Goal: Register for event/course

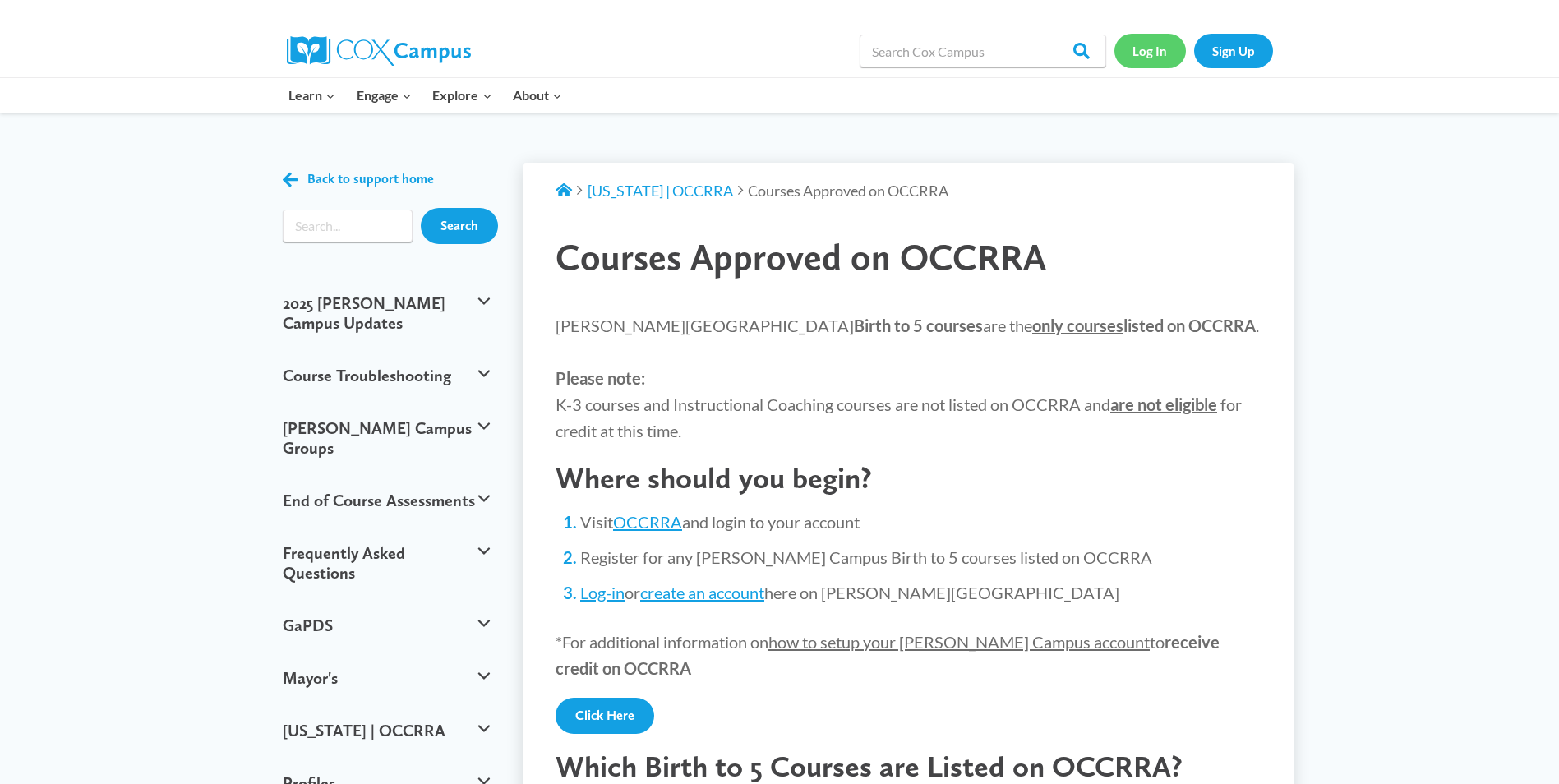
click at [1141, 55] on link "Log In" at bounding box center [1149, 50] width 71 height 33
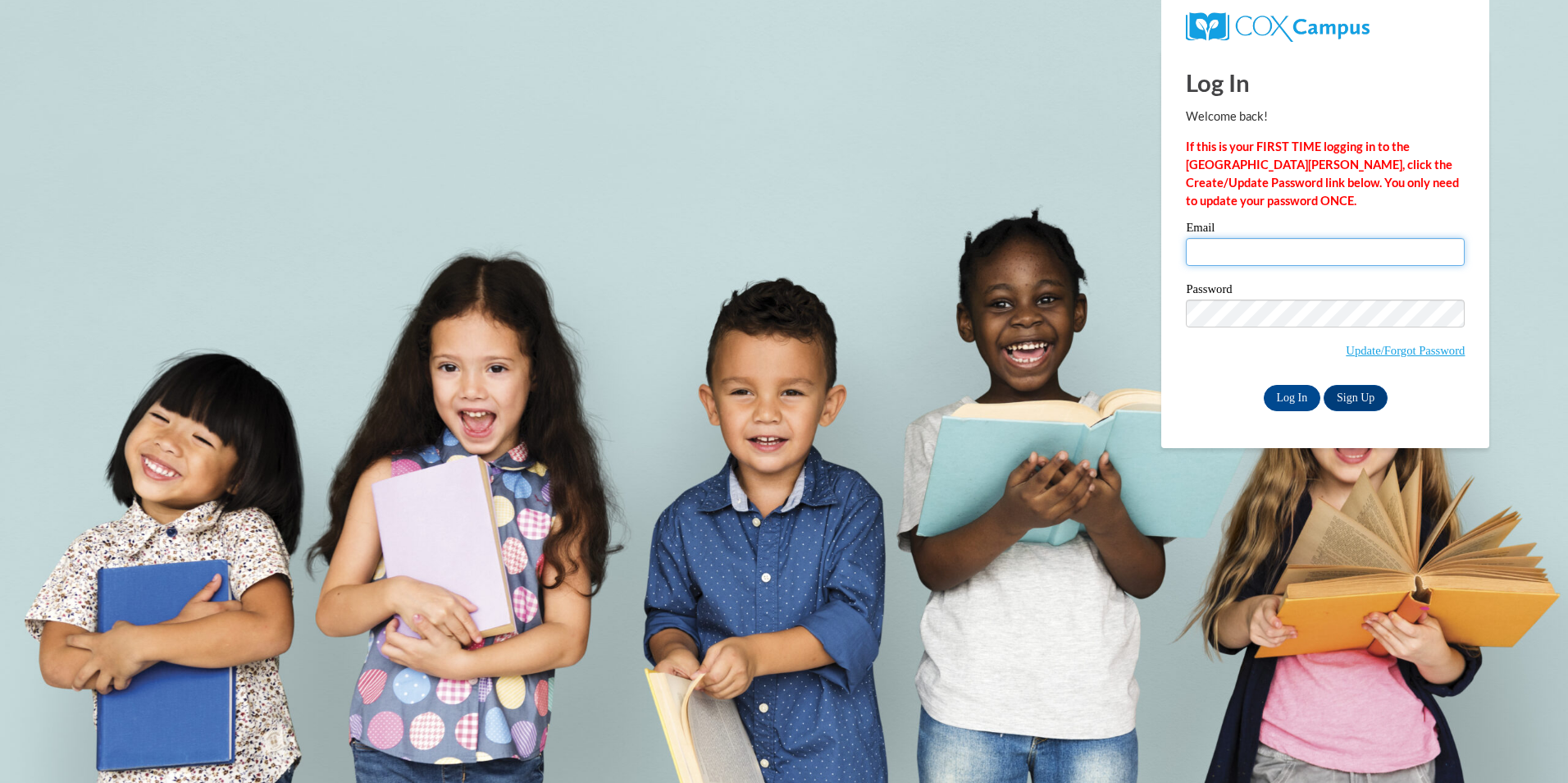
click at [1210, 248] on input "Email" at bounding box center [1325, 251] width 279 height 28
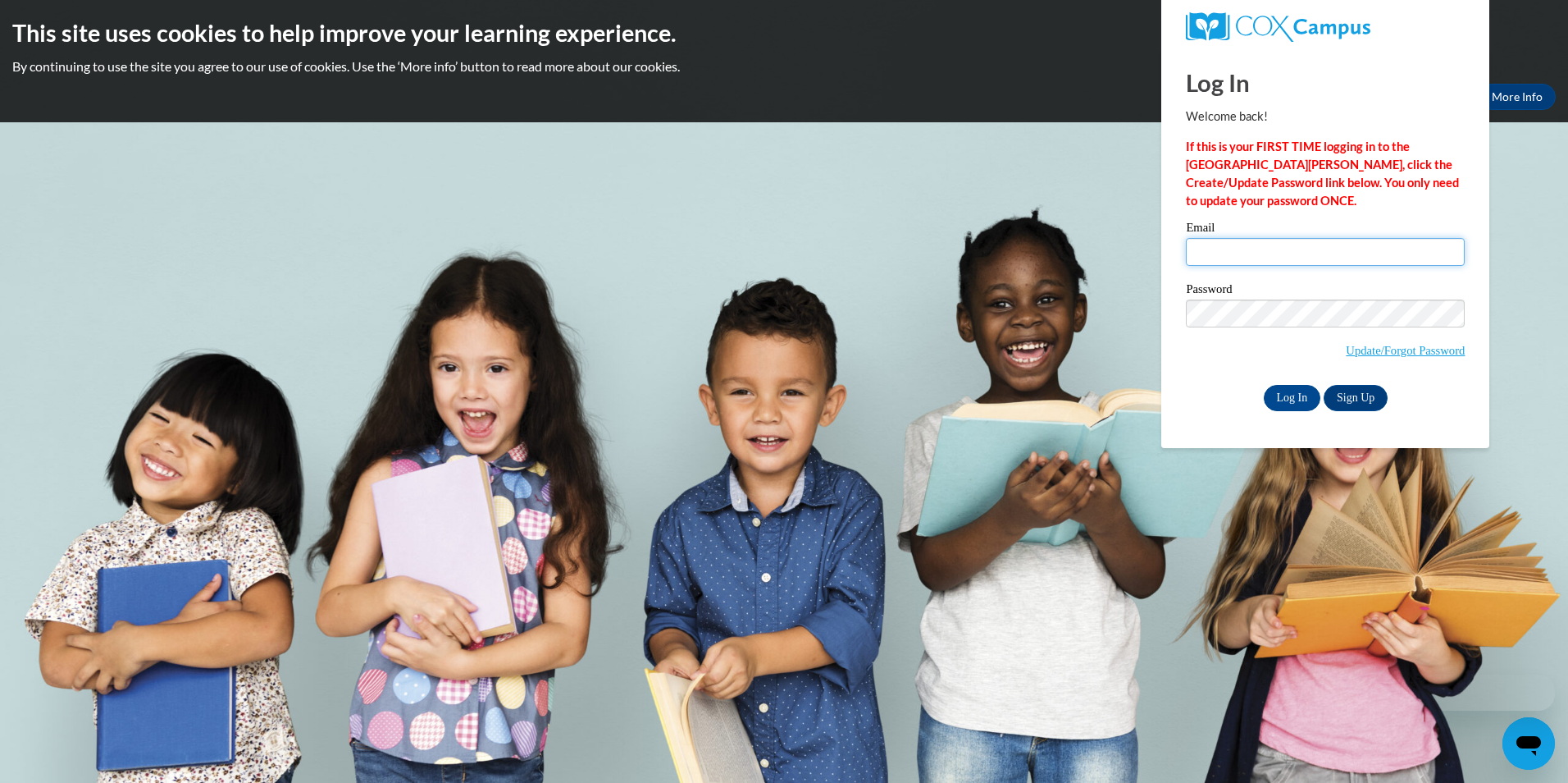
type input "[EMAIL_ADDRESS][DOMAIN_NAME]"
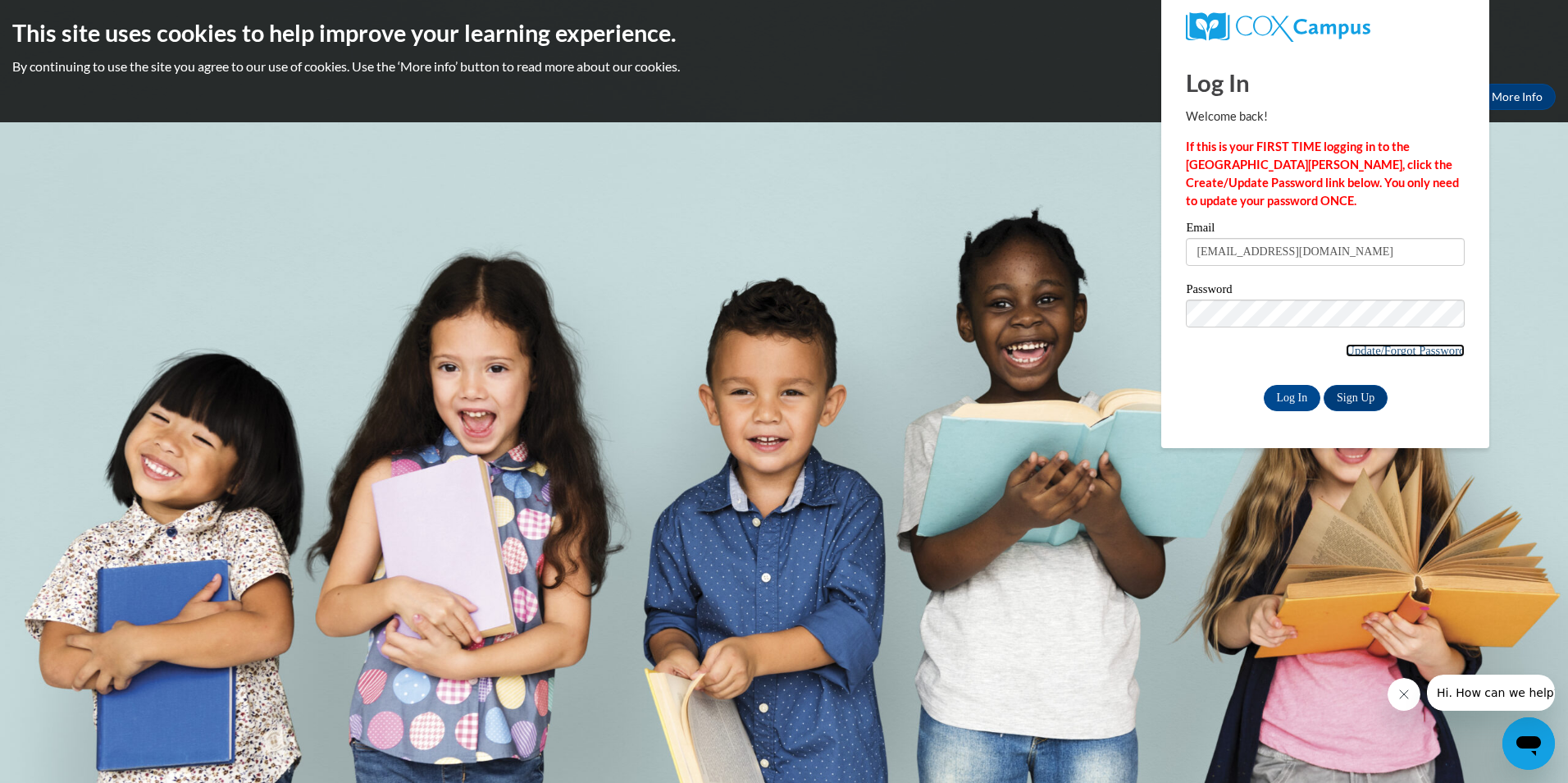
click at [1379, 348] on link "Update/Forgot Password" at bounding box center [1405, 350] width 119 height 13
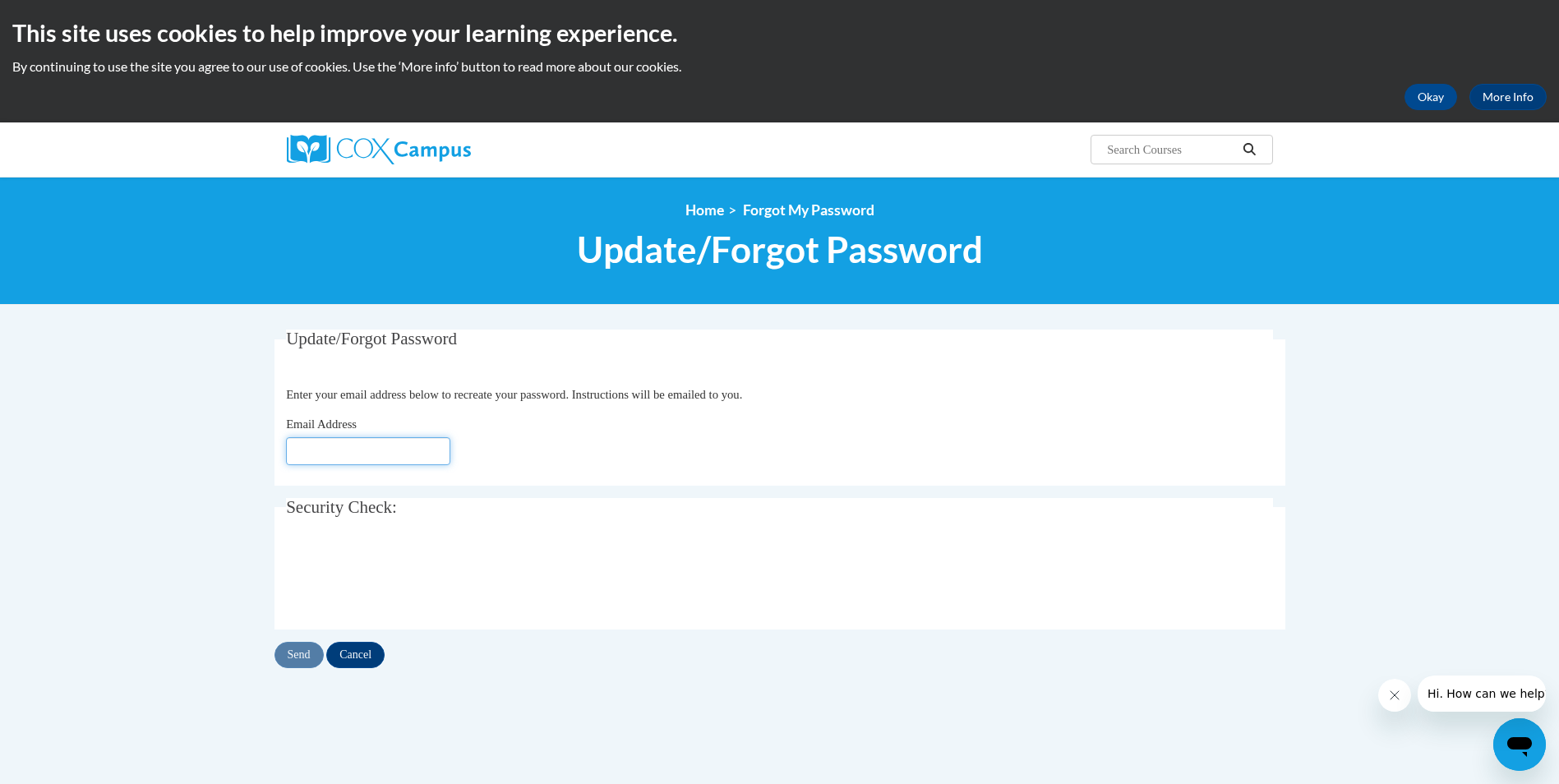
click at [367, 449] on input "Email Address" at bounding box center [368, 451] width 164 height 28
type input "CReuben@altacaregruop.org"
click at [418, 458] on input "CReuben@altacaregruop.org" at bounding box center [368, 451] width 164 height 28
click at [311, 658] on input "Send" at bounding box center [299, 654] width 49 height 27
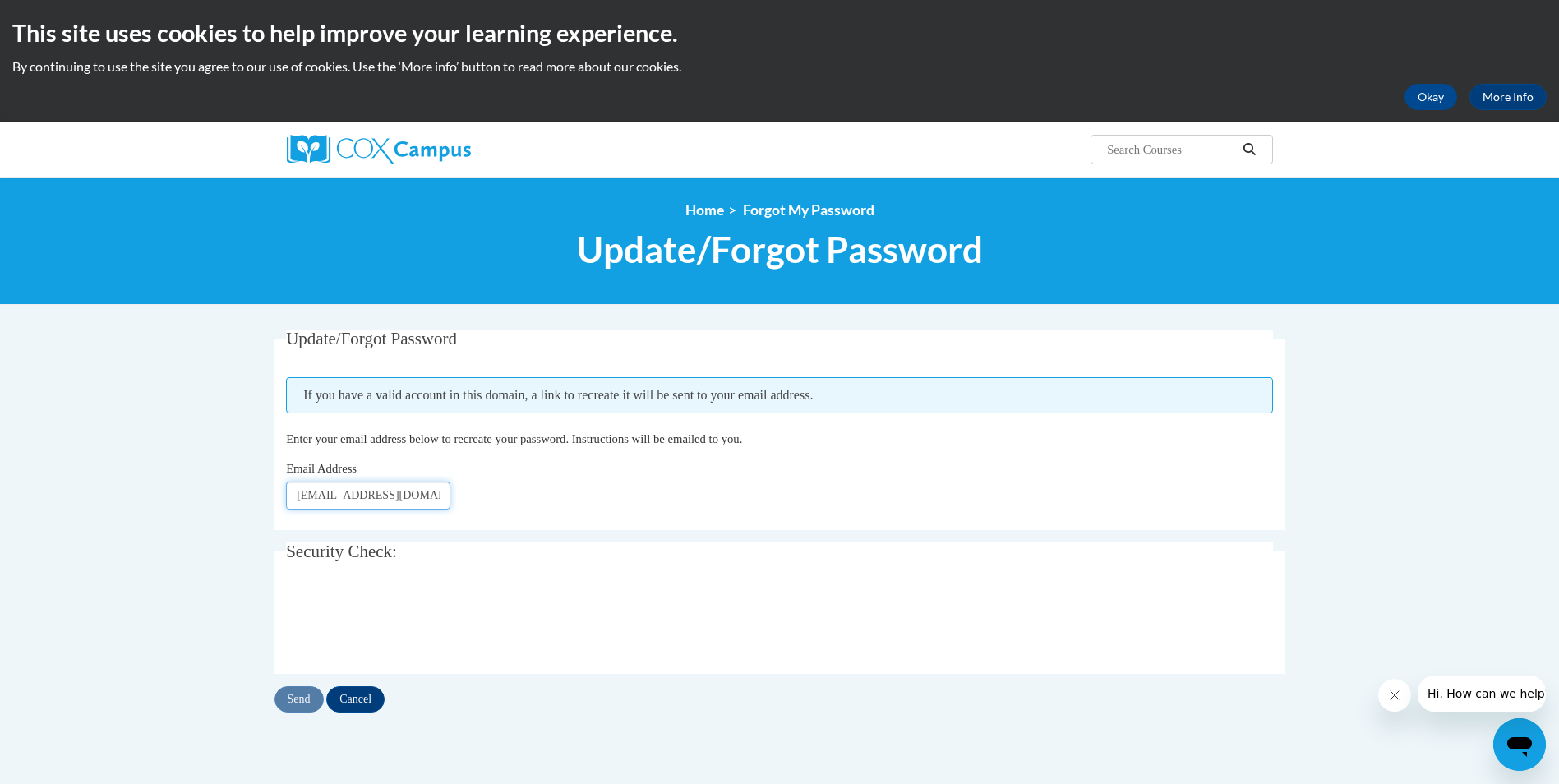
click at [313, 508] on input "[EMAIL_ADDRESS][DOMAIN_NAME]" at bounding box center [368, 495] width 164 height 28
click at [449, 490] on input "CReuben@altacaregruop.org" at bounding box center [368, 495] width 164 height 28
click at [443, 497] on input "CReuben@altacaregruop.org" at bounding box center [368, 495] width 164 height 28
click at [435, 501] on input "CReuben@altacaregruop.org" at bounding box center [368, 495] width 164 height 28
type input "g"
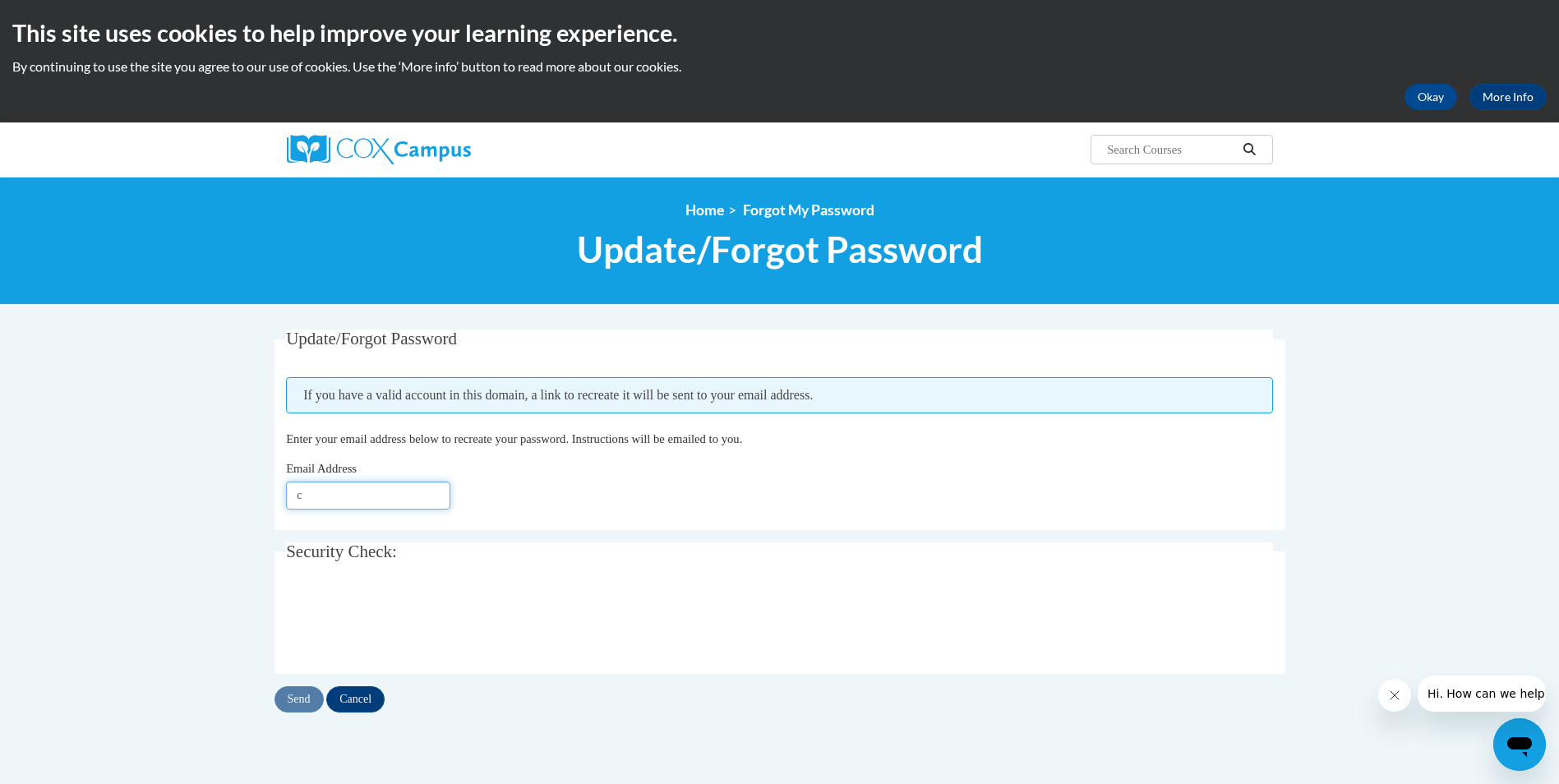
type input "cjreuben72@gmail.com"
click at [303, 701] on input "Send" at bounding box center [299, 699] width 49 height 27
click at [350, 698] on input "Cancel" at bounding box center [356, 699] width 58 height 27
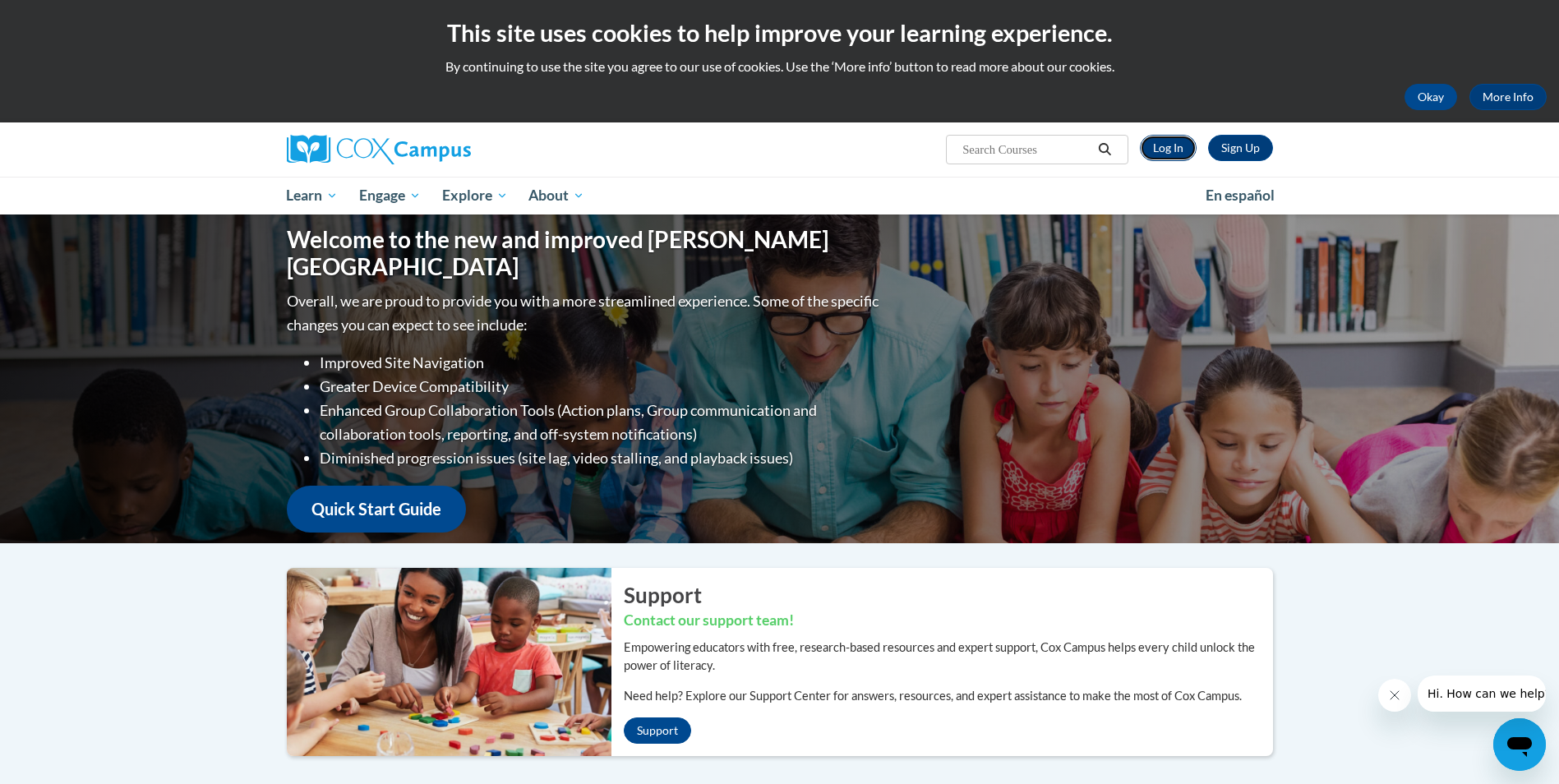
click at [1165, 148] on link "Log In" at bounding box center [1168, 148] width 57 height 27
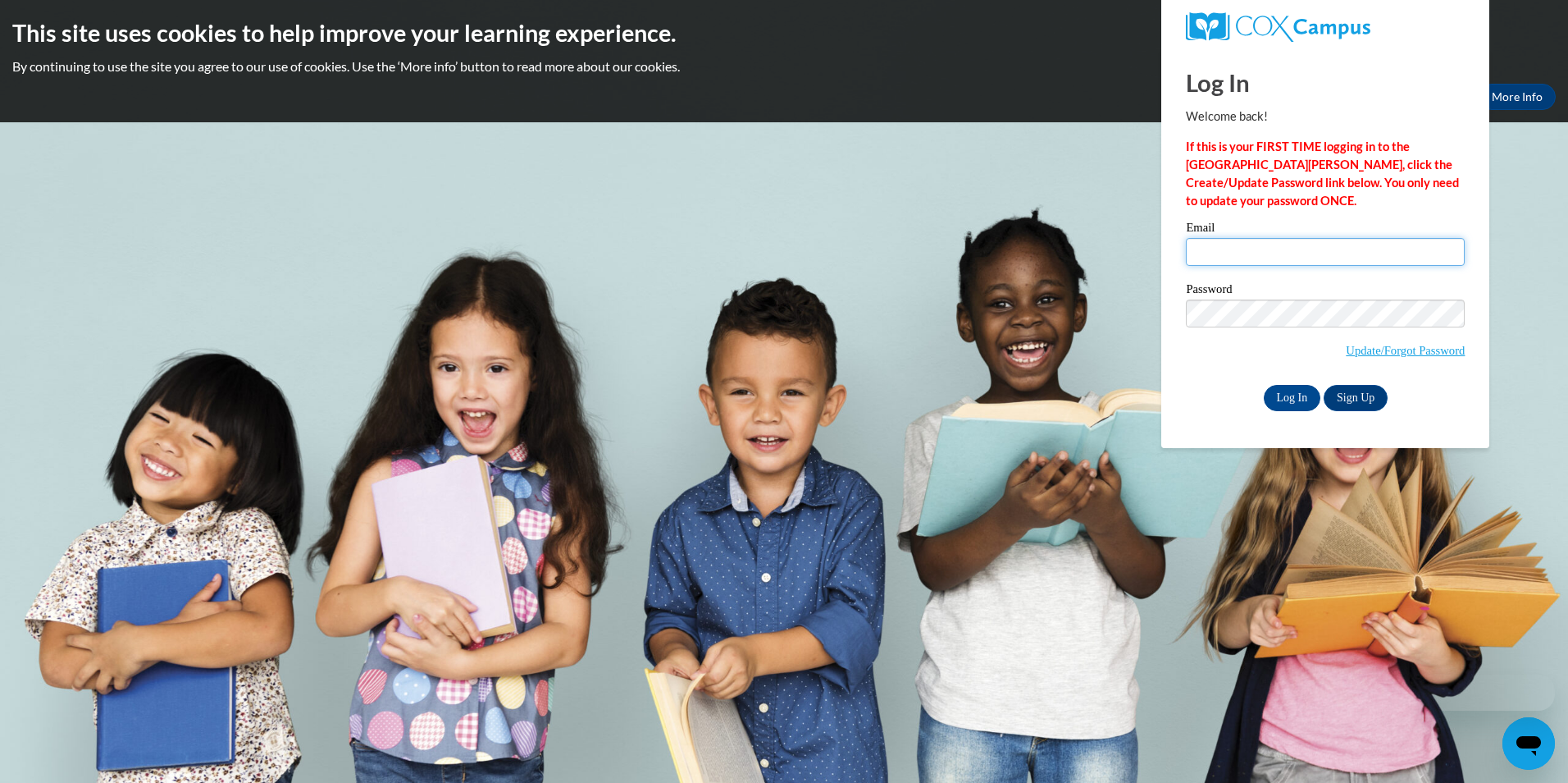
click at [1228, 256] on input "Email" at bounding box center [1325, 251] width 279 height 28
type input "[EMAIL_ADDRESS][DOMAIN_NAME]"
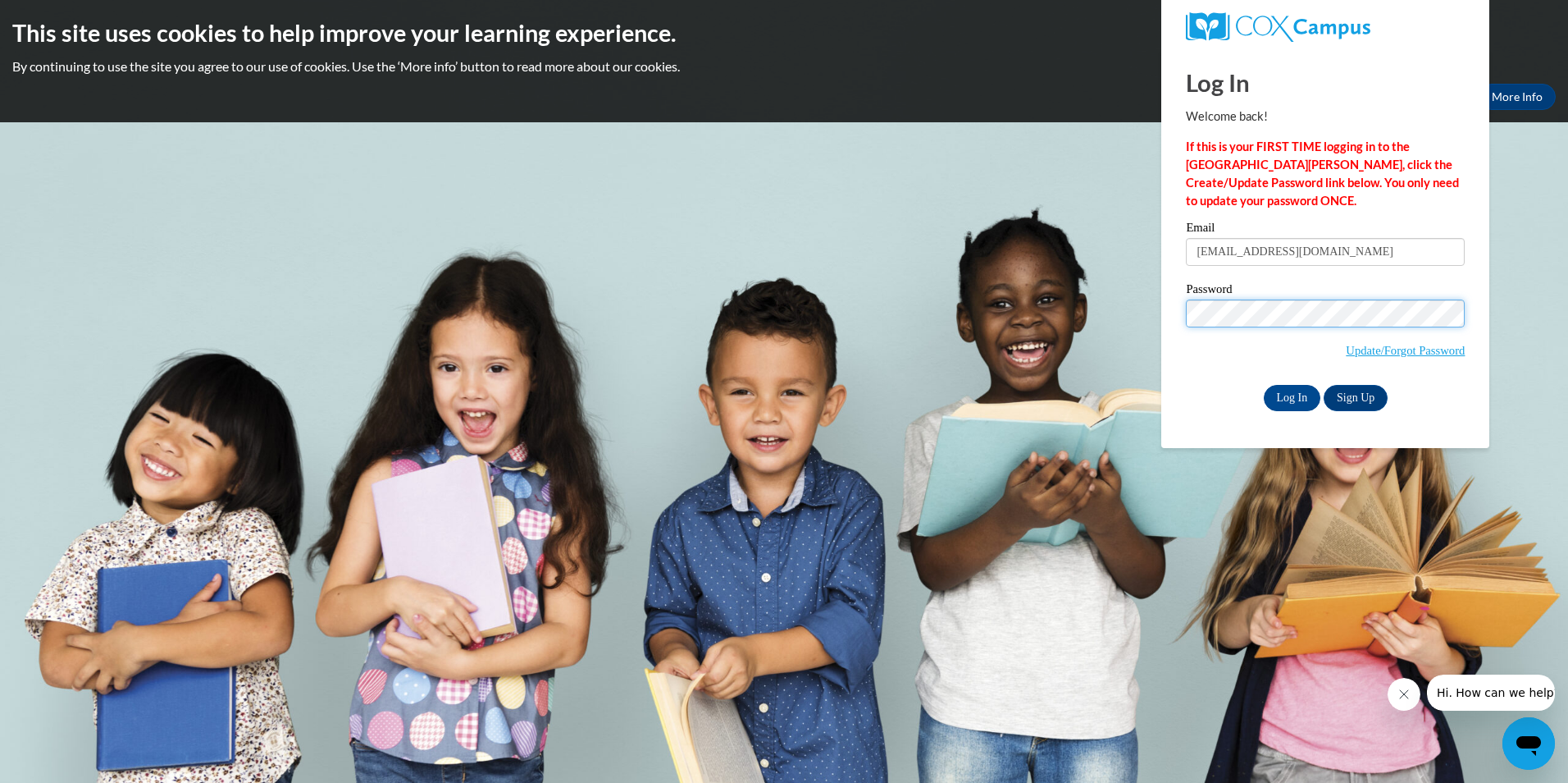
click at [1264, 385] on input "Log In" at bounding box center [1292, 398] width 57 height 27
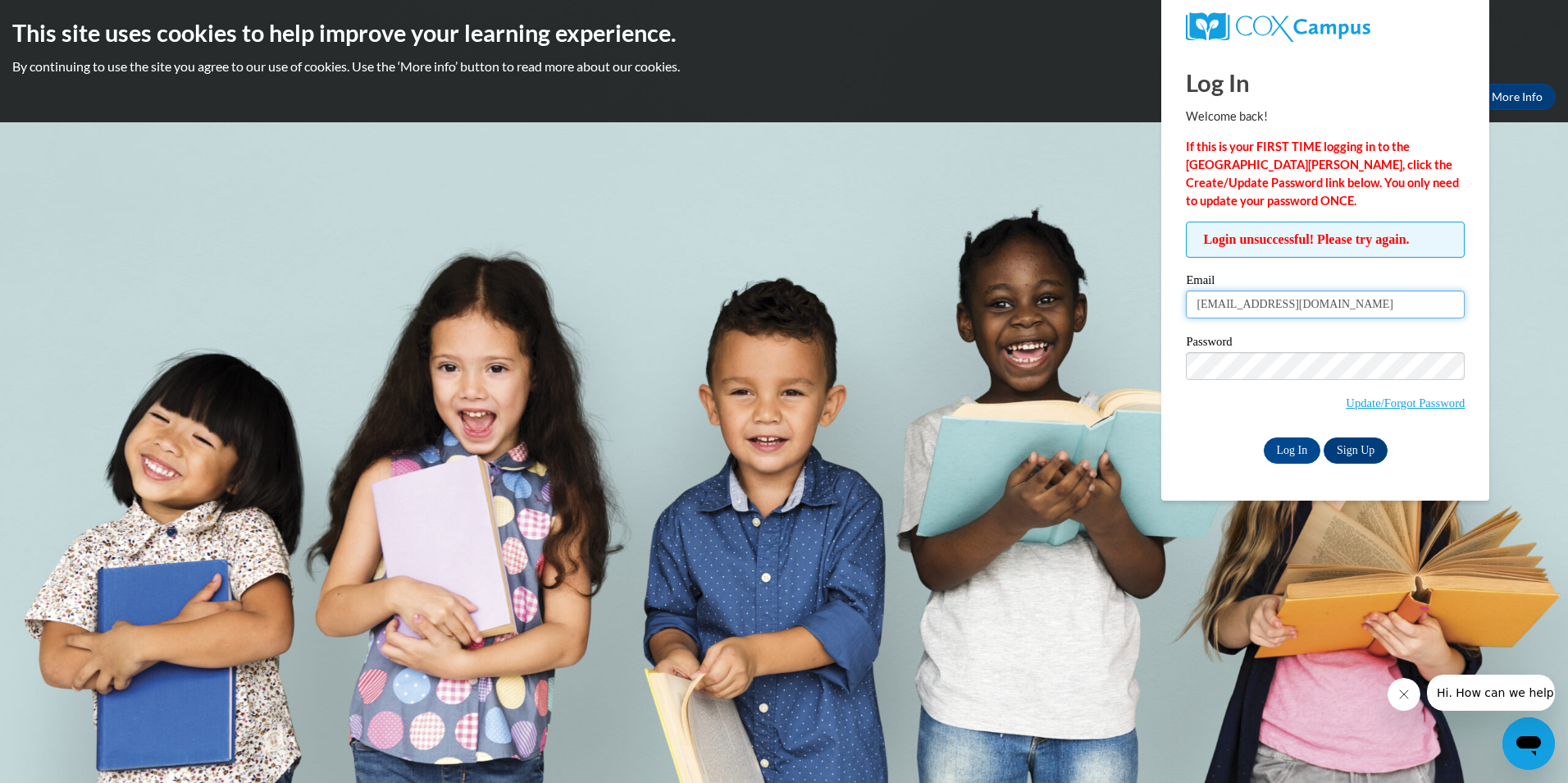
click at [1276, 307] on input "cjreuben72@gmail.com" at bounding box center [1325, 304] width 279 height 28
click at [1359, 455] on link "Sign Up" at bounding box center [1355, 450] width 64 height 27
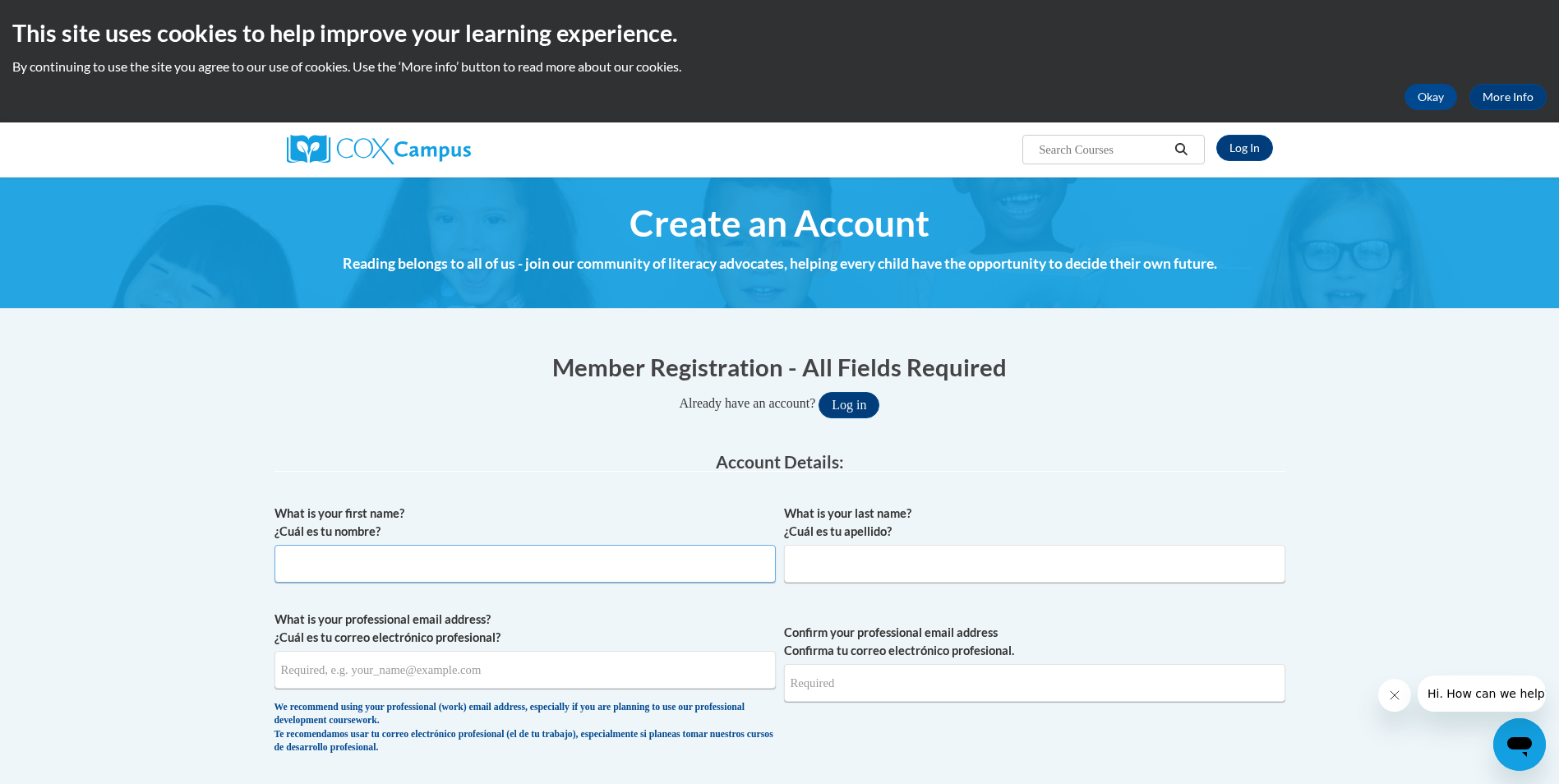
click at [487, 557] on input "What is your first name? ¿Cuál es tu nombre?" at bounding box center [526, 563] width 502 height 38
type input "courtney"
click at [906, 566] on input "What is your last name? ¿Cuál es tu apellido?" at bounding box center [1035, 563] width 502 height 38
type input "reuben"
click at [375, 682] on input "What is your professional email address? ¿Cuál es tu correo electrónico profesi…" at bounding box center [526, 670] width 502 height 38
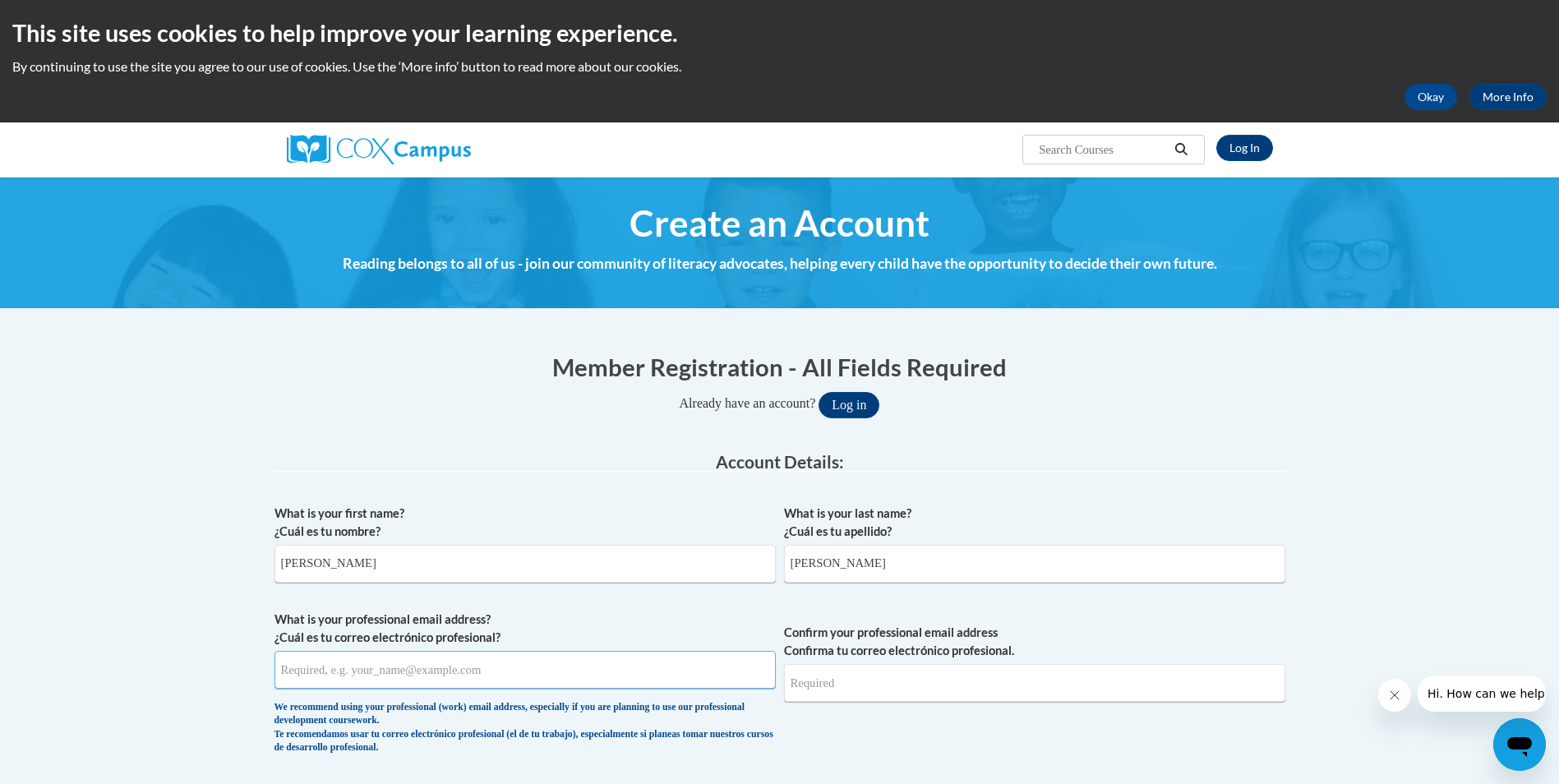
type input "cjreuben72@gmail.com"
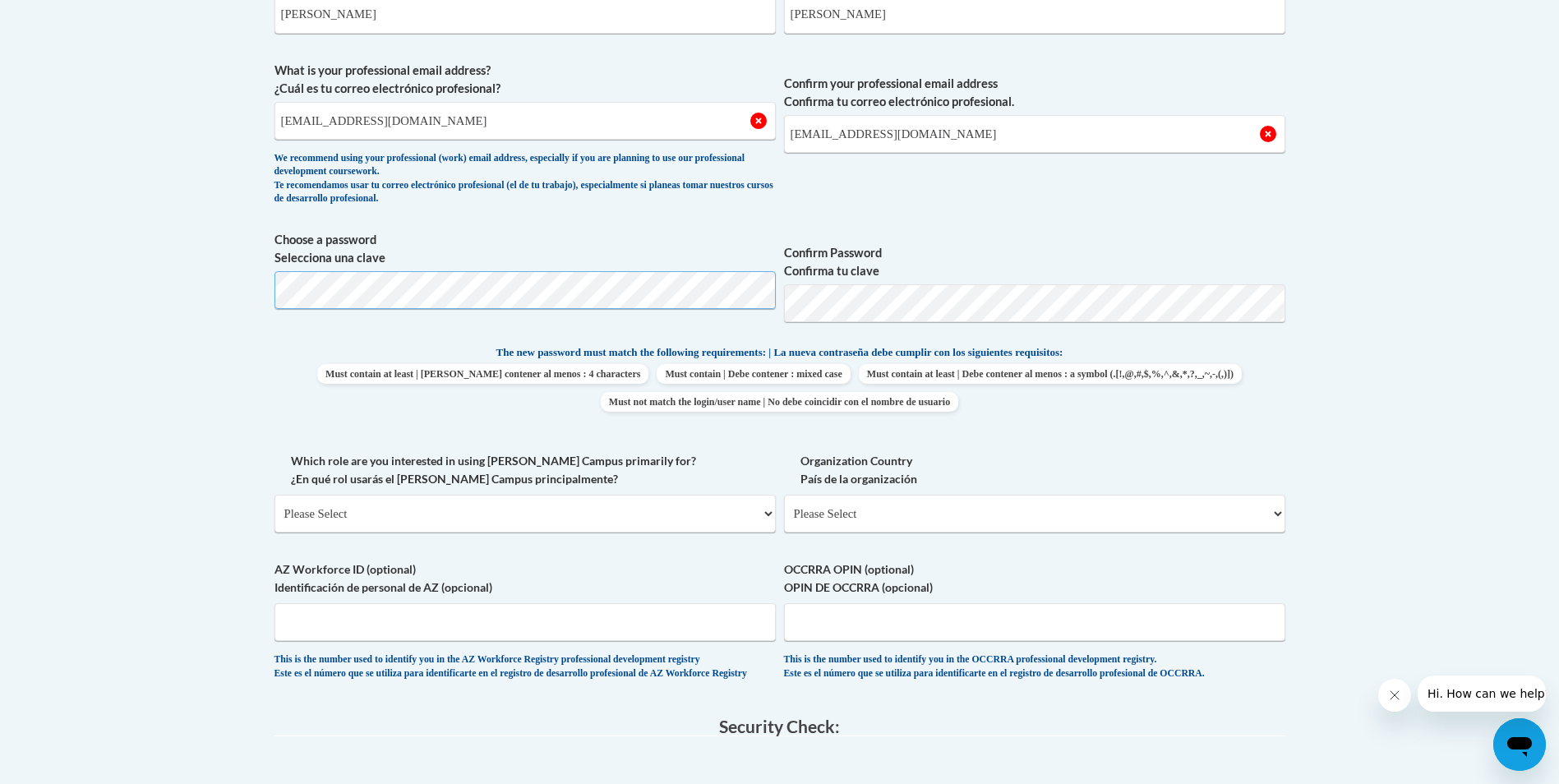
scroll to position [575, 0]
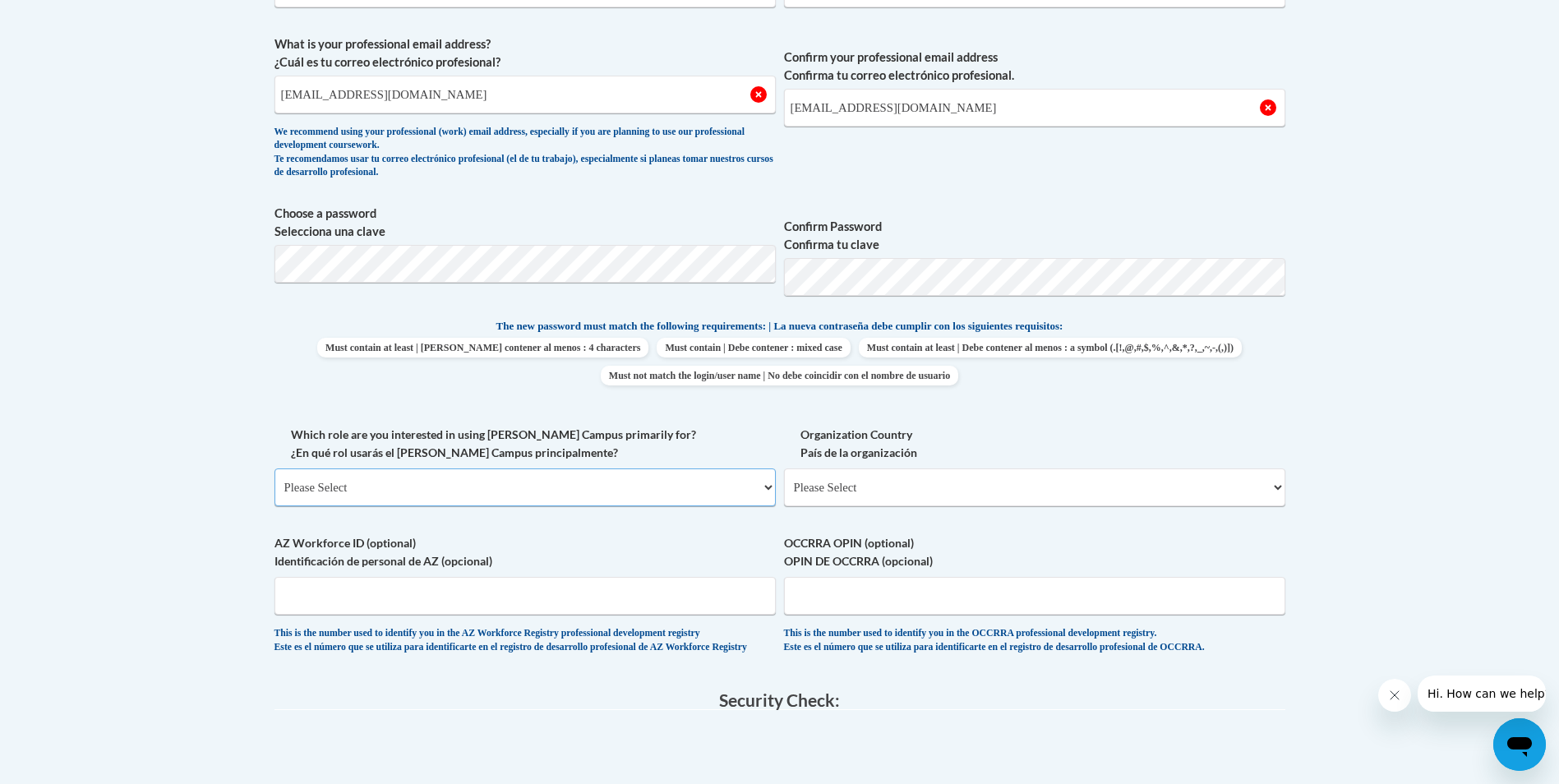
click at [488, 498] on select "Please Select College/University | Colegio/Universidad Community/Nonprofit Part…" at bounding box center [526, 487] width 502 height 38
select select "fbf2d438-af2f-41f8-98f1-81c410e29de3"
click at [275, 468] on select "Please Select College/University | Colegio/Universidad Community/Nonprofit Part…" at bounding box center [526, 487] width 502 height 38
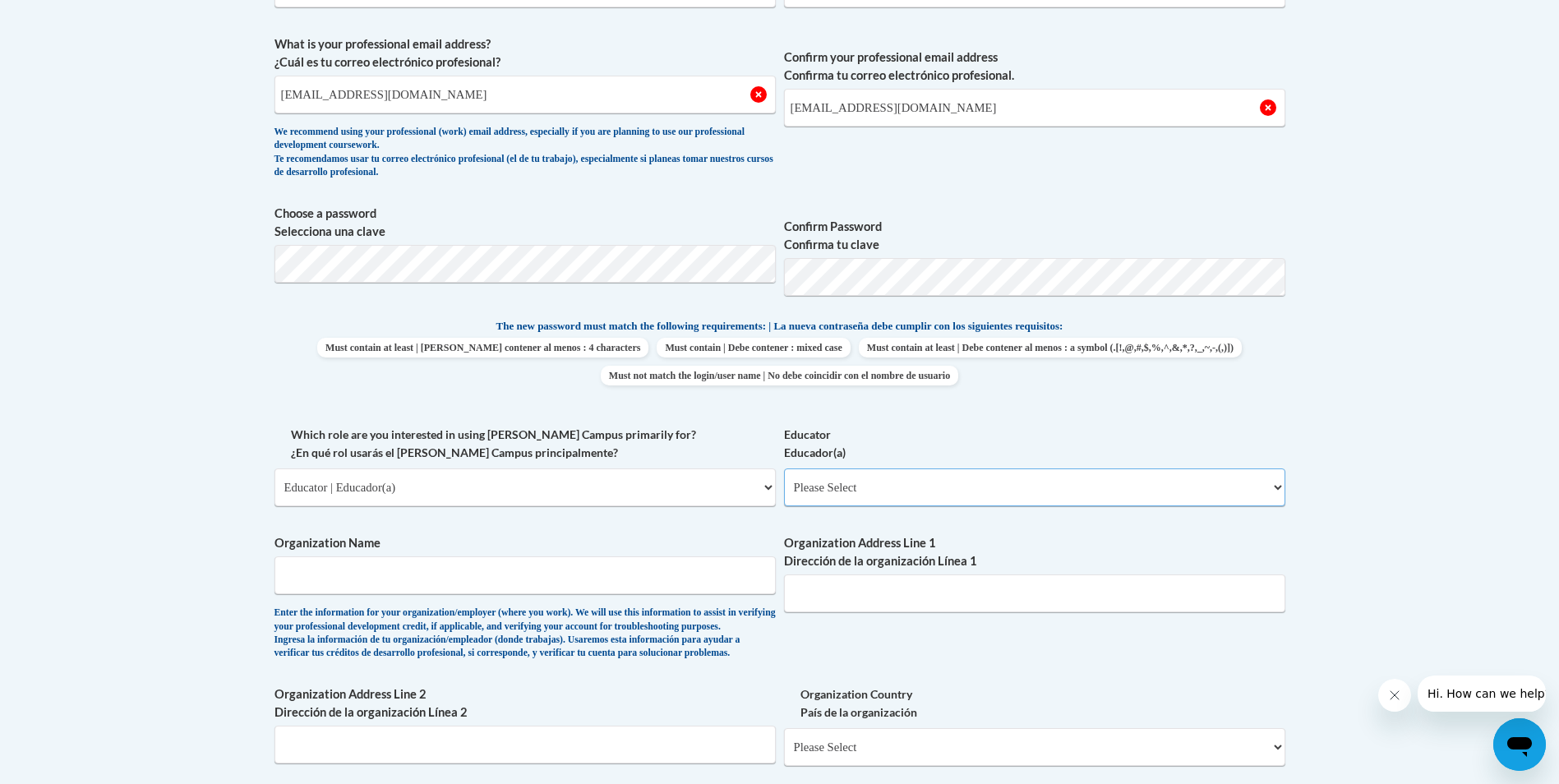
click at [948, 495] on select "Please Select Early Learning/Daycare Teacher/Family Home Care Provider | Maestr…" at bounding box center [1035, 487] width 502 height 38
select select "5e2af403-4f2c-4e49-a02f-103e55d7b75b"
click at [784, 468] on select "Please Select Early Learning/Daycare Teacher/Family Home Care Provider | Maestr…" at bounding box center [1035, 487] width 502 height 38
click at [560, 593] on input "Organization Name" at bounding box center [526, 575] width 502 height 38
type input "Alta care group"
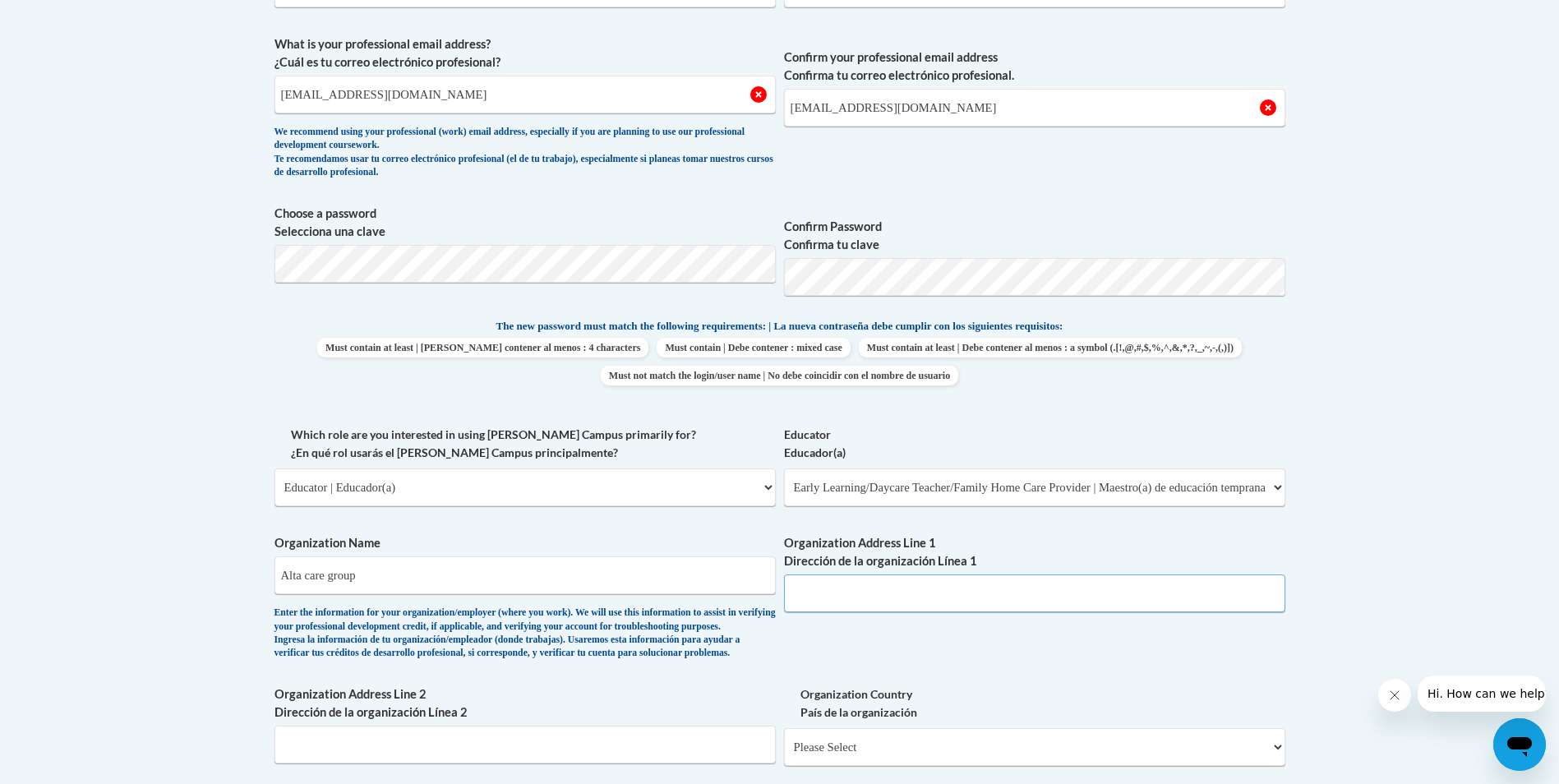
click at [842, 599] on input "Organization Address Line 1 Dirección de la organización Línea 1" at bounding box center [1035, 593] width 502 height 38
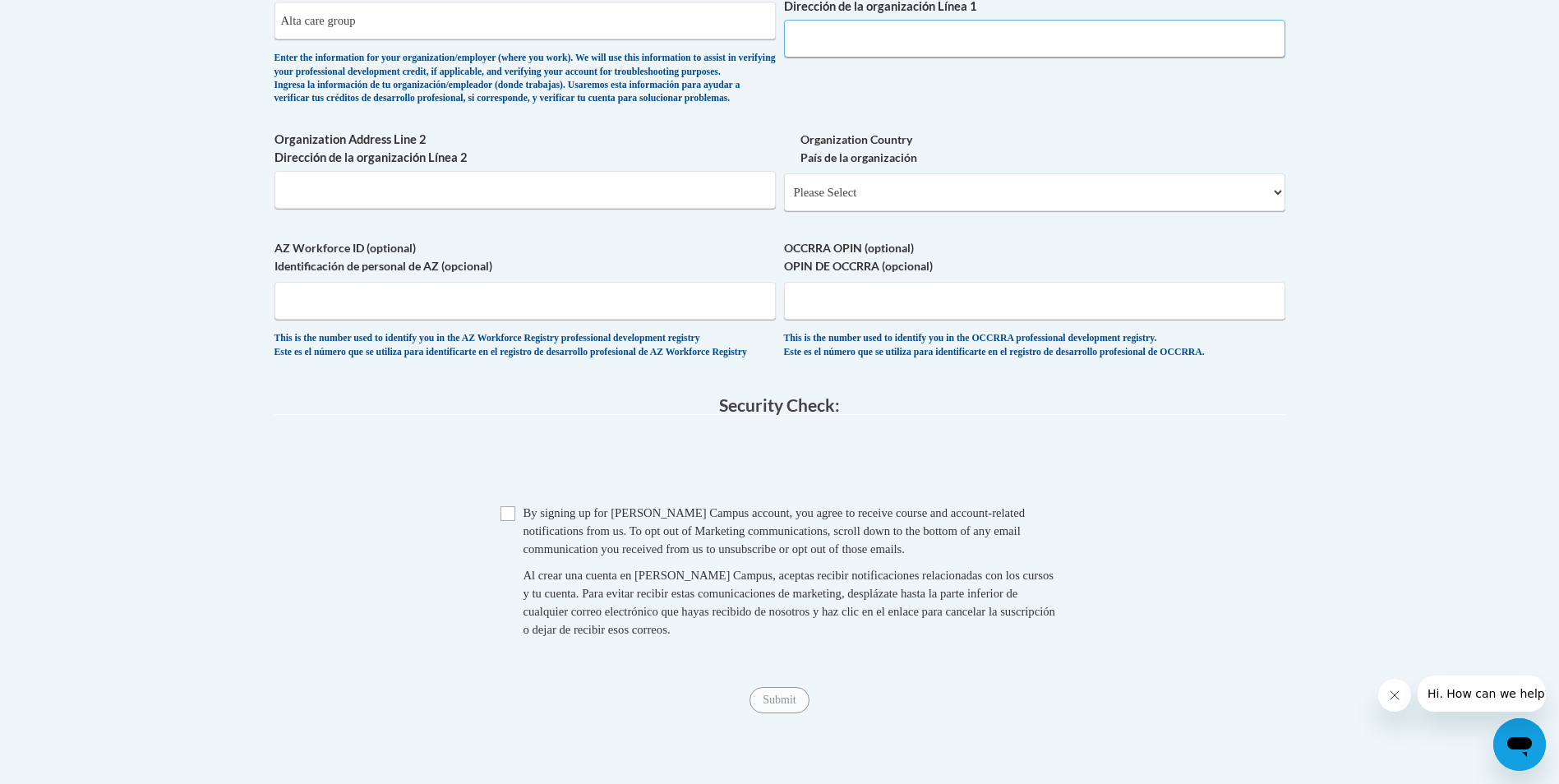
scroll to position [1150, 0]
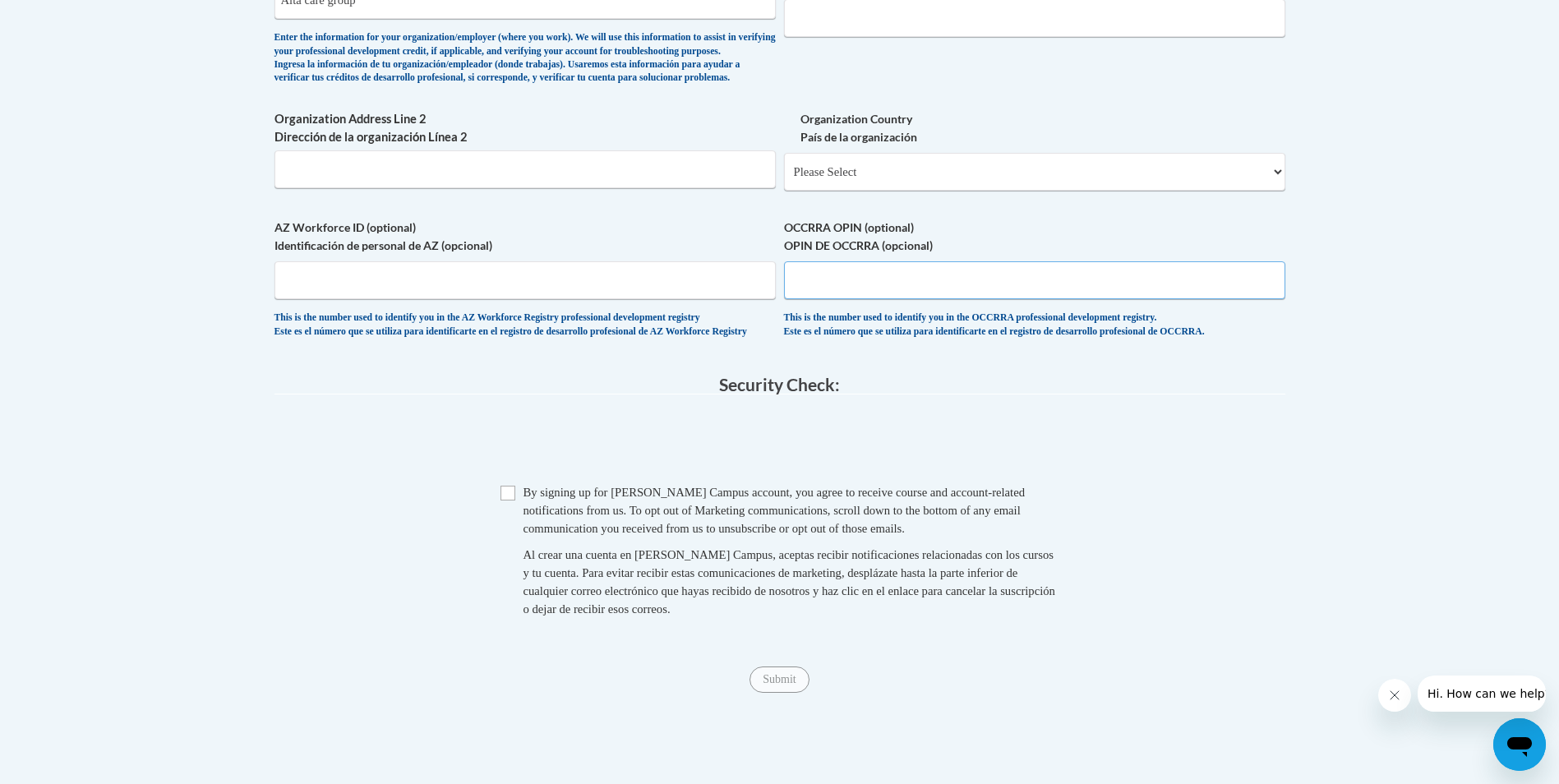
click at [843, 299] on input "OCCRRA OPIN (optional) OPIN DE OCCRRA (opcional)" at bounding box center [1035, 280] width 502 height 38
type input "1116-7295"
click at [518, 537] on span "Checkbox By signing up for a Cox Campus account, you agree to receive course an…" at bounding box center [780, 558] width 558 height 151
click at [516, 538] on span "Checkbox By signing up for a Cox Campus account, you agree to receive course an…" at bounding box center [780, 558] width 558 height 151
drag, startPoint x: 503, startPoint y: 533, endPoint x: 560, endPoint y: 578, distance: 72.6
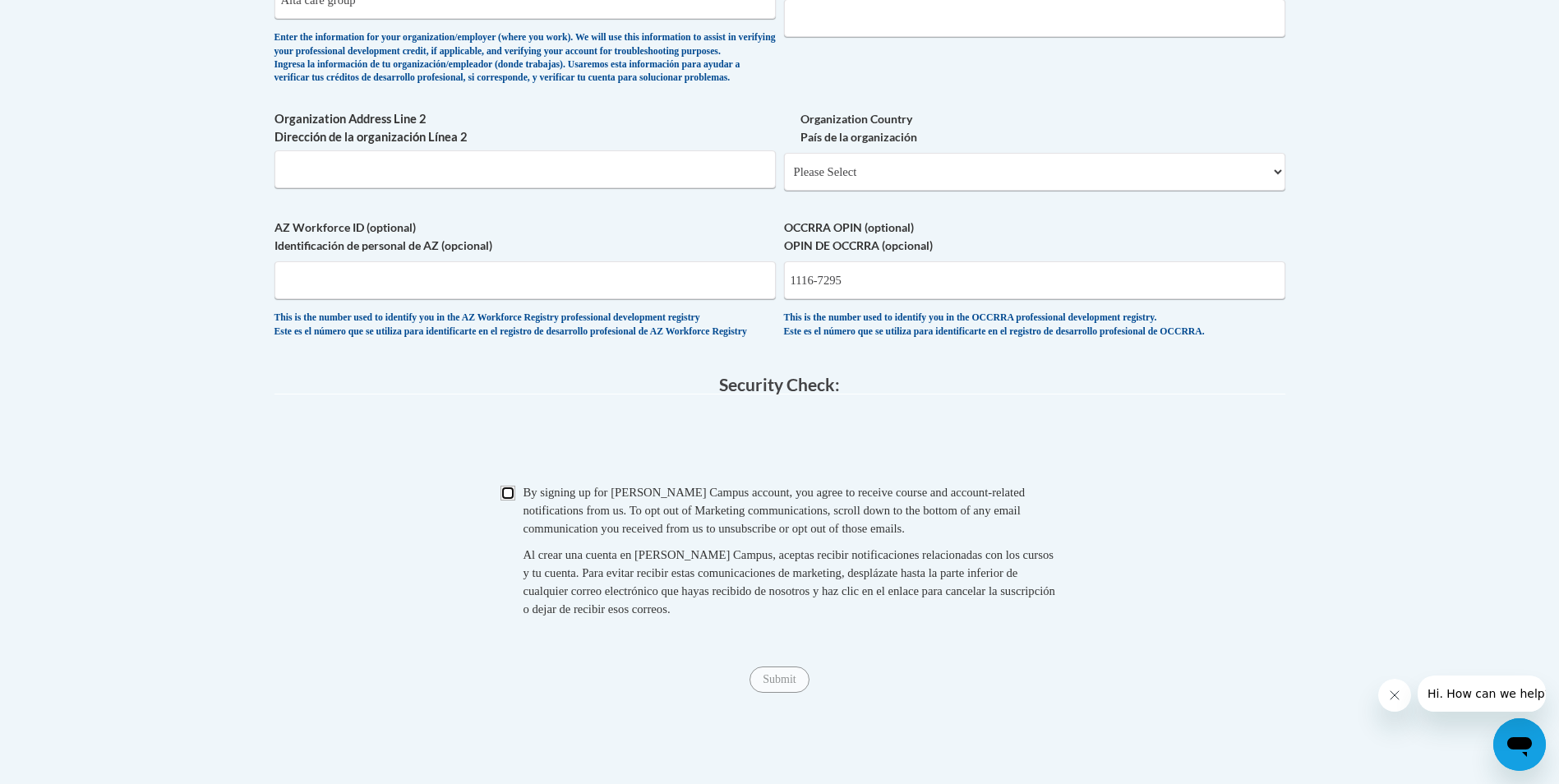
click at [503, 501] on input "Checkbox" at bounding box center [508, 492] width 15 height 15
checkbox input "true"
click at [779, 684] on span "Submit" at bounding box center [778, 678] width 59 height 13
click at [775, 684] on span "Submit" at bounding box center [778, 678] width 59 height 13
click at [773, 684] on span "Submit" at bounding box center [778, 678] width 59 height 13
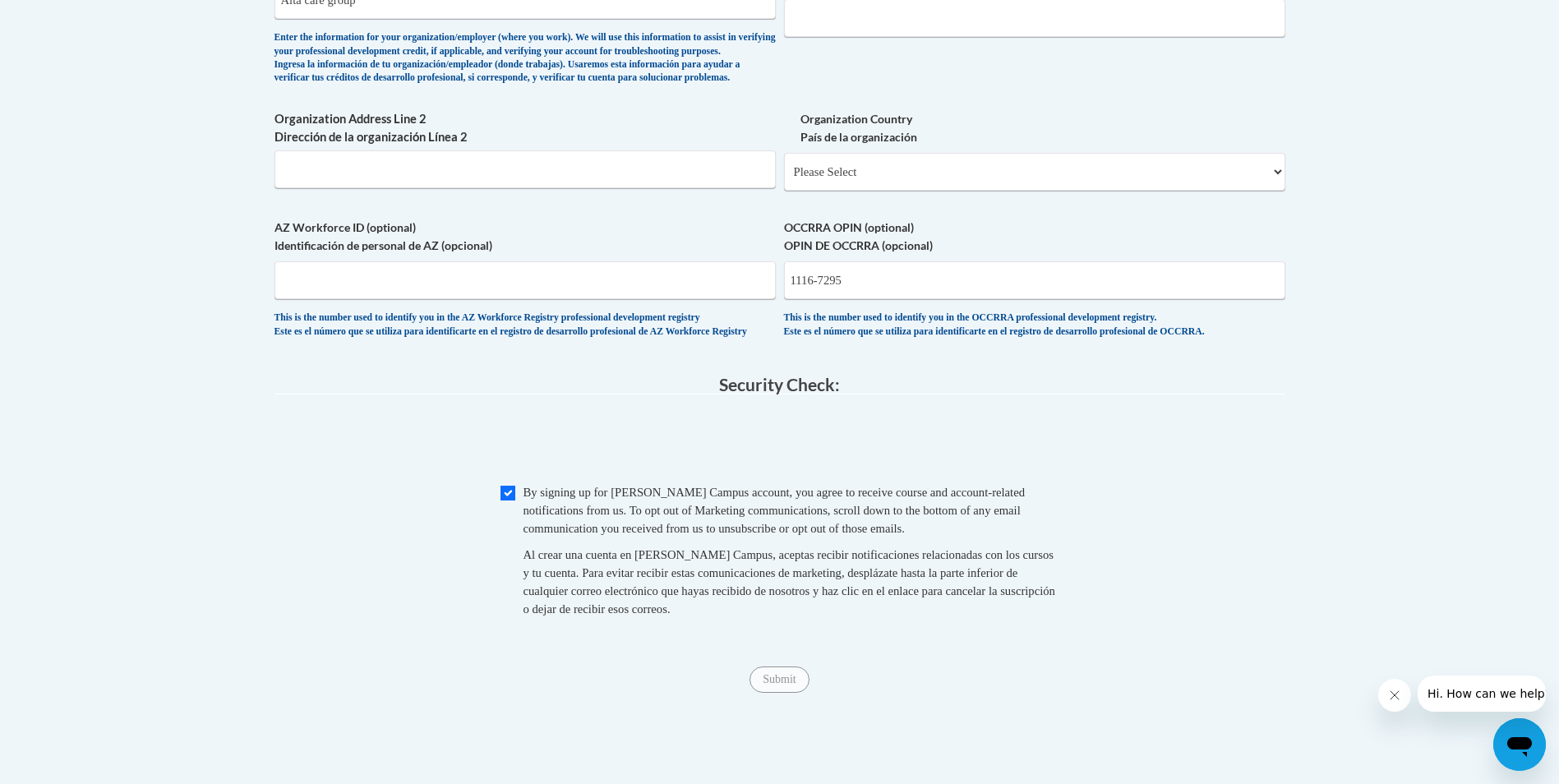
click at [773, 684] on span "Submit" at bounding box center [778, 678] width 59 height 13
drag, startPoint x: 772, startPoint y: 714, endPoint x: 766, endPoint y: 721, distance: 9.2
click at [766, 684] on span "Submit" at bounding box center [778, 678] width 59 height 13
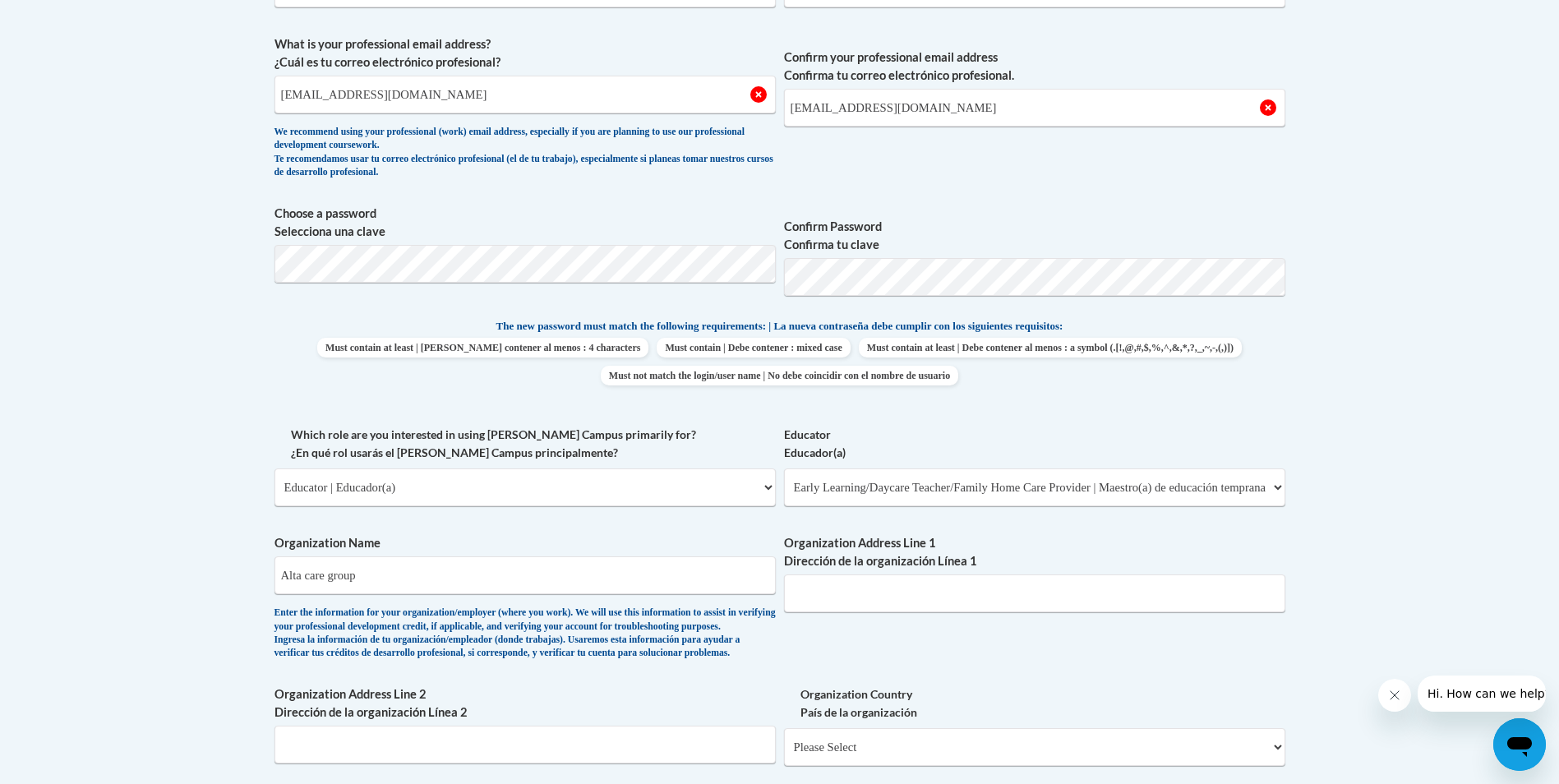
scroll to position [1068, 0]
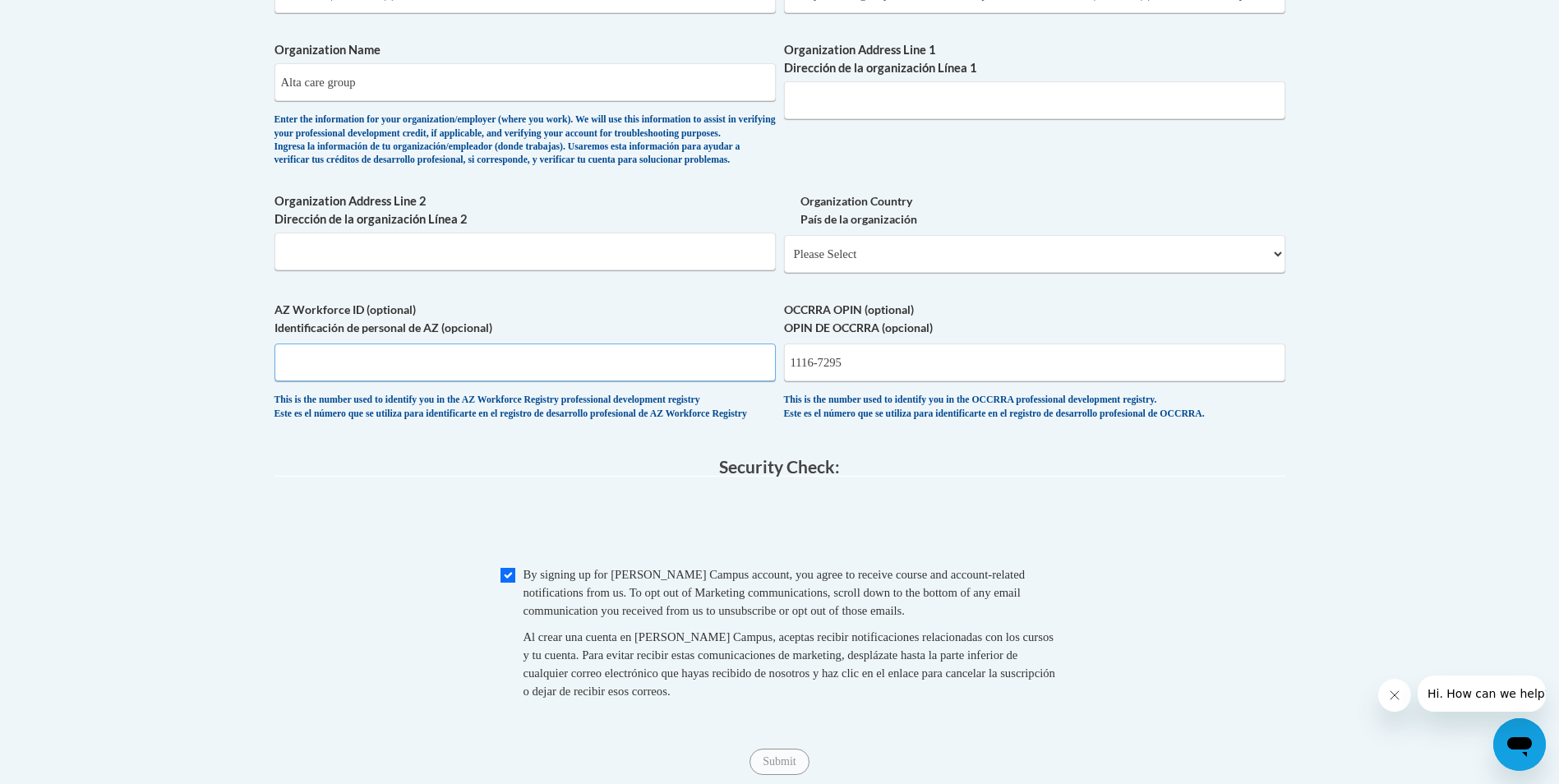
click at [457, 381] on input "AZ Workforce ID (optional) Identificación de personal de AZ (opcional)" at bounding box center [526, 362] width 502 height 38
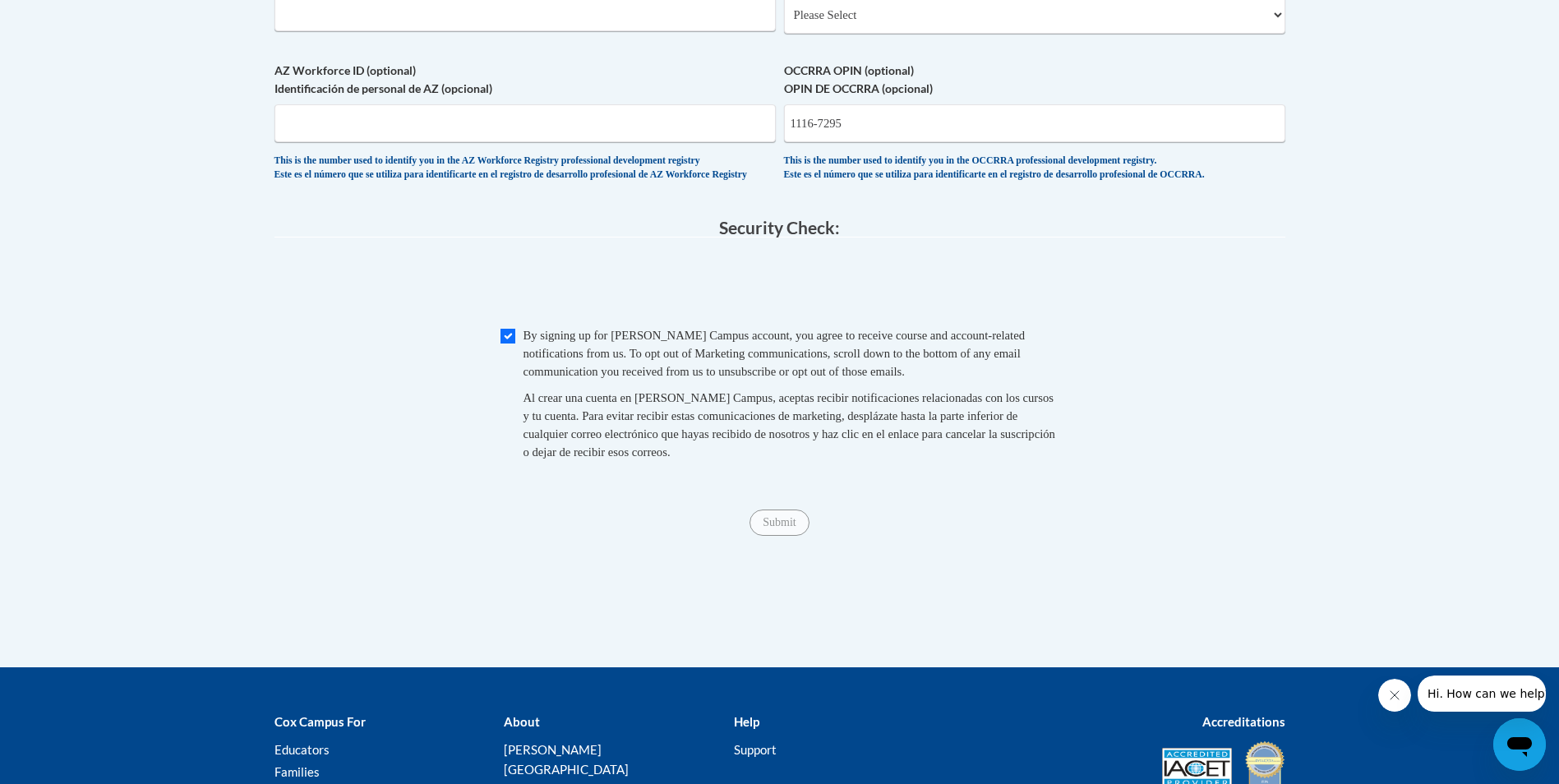
scroll to position [1396, 0]
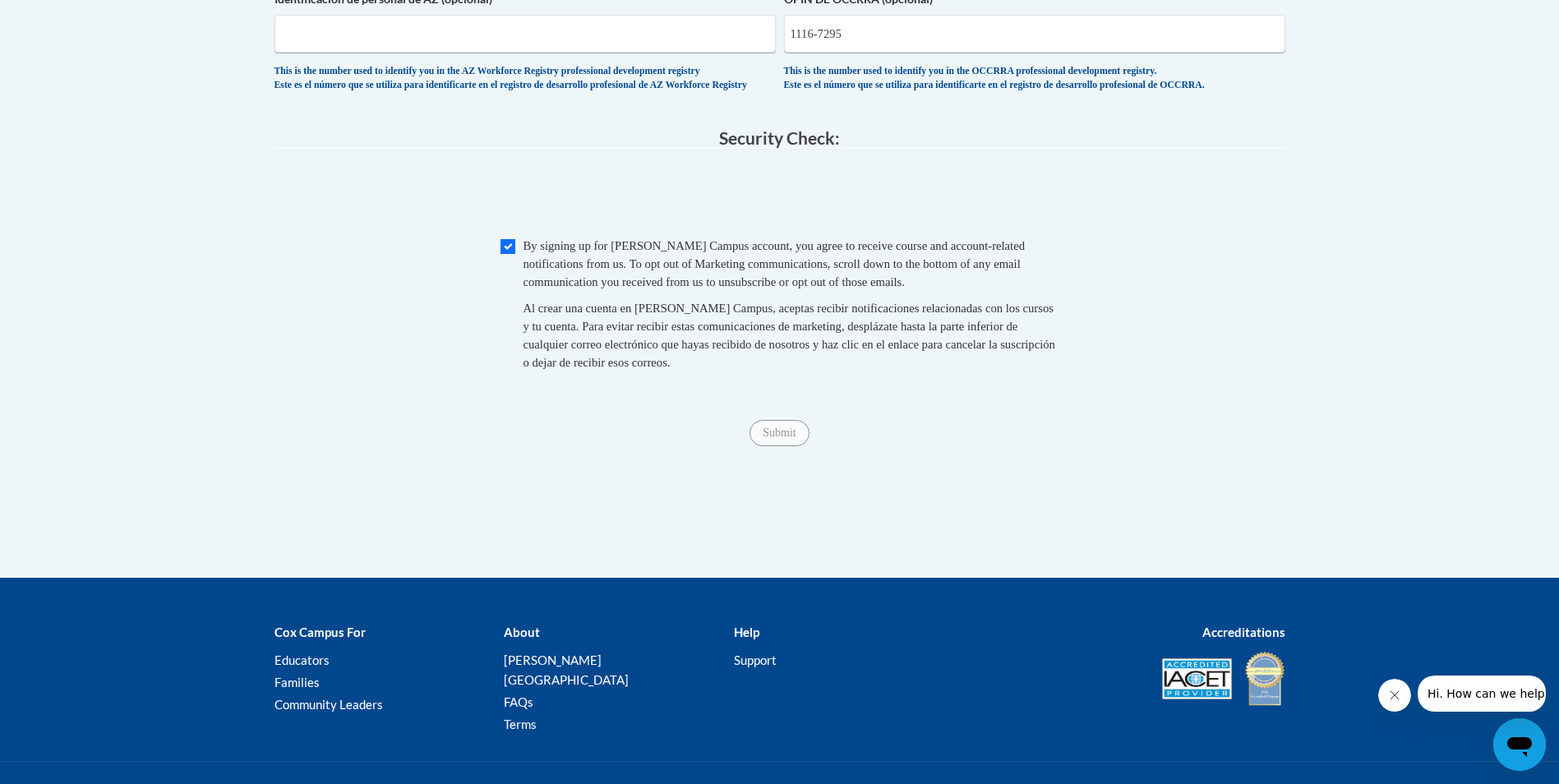
click at [787, 438] on span "Submit" at bounding box center [778, 431] width 59 height 13
drag, startPoint x: 787, startPoint y: 471, endPoint x: 464, endPoint y: 435, distance: 325.0
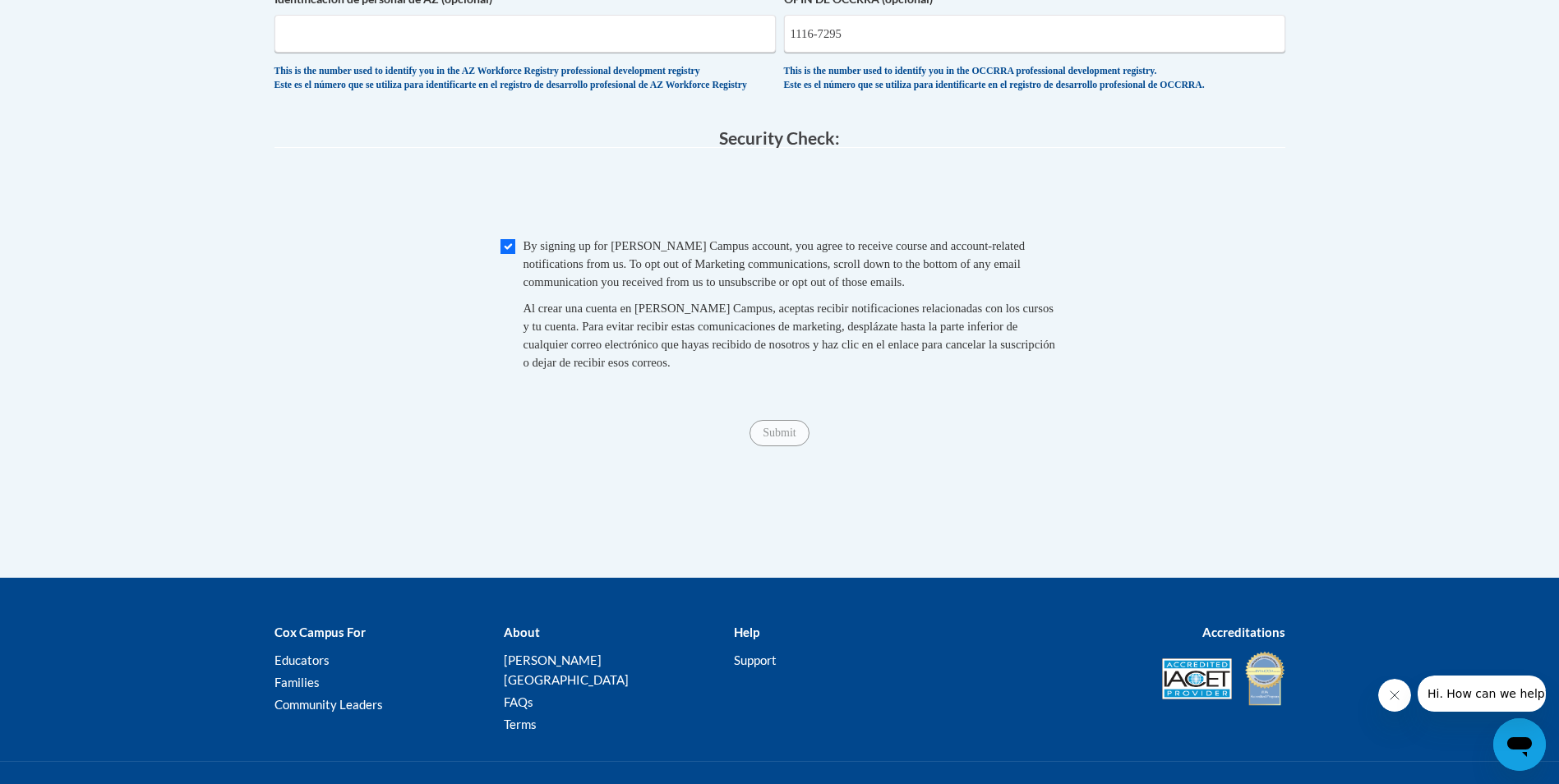
click at [724, 446] on div "Submit Submit" at bounding box center [780, 433] width 1011 height 27
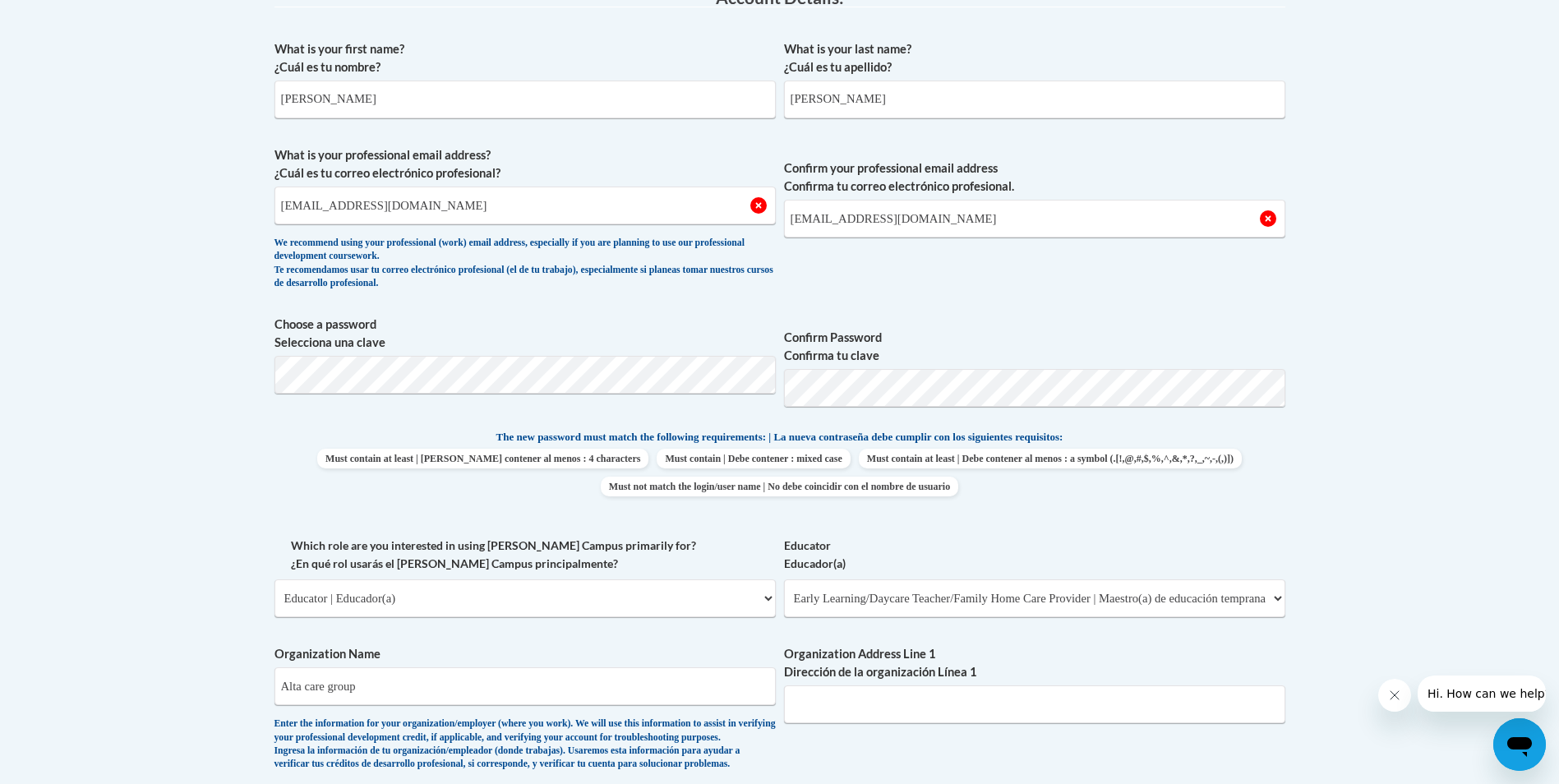
scroll to position [410, 0]
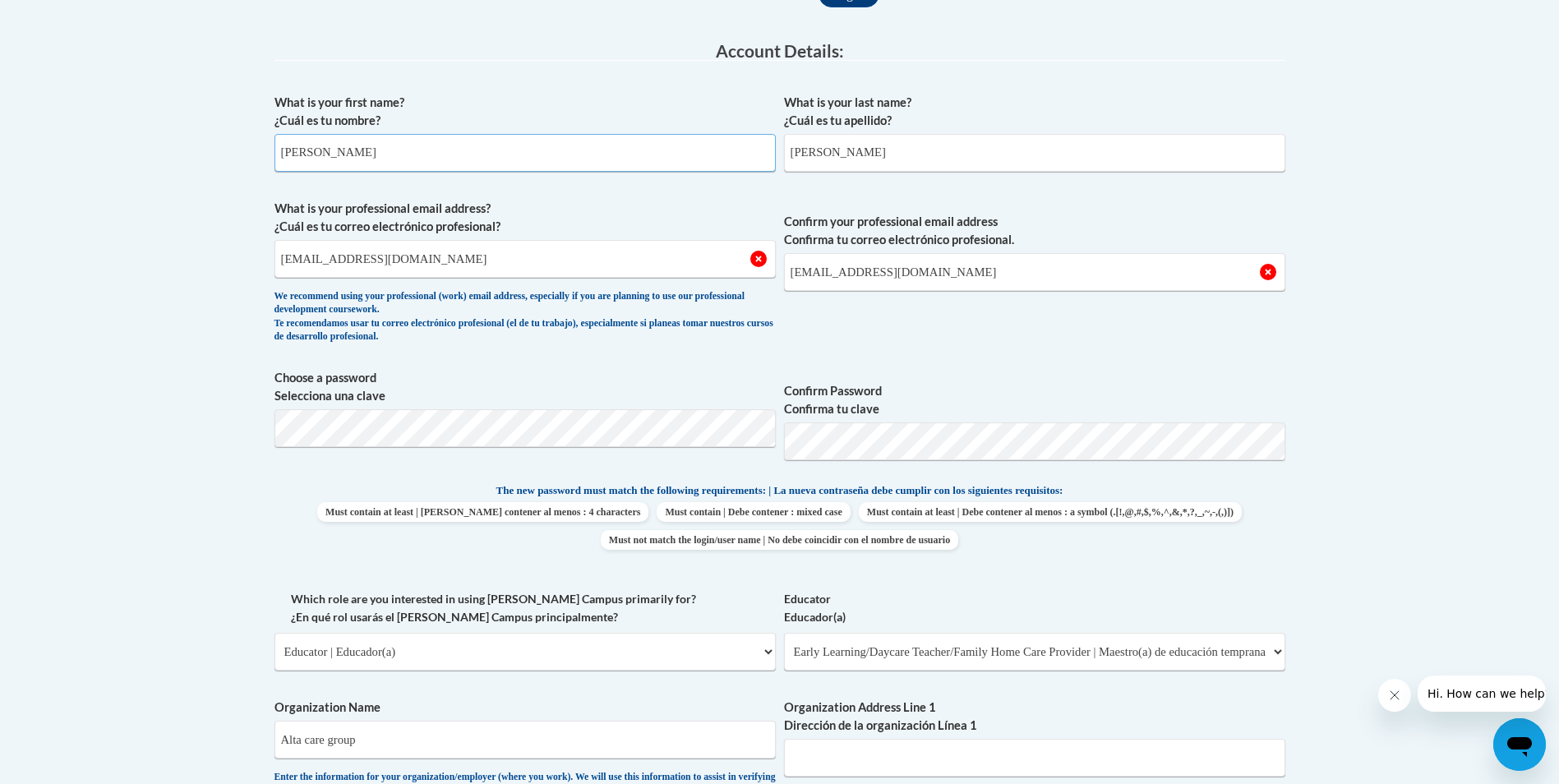
click at [289, 157] on input "courtney" at bounding box center [526, 153] width 502 height 38
type input "Courtney"
click at [790, 152] on input "reuben" at bounding box center [1035, 153] width 502 height 38
click at [792, 152] on input "reuben" at bounding box center [1035, 153] width 502 height 38
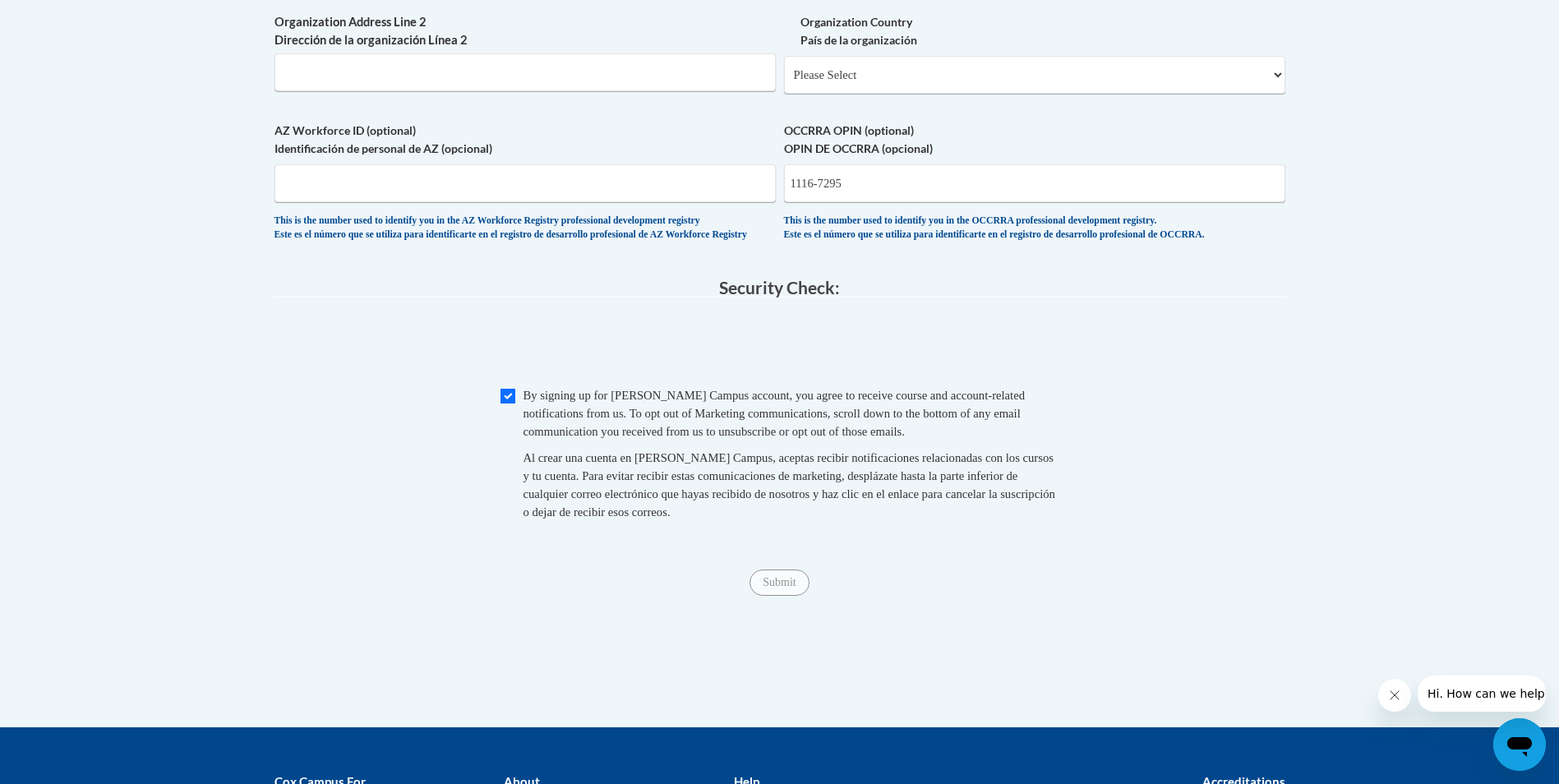
click at [794, 150] on label "OCCRRA OPIN (optional) OPIN DE OCCRRA (opcional)" at bounding box center [1035, 140] width 502 height 36
click at [794, 164] on input "1116-7295" at bounding box center [1035, 183] width 502 height 38
click at [796, 94] on select "Please Select United States | Estados Unidos Outside of the United States | Fue…" at bounding box center [1035, 75] width 502 height 38
click at [799, 94] on select "Please Select United States | Estados Unidos Outside of the United States | Fue…" at bounding box center [1035, 75] width 502 height 38
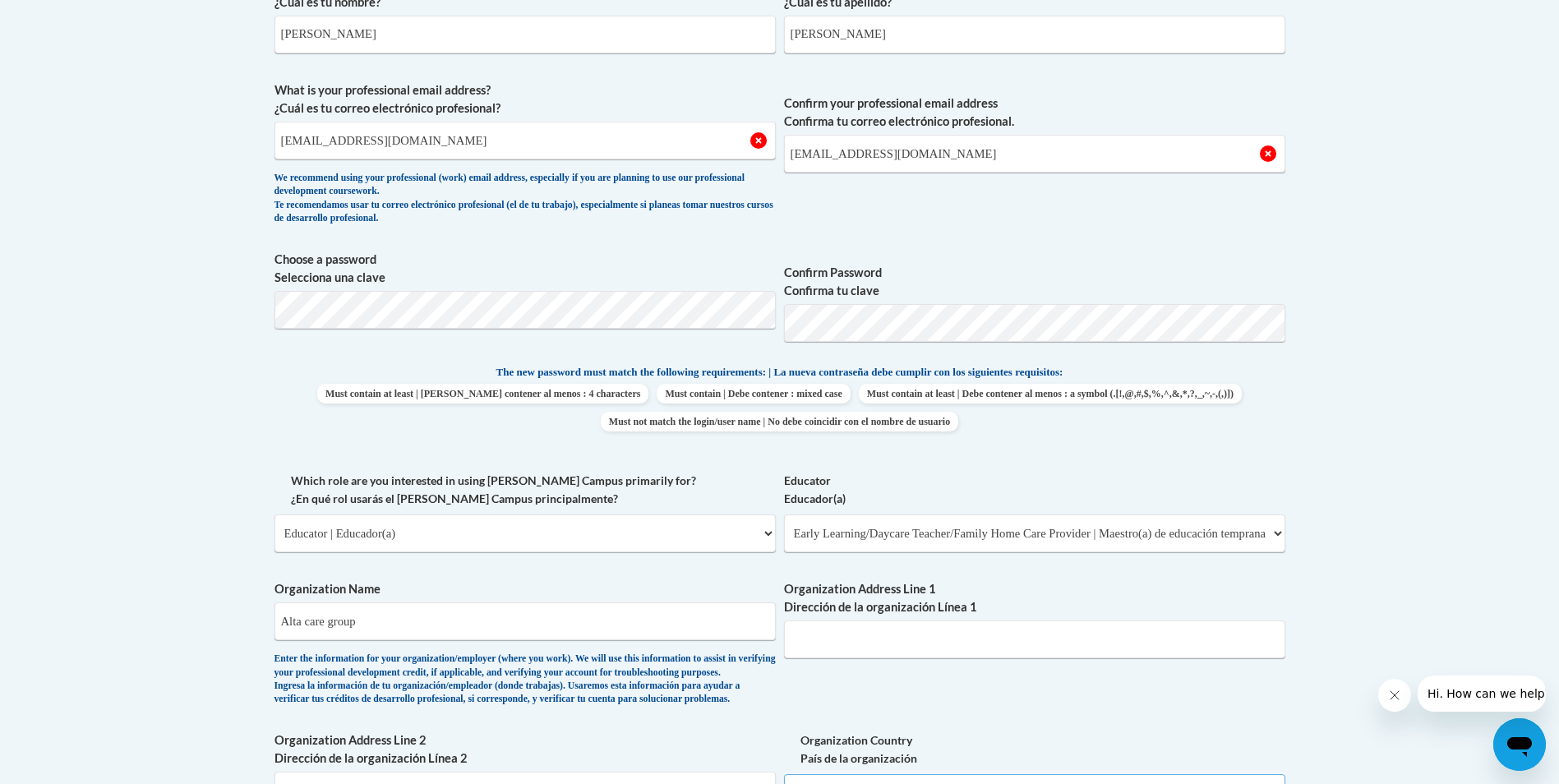
scroll to position [426, 0]
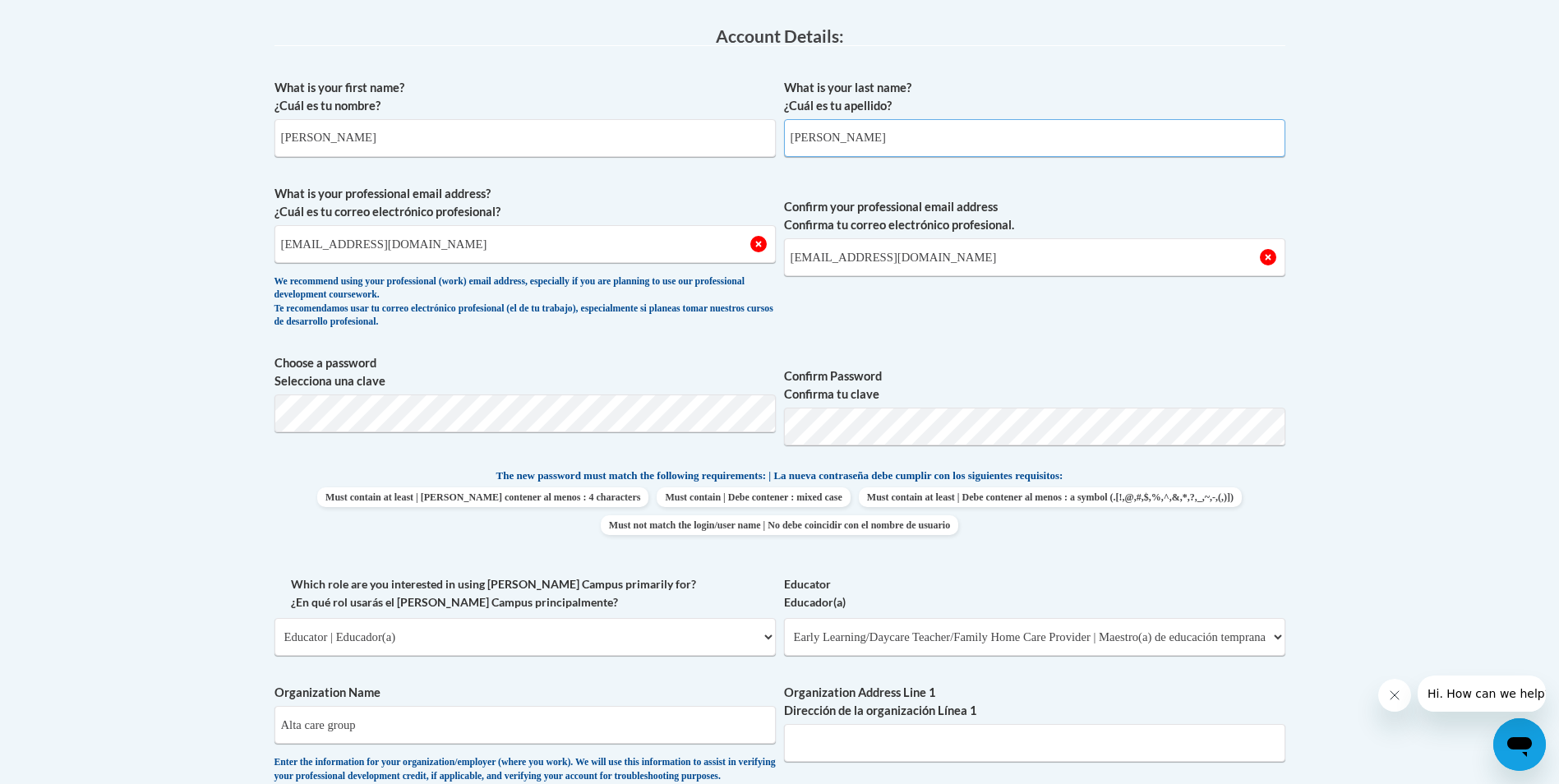
click at [793, 137] on input "reuben" at bounding box center [1035, 138] width 502 height 38
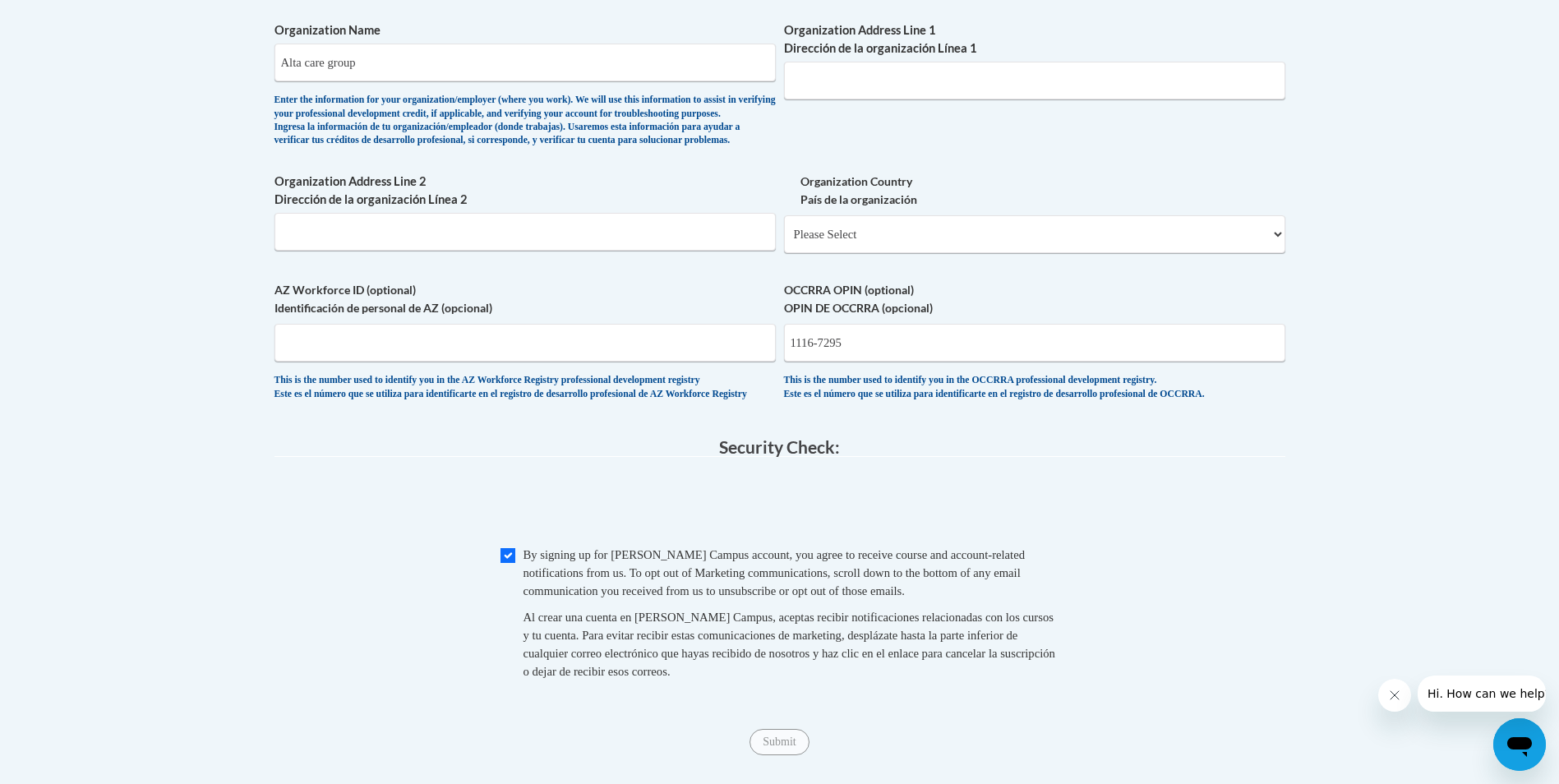
scroll to position [1493, 0]
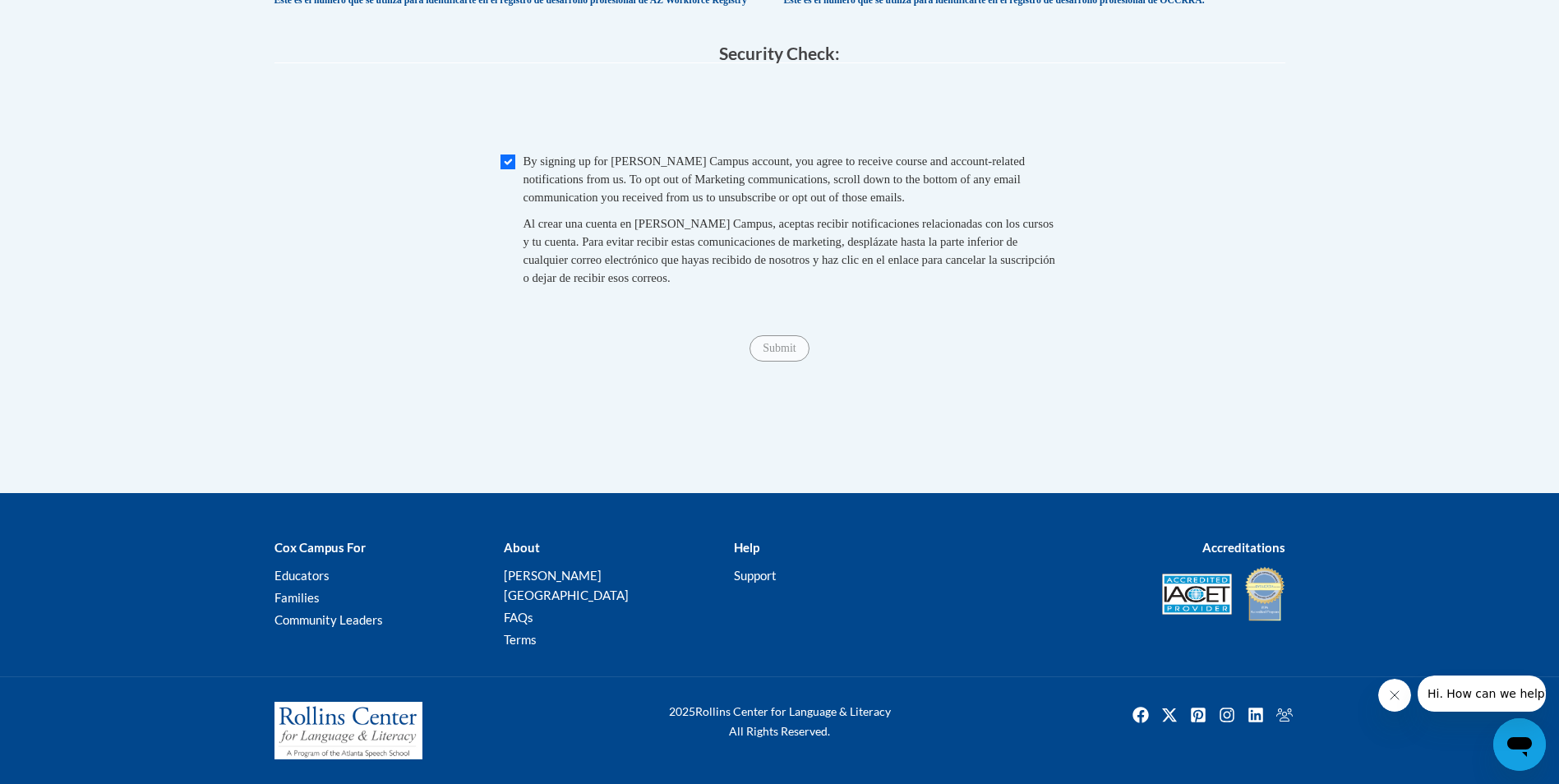
type input "Reuben"
click at [786, 353] on span "Submit" at bounding box center [778, 346] width 59 height 13
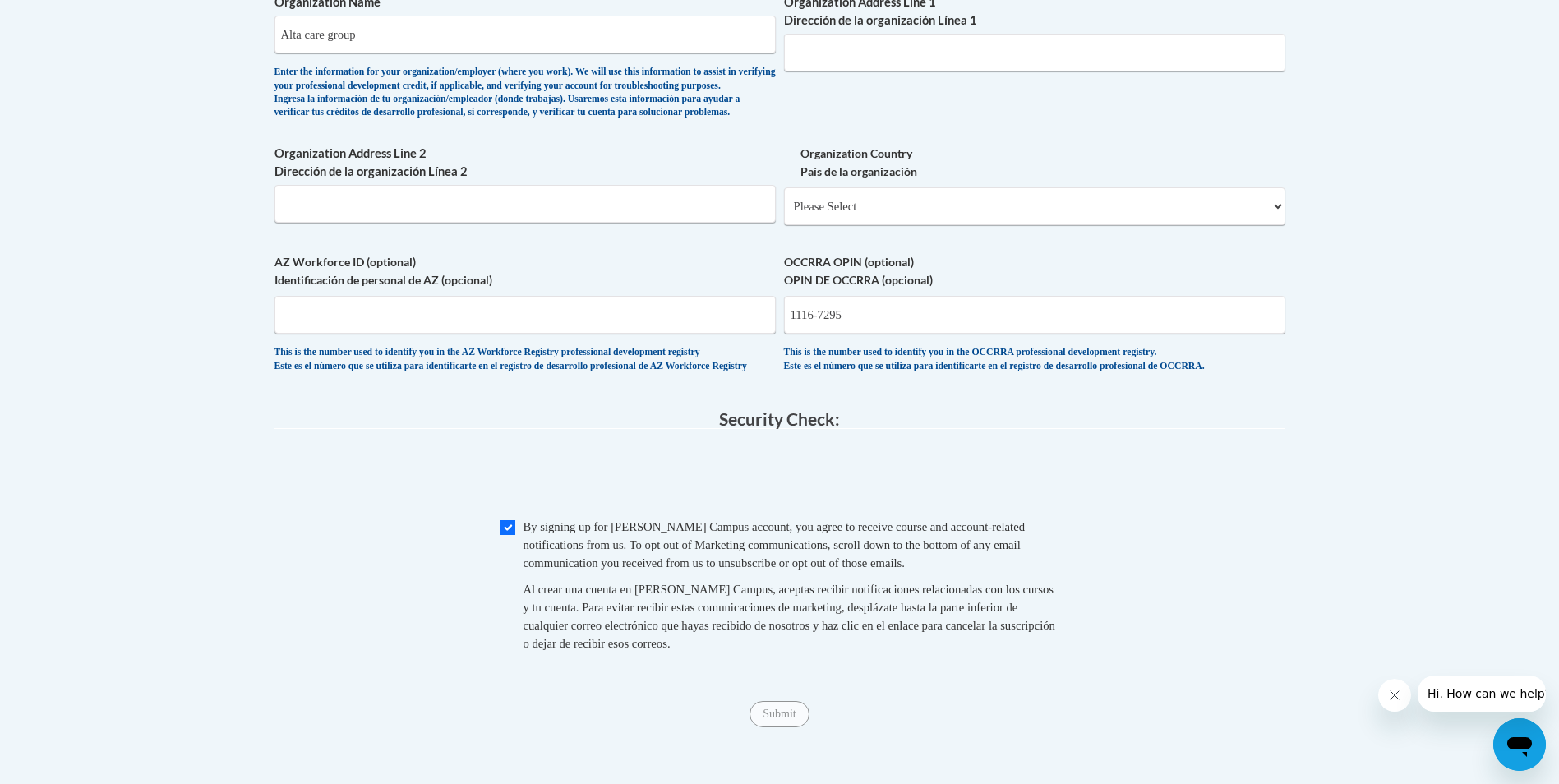
scroll to position [1164, 0]
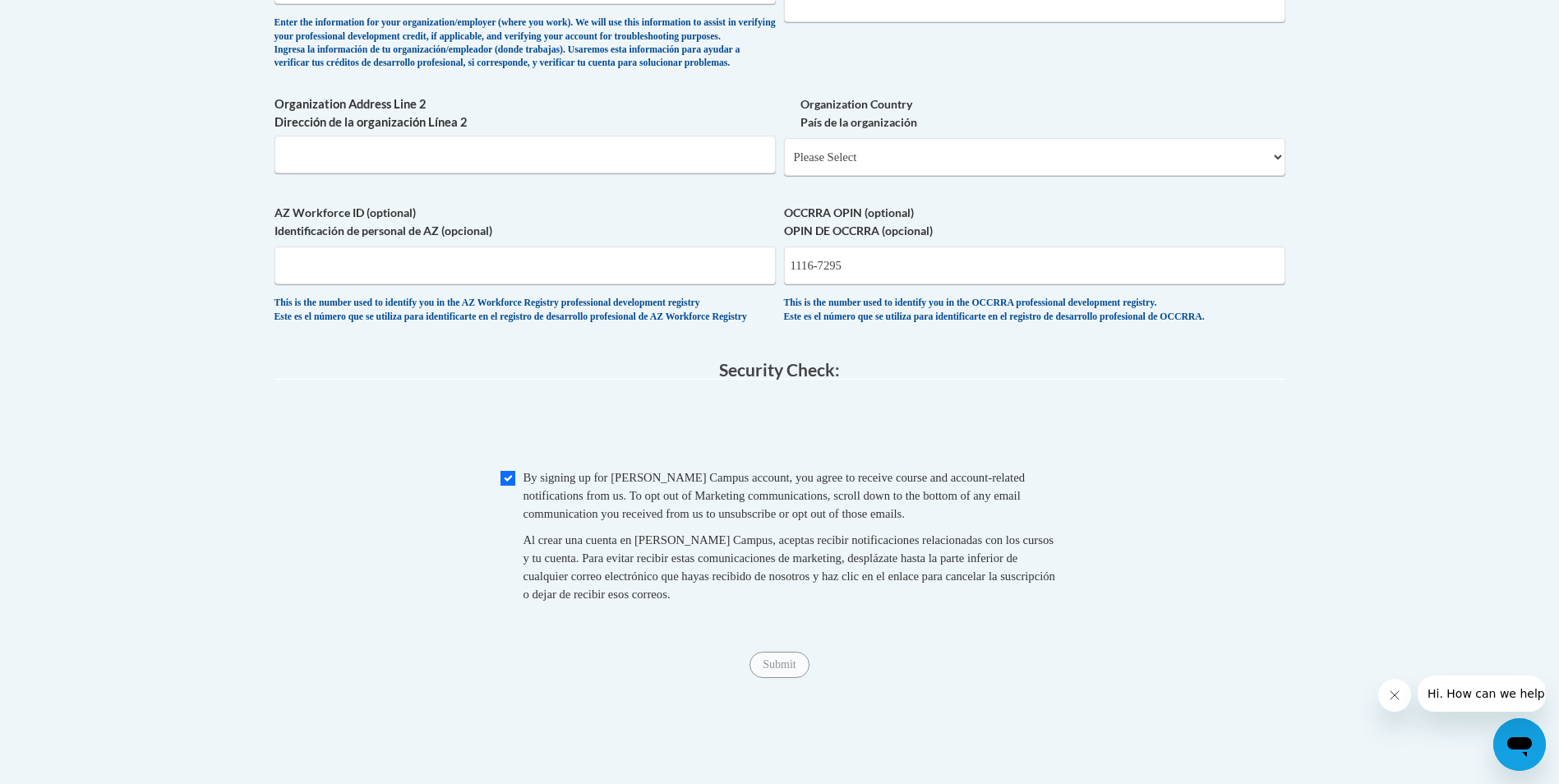
click at [788, 670] on span "Submit" at bounding box center [778, 662] width 59 height 13
click at [756, 670] on span "Submit" at bounding box center [778, 662] width 59 height 13
click at [512, 485] on input "Checkbox" at bounding box center [508, 477] width 15 height 15
click at [503, 485] on input "Checkbox" at bounding box center [508, 477] width 15 height 15
checkbox input "true"
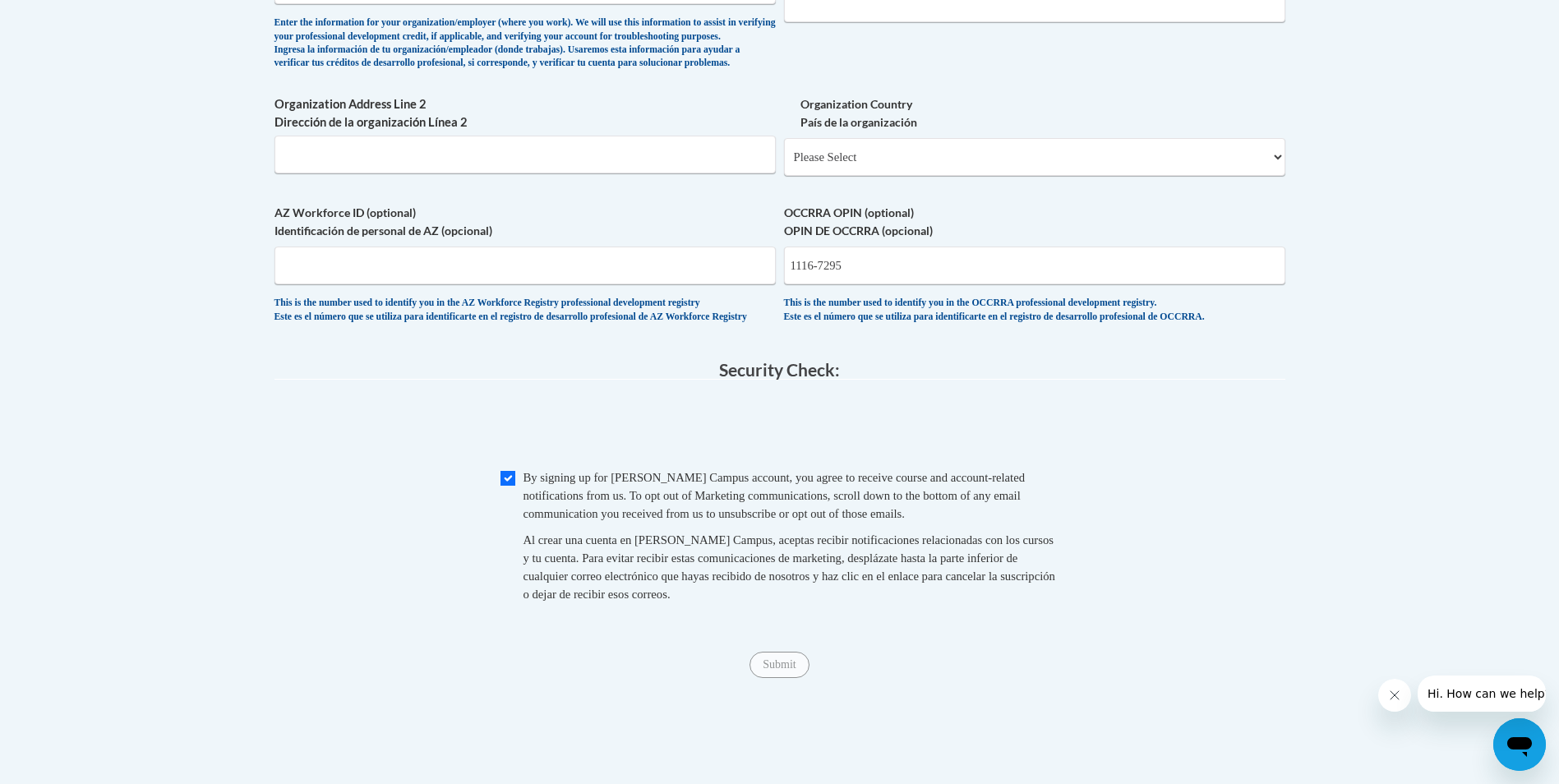
click at [783, 670] on span "Submit" at bounding box center [778, 662] width 59 height 13
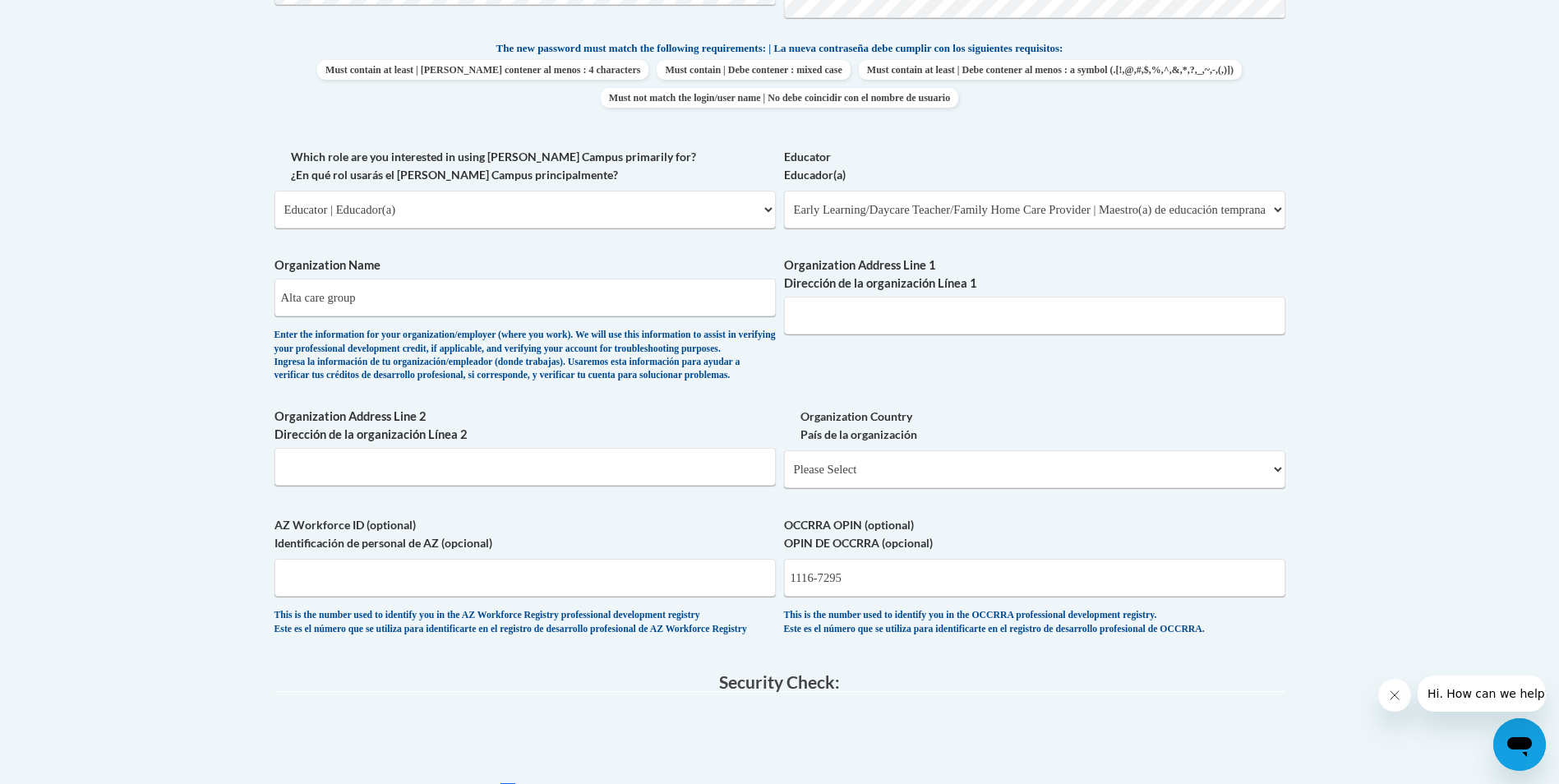
scroll to position [754, 0]
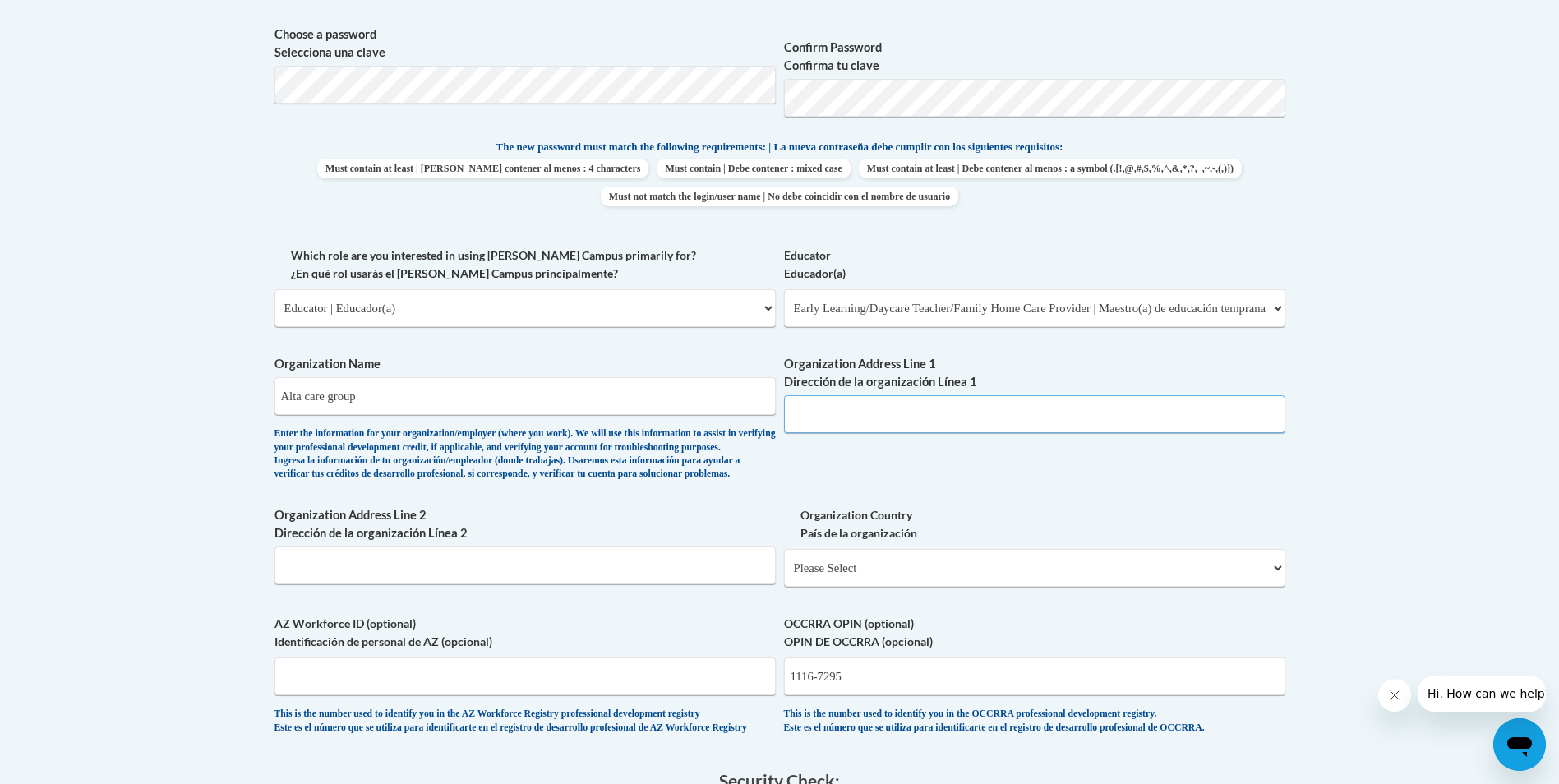
click at [949, 403] on input "Organization Address Line 1 Dirección de la organización Línea 1" at bounding box center [1035, 414] width 502 height 38
click at [845, 422] on input "261" at bounding box center [1035, 414] width 502 height 38
click at [881, 421] on input "261 monroe" at bounding box center [1035, 414] width 502 height 38
click at [820, 416] on input "261 monroe" at bounding box center [1035, 414] width 502 height 38
click at [892, 416] on input "261 monroe" at bounding box center [1035, 414] width 502 height 38
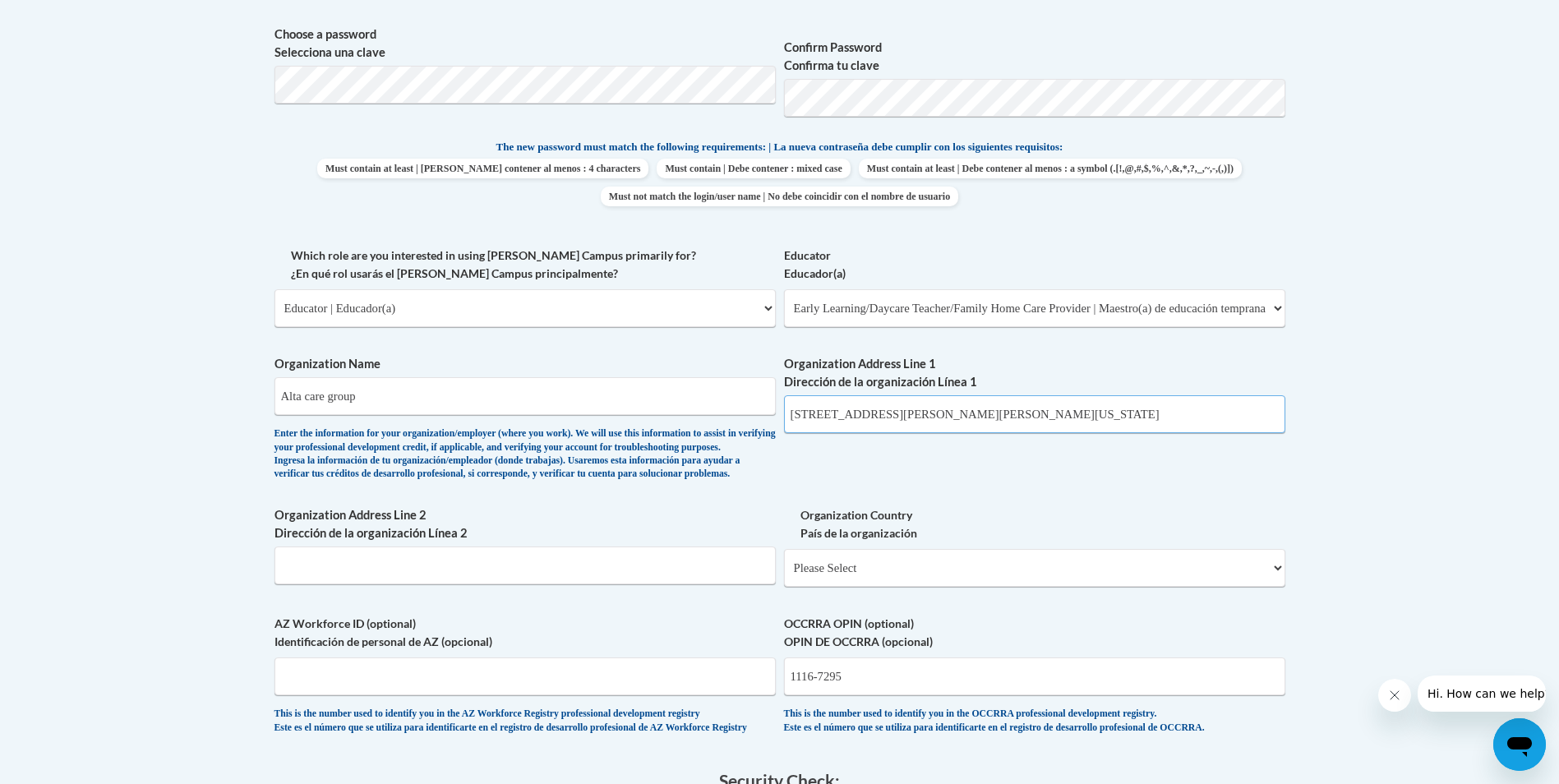
drag, startPoint x: 943, startPoint y: 415, endPoint x: 1015, endPoint y: 418, distance: 72.1
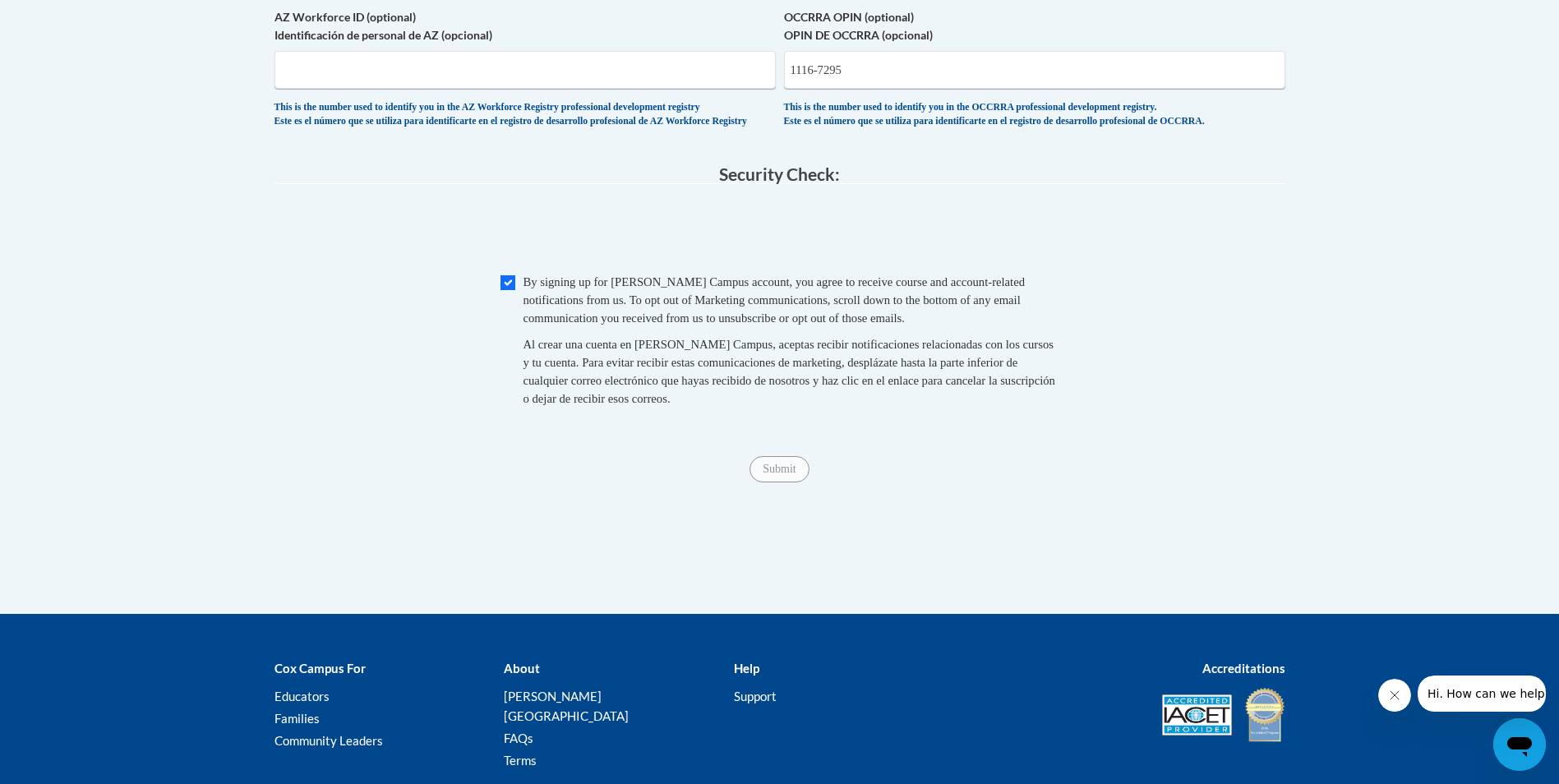
scroll to position [1502, 0]
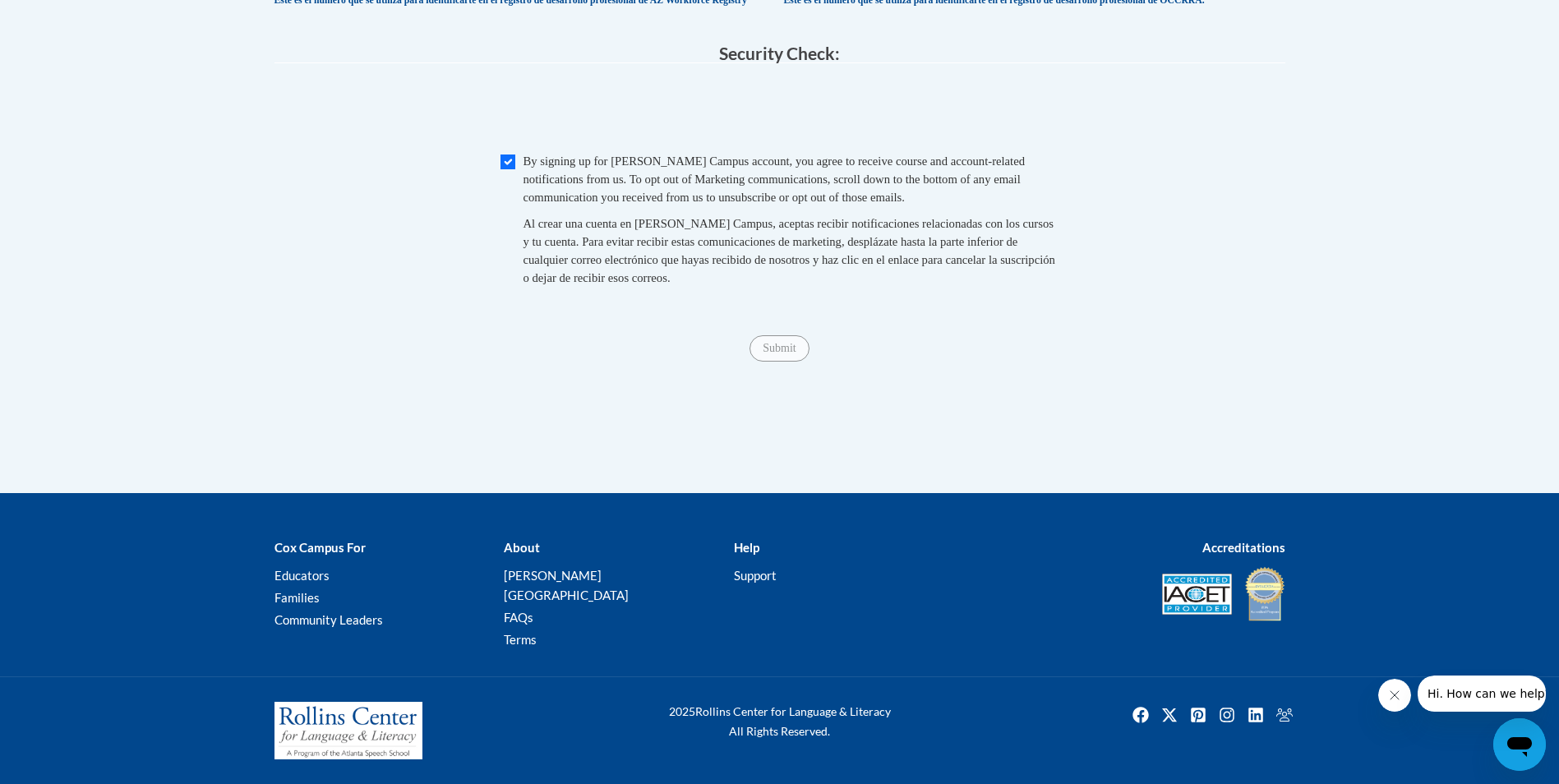
type input "261 Monroe ST NW warren Ohio 44483"
click at [772, 353] on span "Submit" at bounding box center [778, 346] width 59 height 13
drag, startPoint x: 776, startPoint y: 364, endPoint x: 785, endPoint y: 363, distance: 9.1
click at [778, 353] on span "Submit" at bounding box center [778, 346] width 59 height 13
drag, startPoint x: 770, startPoint y: 376, endPoint x: 781, endPoint y: 372, distance: 11.7
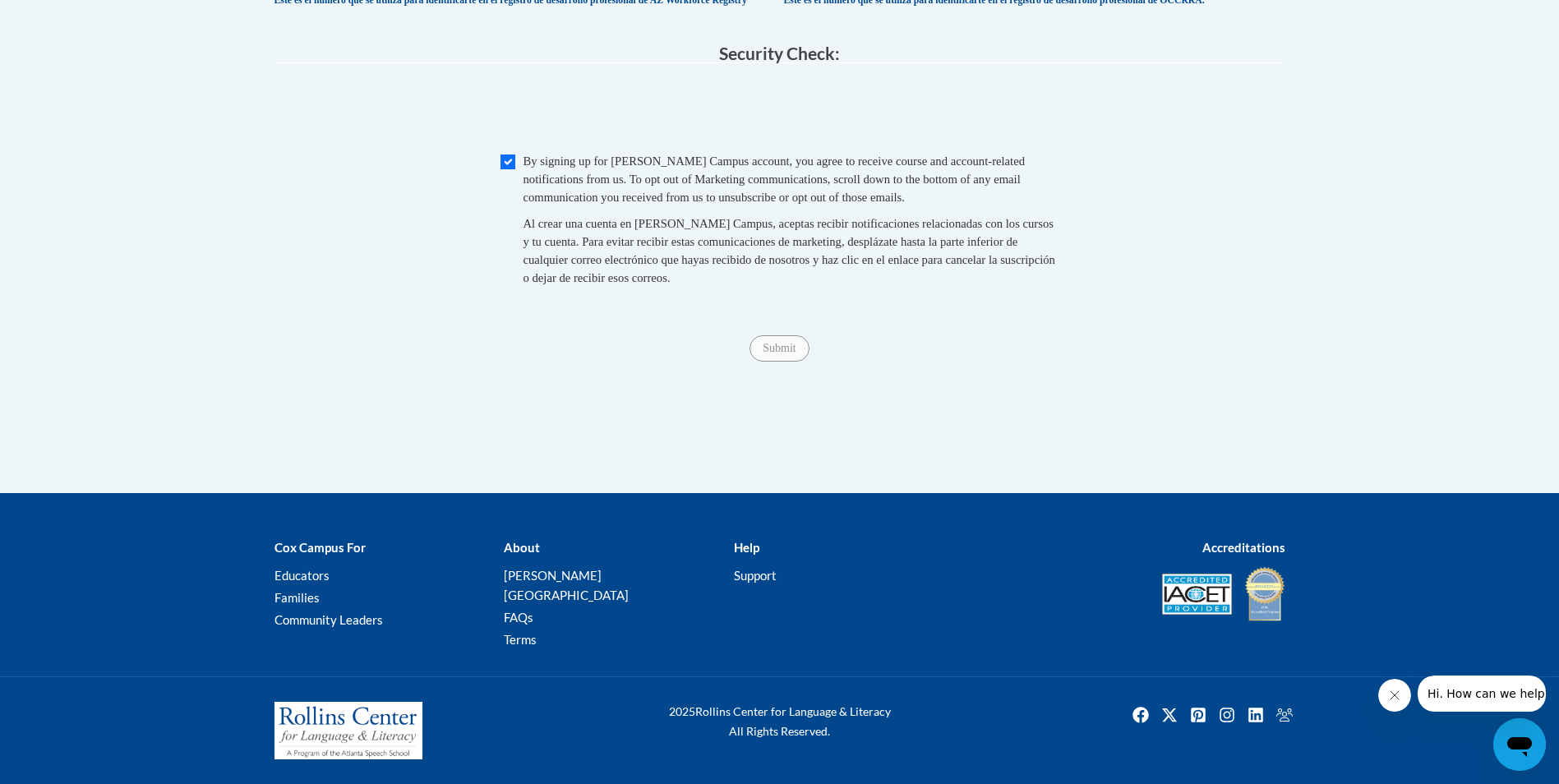
click at [771, 362] on div "Submit Submit" at bounding box center [780, 348] width 1011 height 27
click at [781, 353] on span "Submit" at bounding box center [778, 346] width 59 height 13
click at [786, 353] on span "Submit" at bounding box center [778, 346] width 59 height 13
click at [787, 353] on span "Submit" at bounding box center [778, 346] width 59 height 13
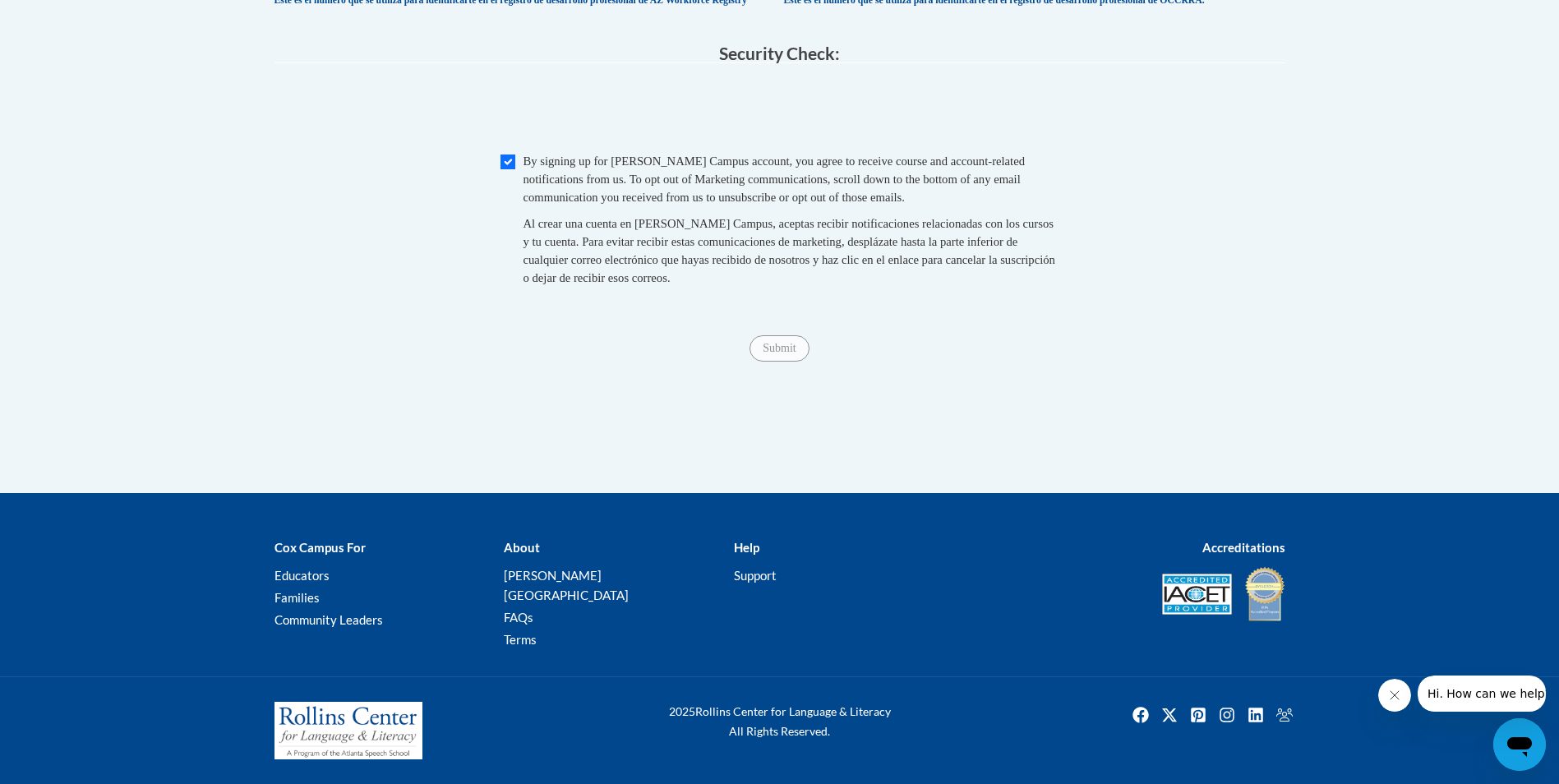
click at [792, 353] on span "Submit" at bounding box center [778, 346] width 59 height 13
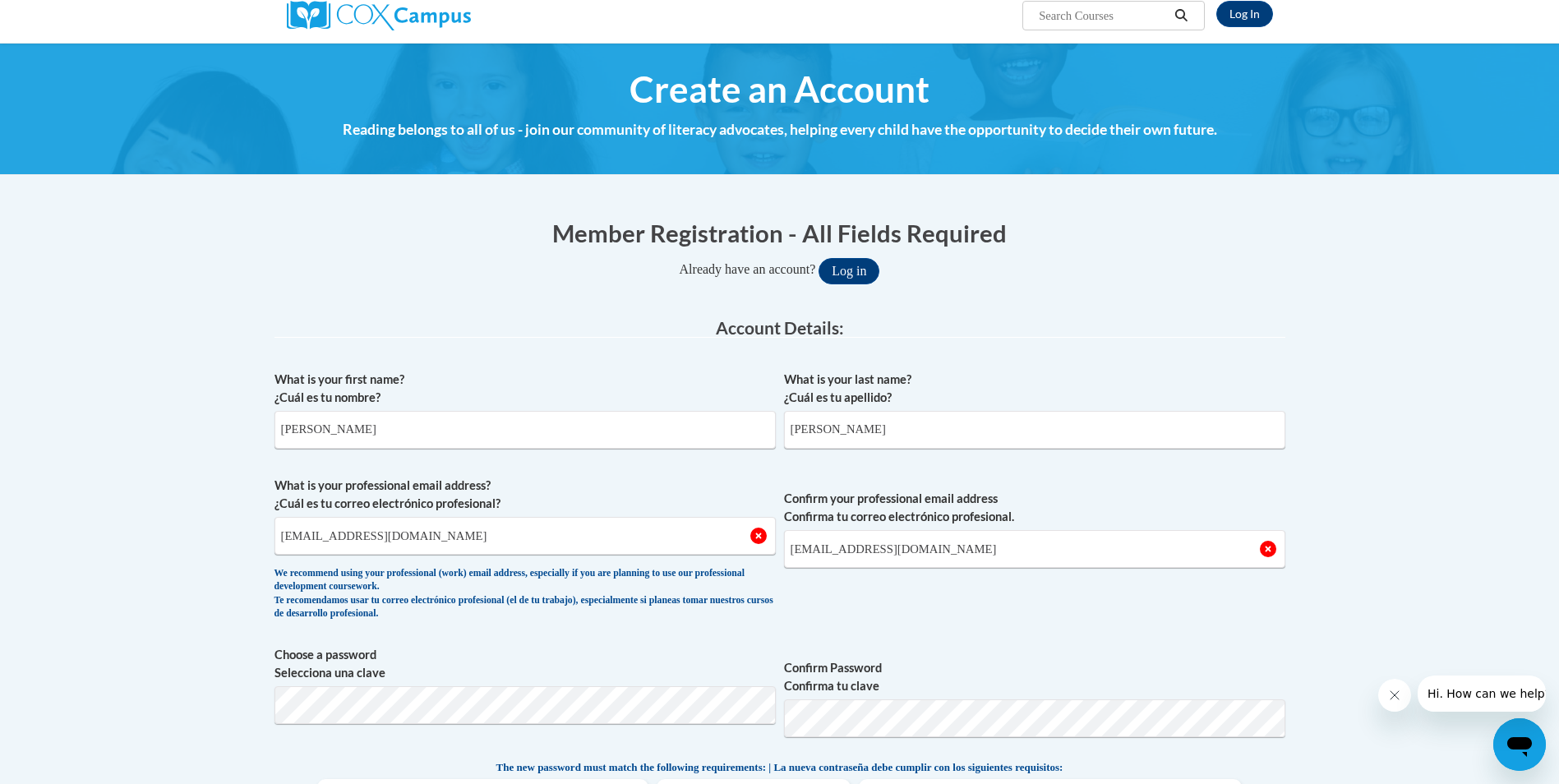
scroll to position [82, 0]
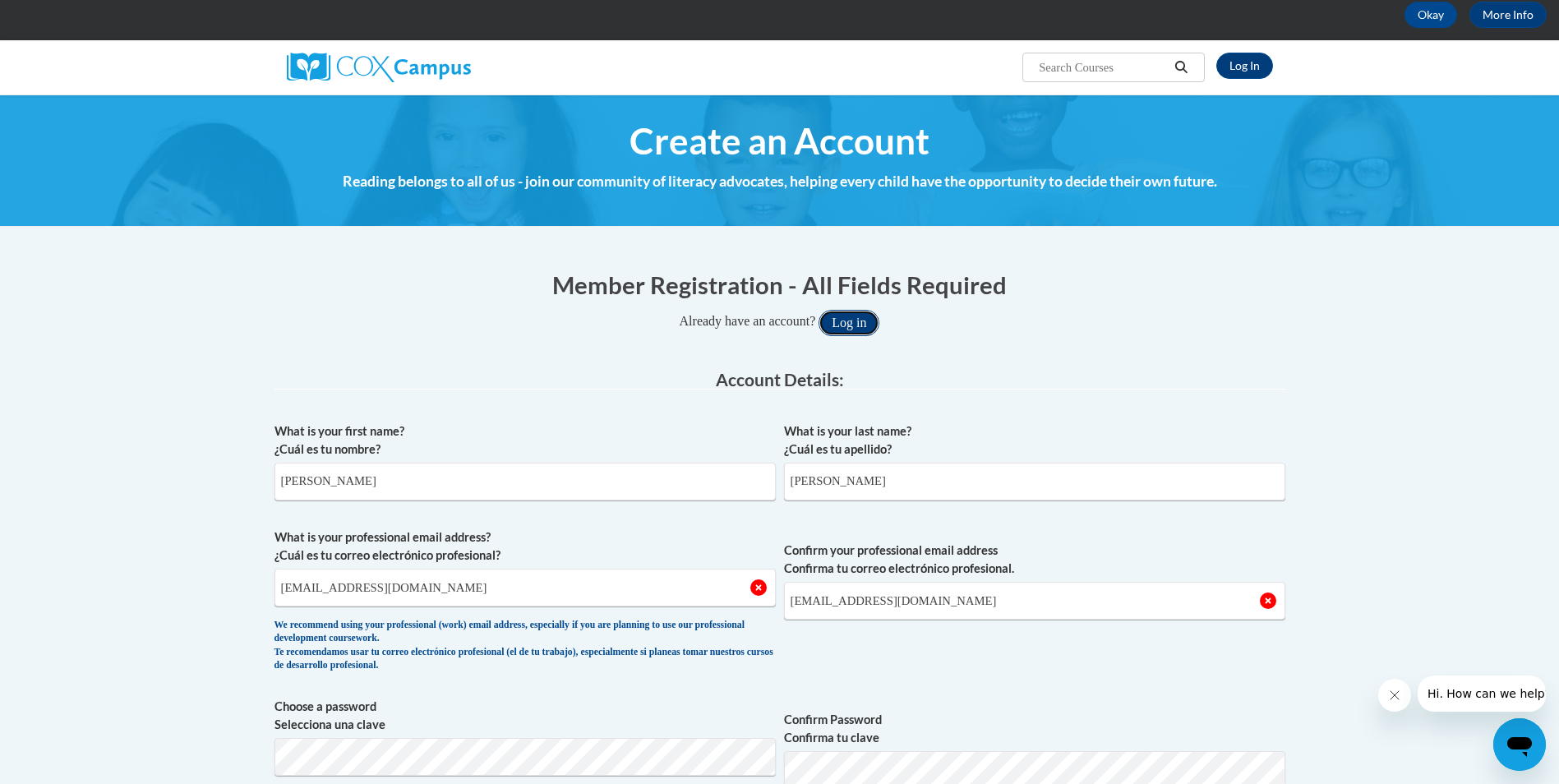
click at [863, 331] on button "Log in" at bounding box center [849, 323] width 61 height 27
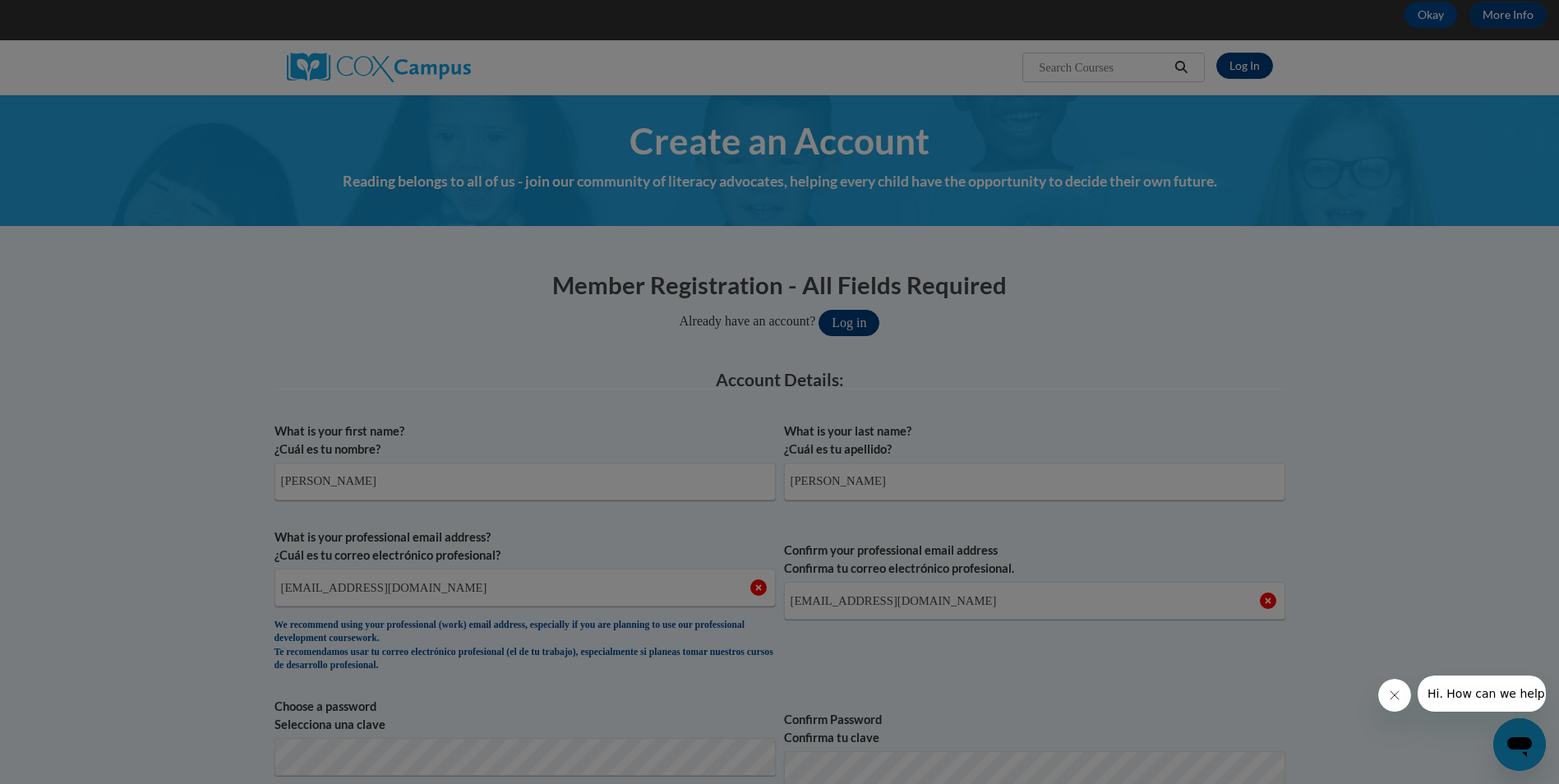
scroll to position [584, 0]
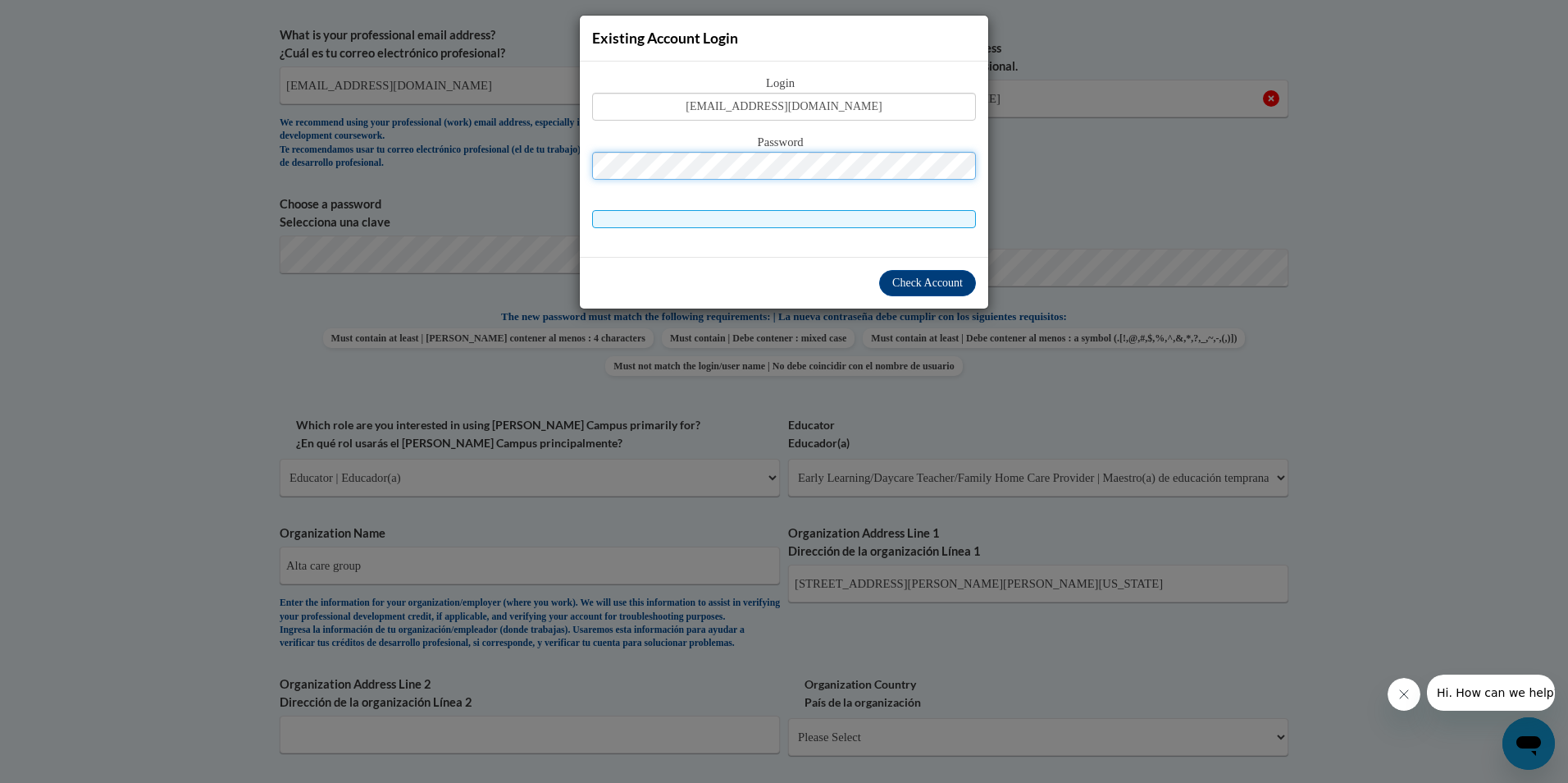
click at [756, 215] on span at bounding box center [784, 219] width 384 height 18
click at [920, 282] on span "Check Account" at bounding box center [928, 282] width 70 height 12
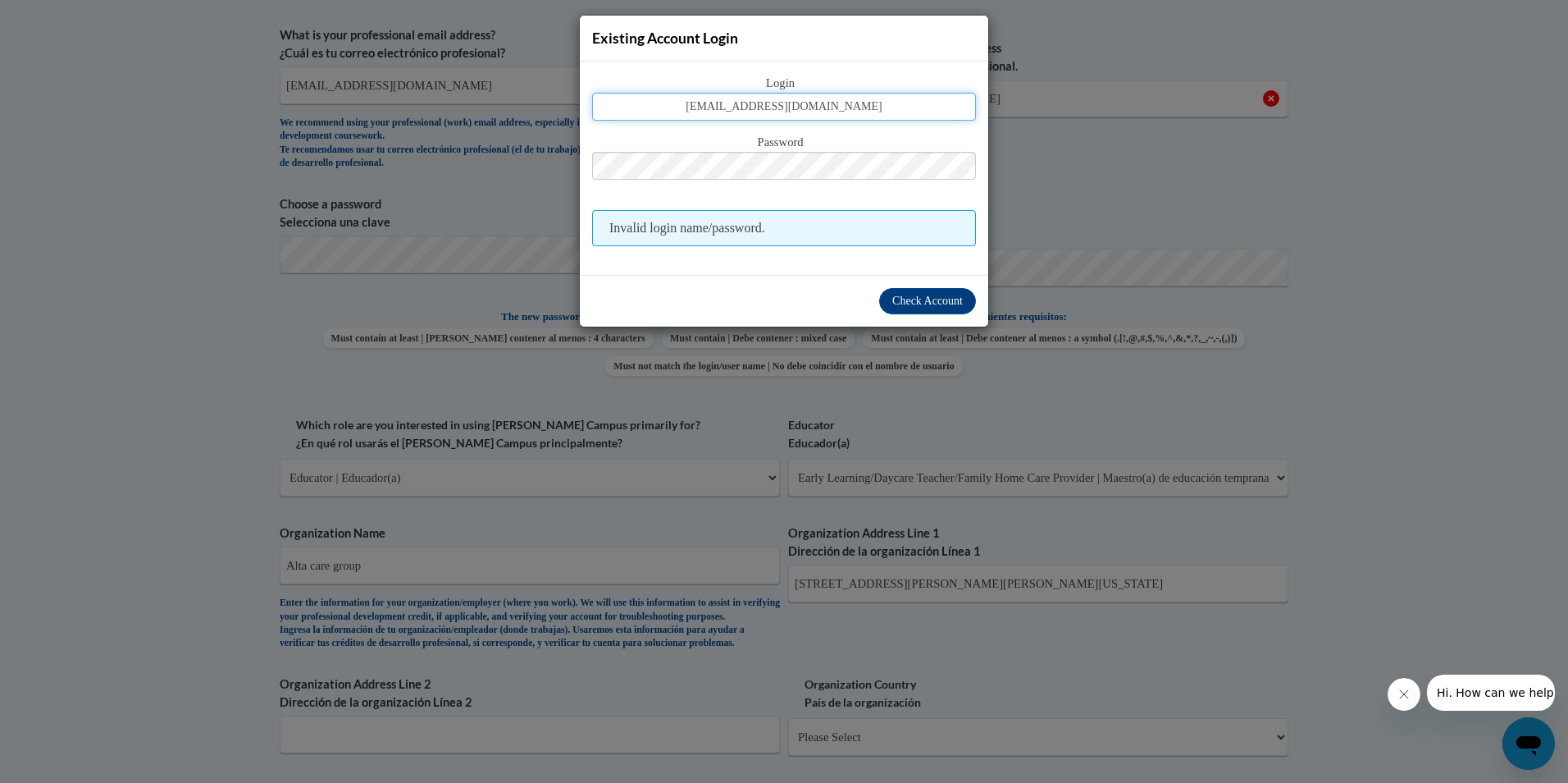
click at [820, 100] on input "cjreuben72@gmail.com" at bounding box center [784, 106] width 384 height 28
click at [844, 104] on input "cjreuben72@gmail.com" at bounding box center [784, 106] width 384 height 28
click at [794, 118] on input "c" at bounding box center [784, 106] width 384 height 28
type input "CReuben@altacaregruop.org"
click at [934, 310] on button "Check Account" at bounding box center [927, 301] width 97 height 27
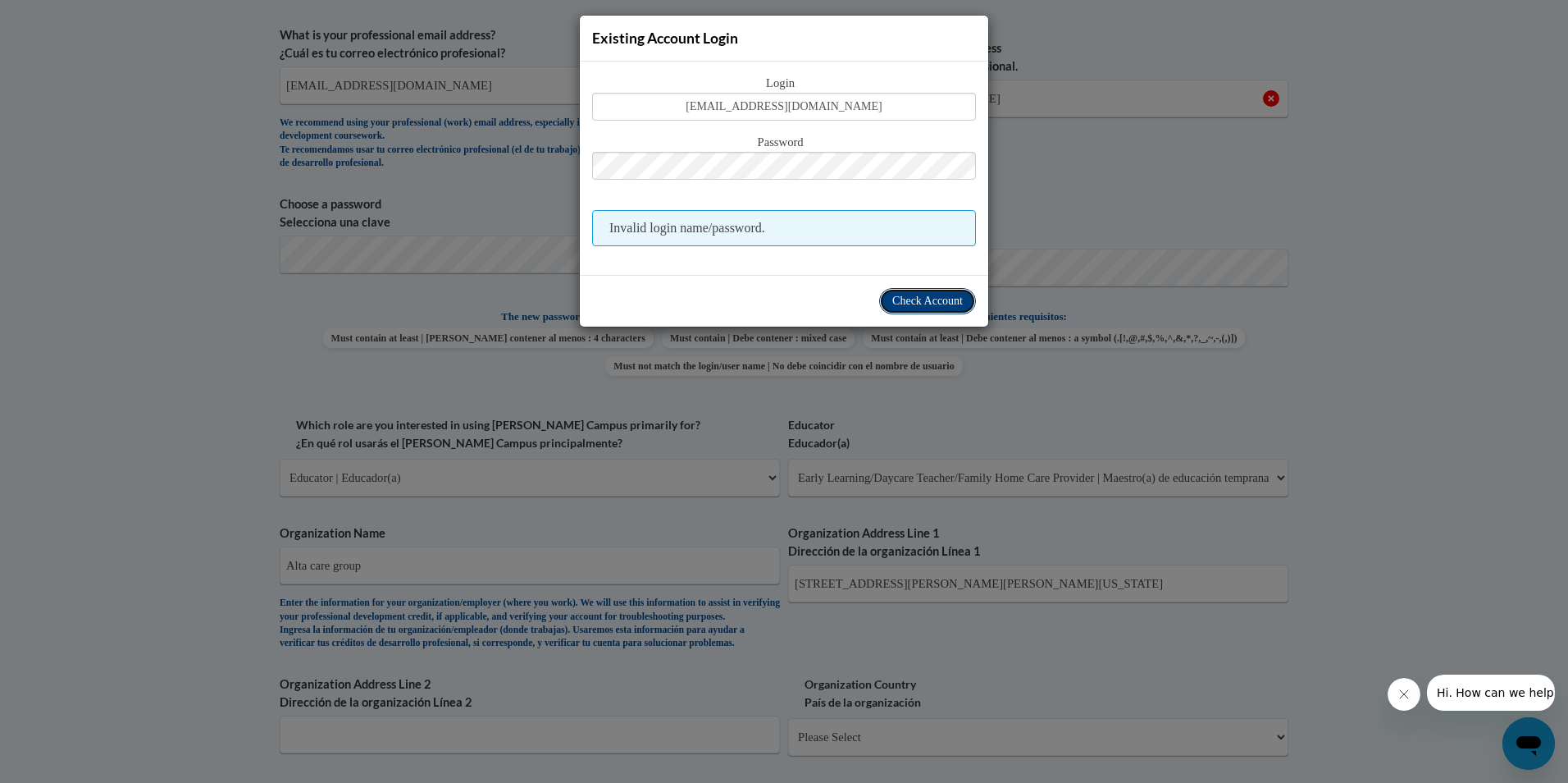
click at [925, 297] on span "Check Account" at bounding box center [928, 300] width 70 height 12
click at [925, 296] on span "Check Account" at bounding box center [928, 300] width 70 height 12
click at [816, 236] on span "Invalid login name/password." at bounding box center [784, 228] width 384 height 36
click at [780, 237] on span "Invalid login name/password." at bounding box center [784, 228] width 384 height 36
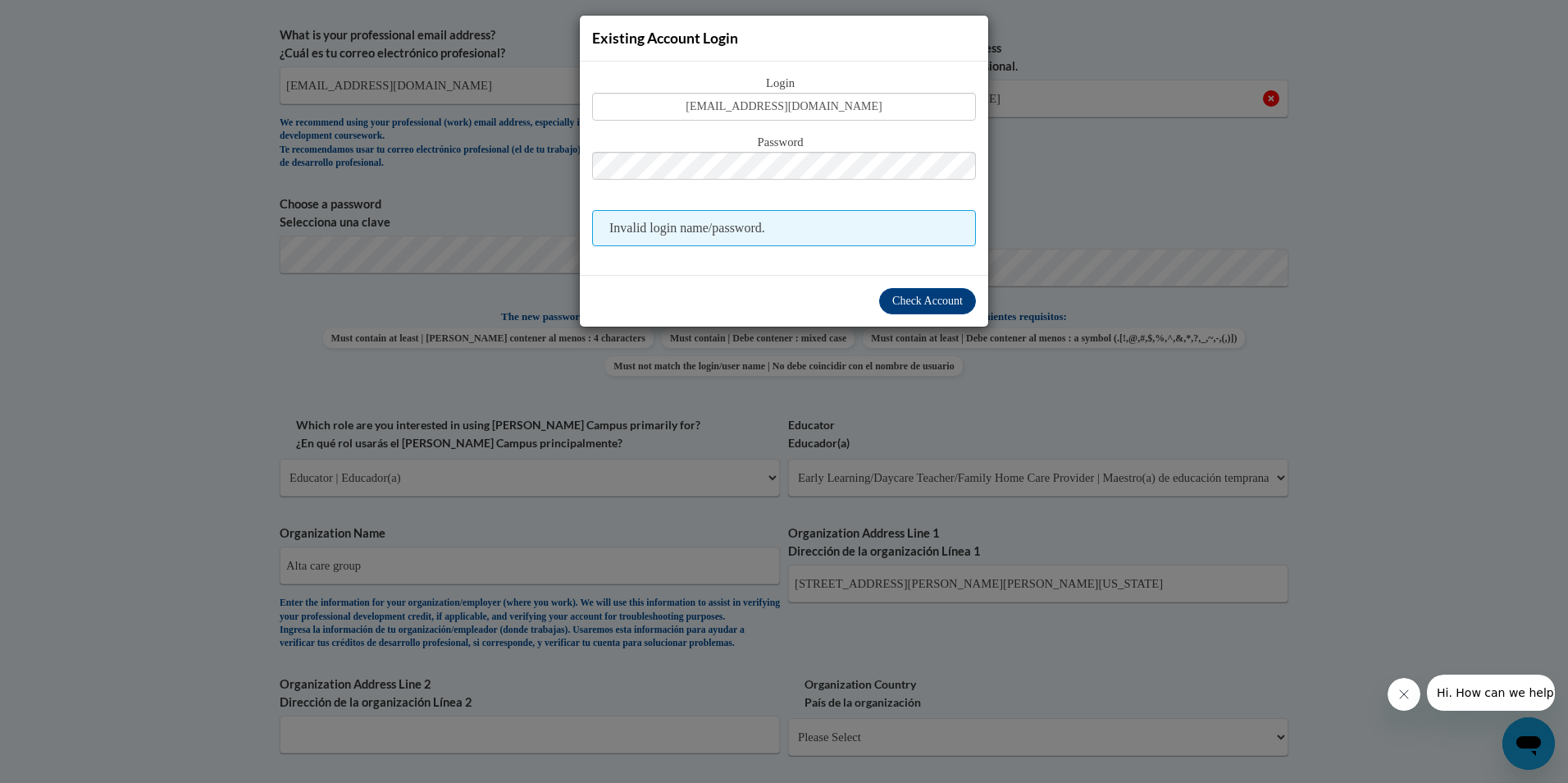
drag, startPoint x: 766, startPoint y: 223, endPoint x: 893, endPoint y: 262, distance: 132.9
click at [767, 223] on span "Invalid login name/password." at bounding box center [784, 228] width 384 height 36
click at [922, 298] on span "Check Account" at bounding box center [928, 300] width 70 height 12
click at [1276, 140] on div "Existing Account Login Login CReuben@altacaregruop.org Password Invalid login n…" at bounding box center [784, 391] width 1568 height 783
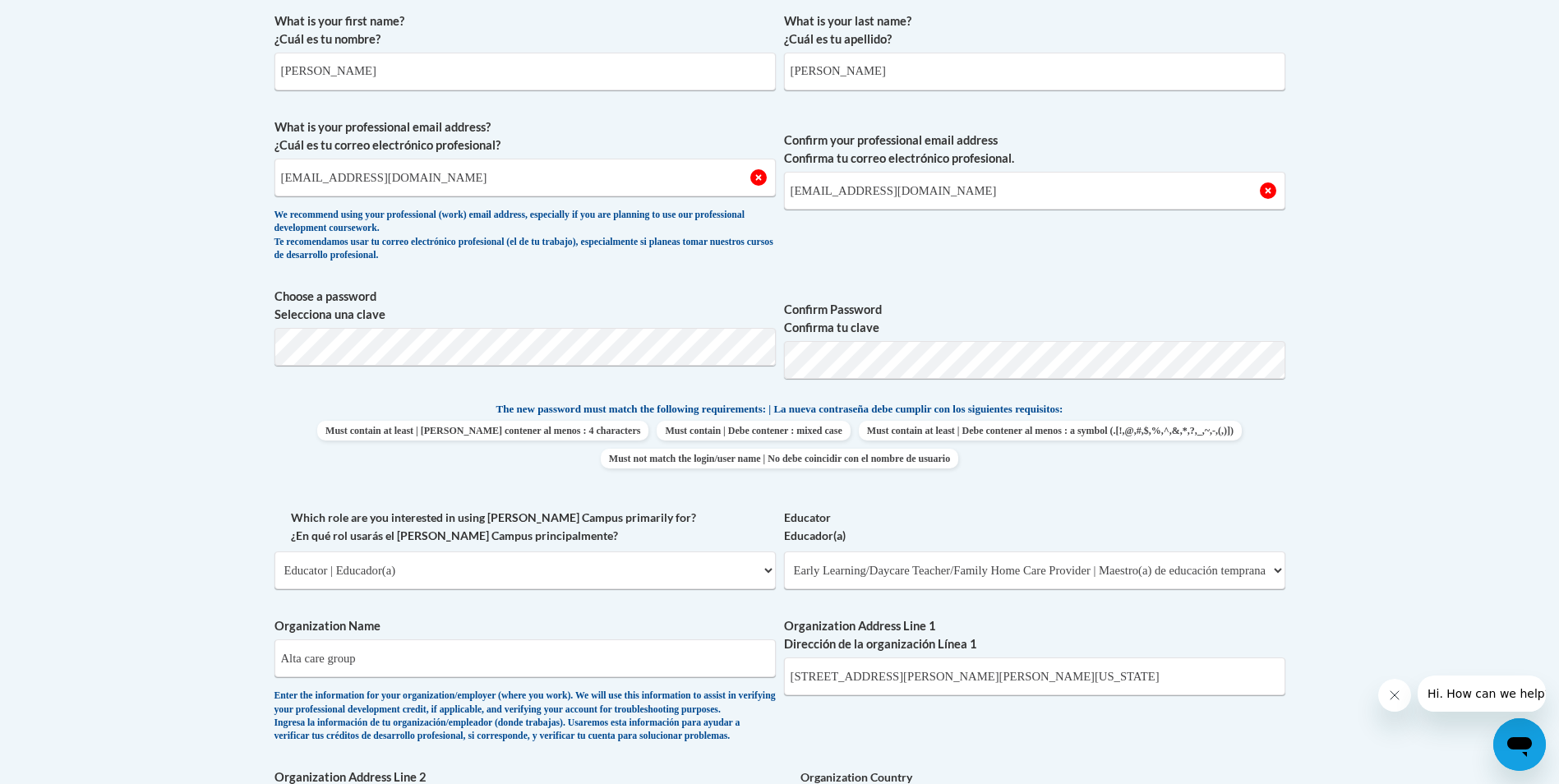
scroll to position [493, 0]
click at [649, 428] on span "Must contain at least | Debe contener al menos : 4 characters" at bounding box center [483, 429] width 332 height 20
click at [649, 434] on span "Must contain at least | Debe contener al menos : 4 characters" at bounding box center [483, 429] width 332 height 20
click at [649, 438] on span "Must contain at least | Debe contener al menos : 4 characters" at bounding box center [483, 429] width 332 height 20
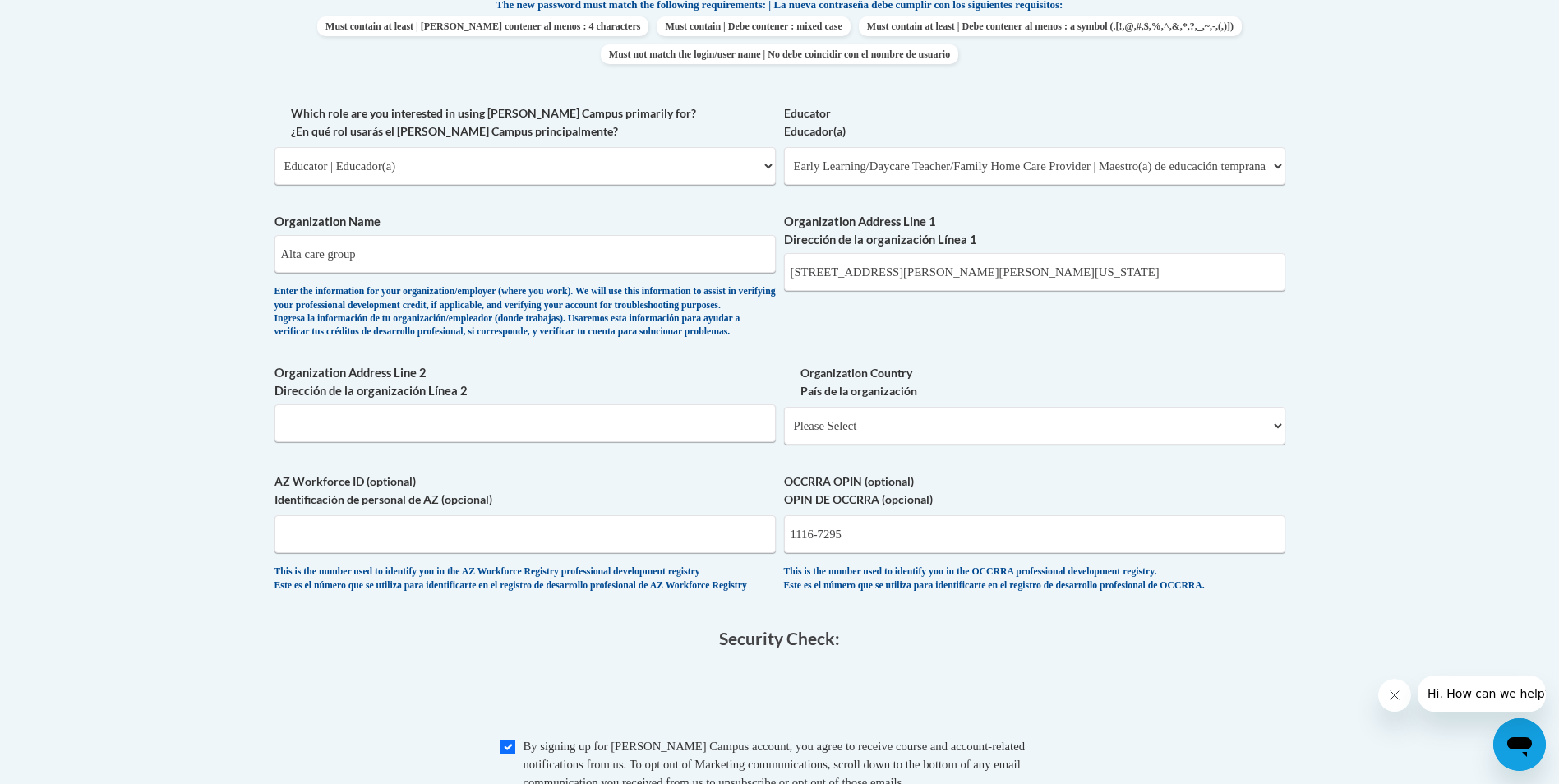
scroll to position [903, 0]
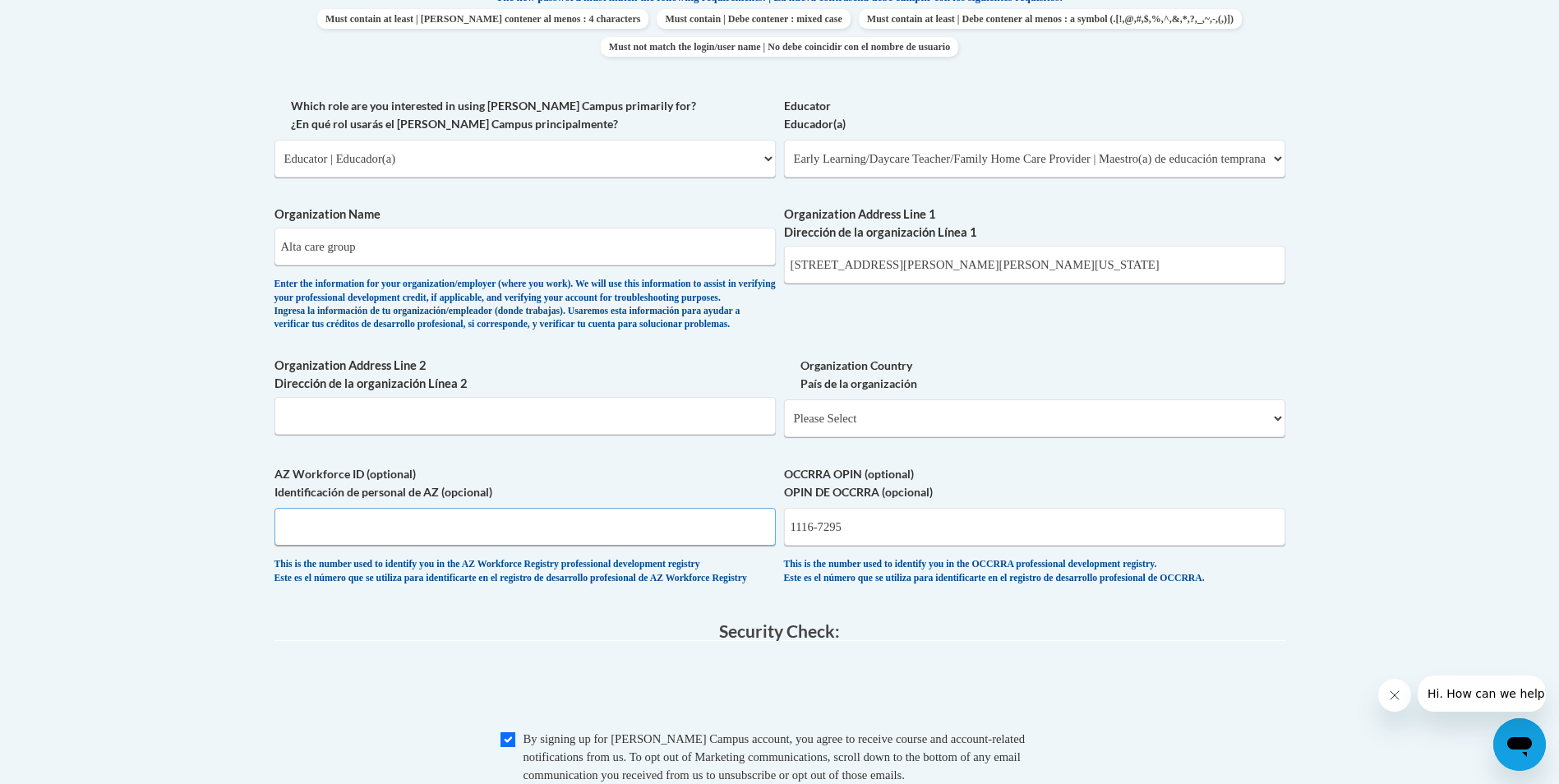
click at [697, 545] on input "AZ Workforce ID (optional) Identificación de personal de AZ (opcional)" at bounding box center [526, 526] width 502 height 38
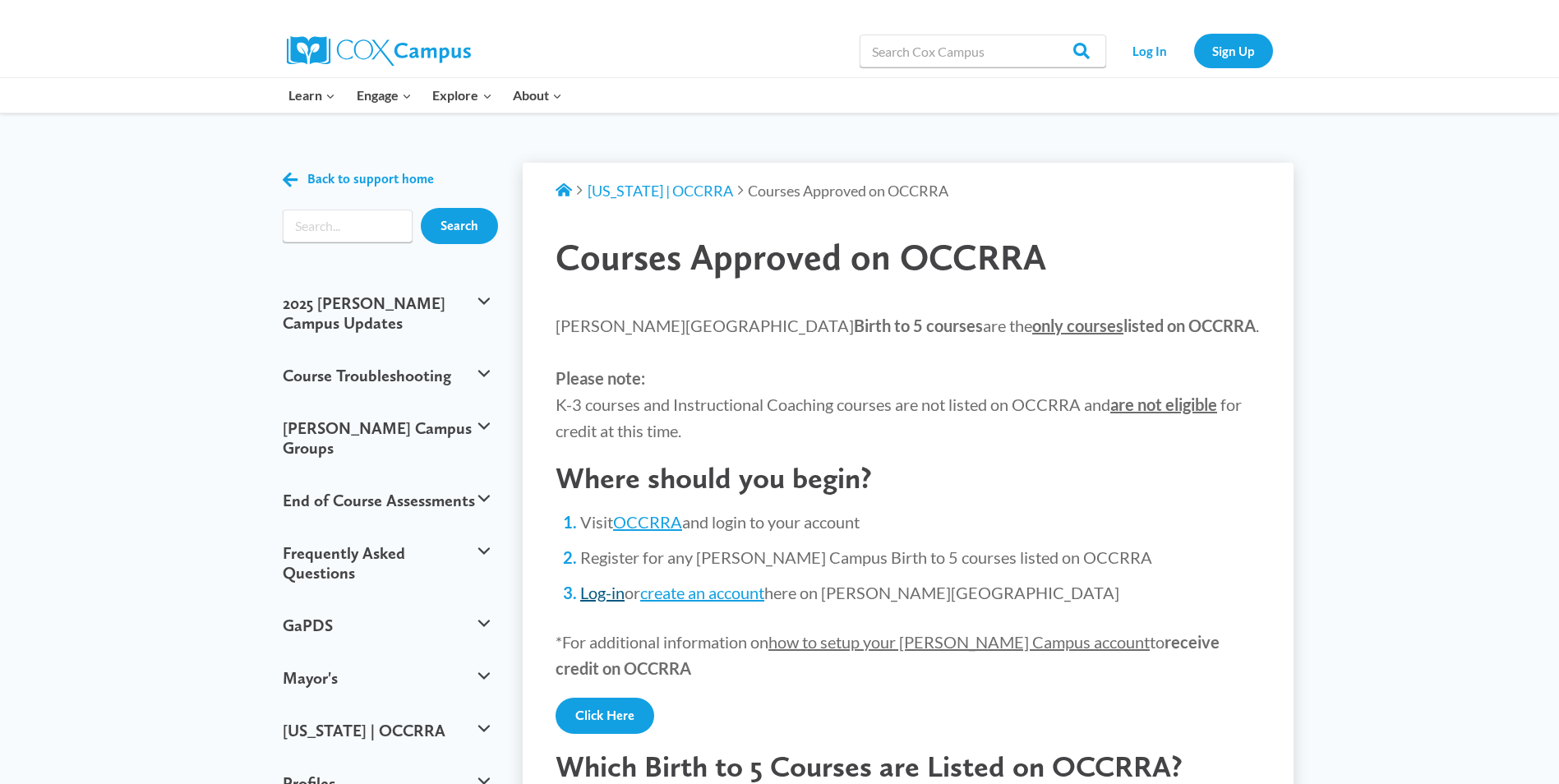
click at [595, 597] on link "Log-in" at bounding box center [602, 592] width 45 height 20
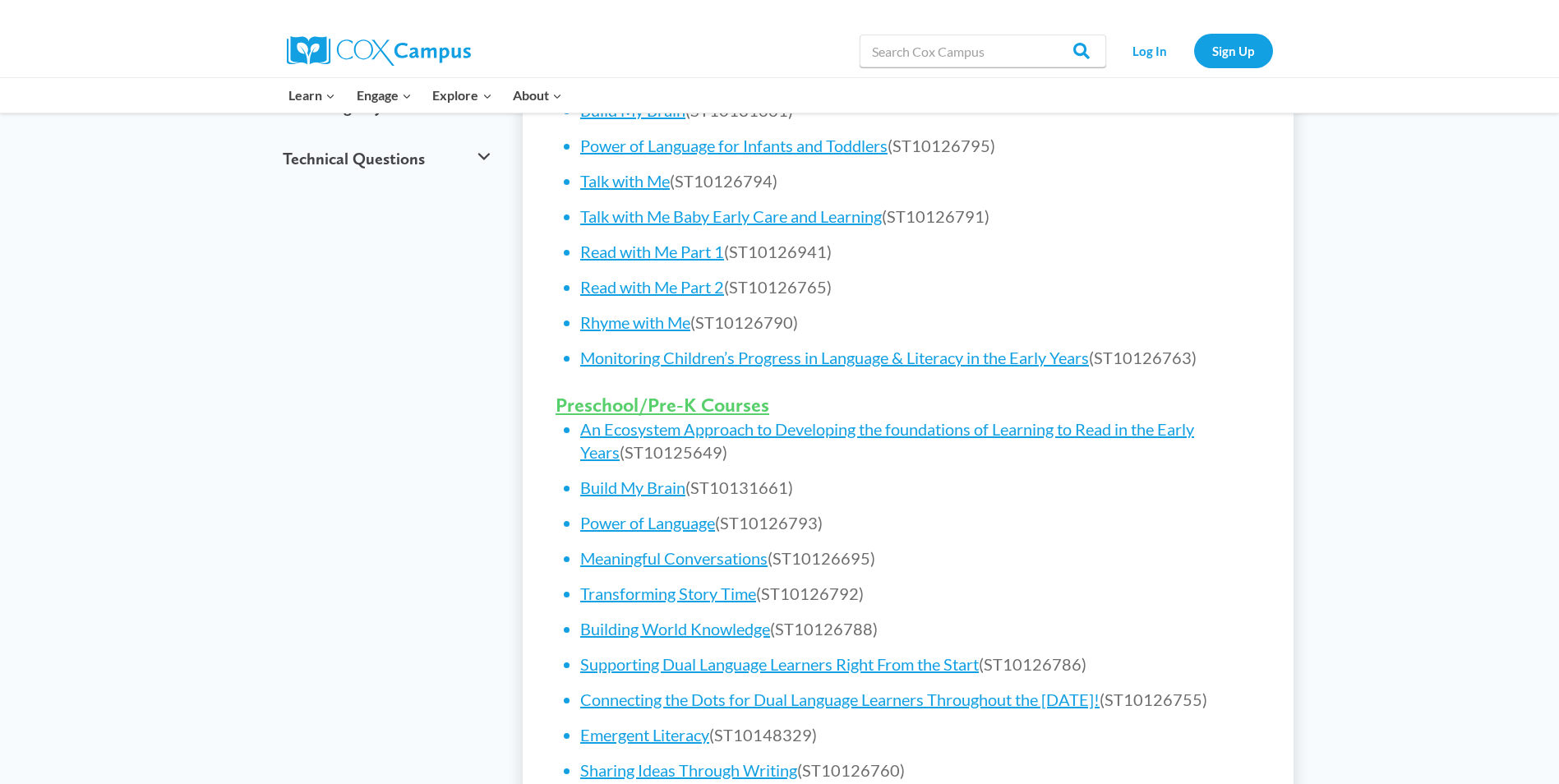
scroll to position [483, 0]
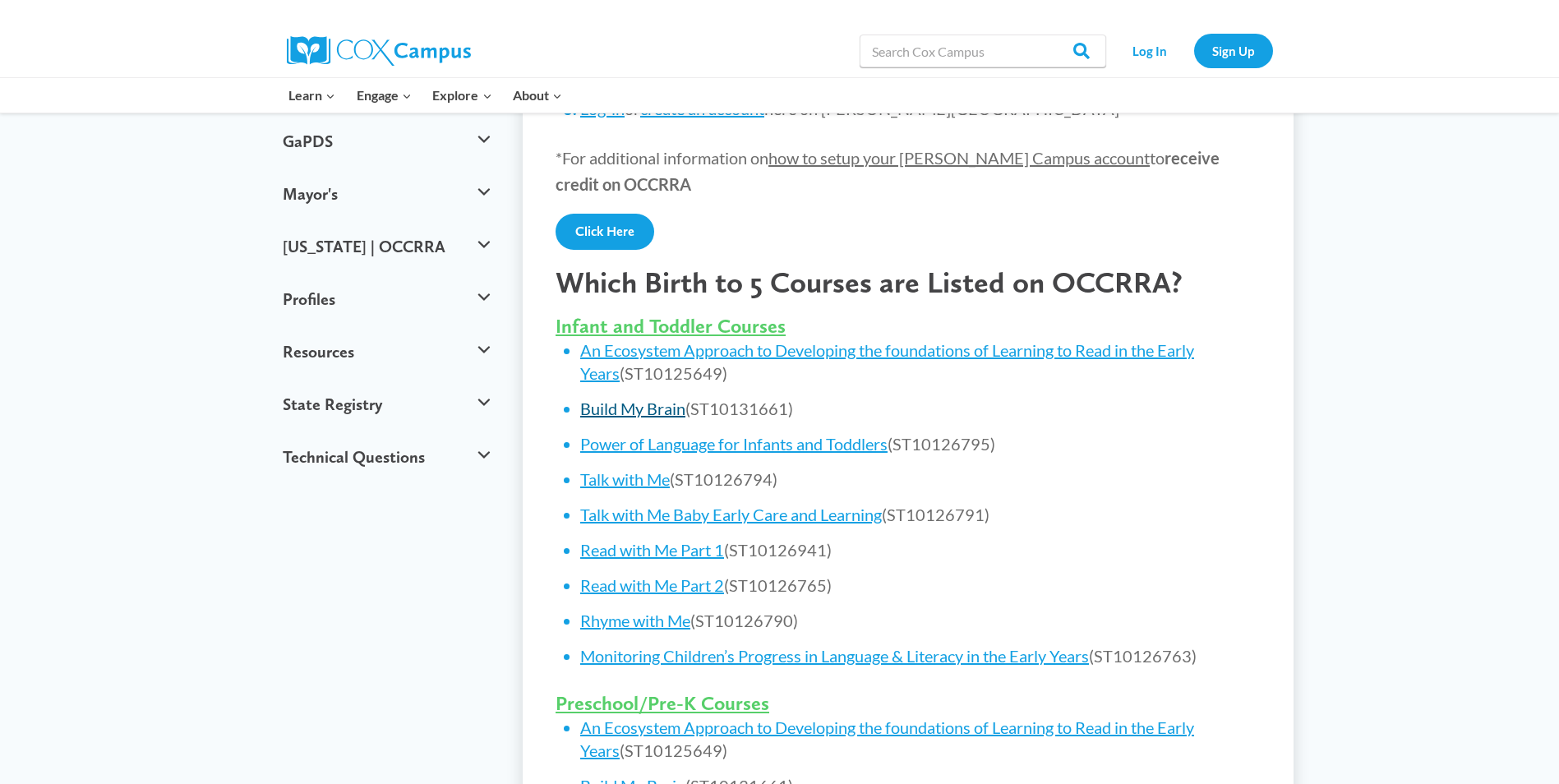
click at [637, 407] on link "Build My Brain" at bounding box center [632, 408] width 105 height 20
click at [680, 658] on link "Monitoring Children’s Progress in Language & Literacy in the Early Years" at bounding box center [834, 655] width 509 height 20
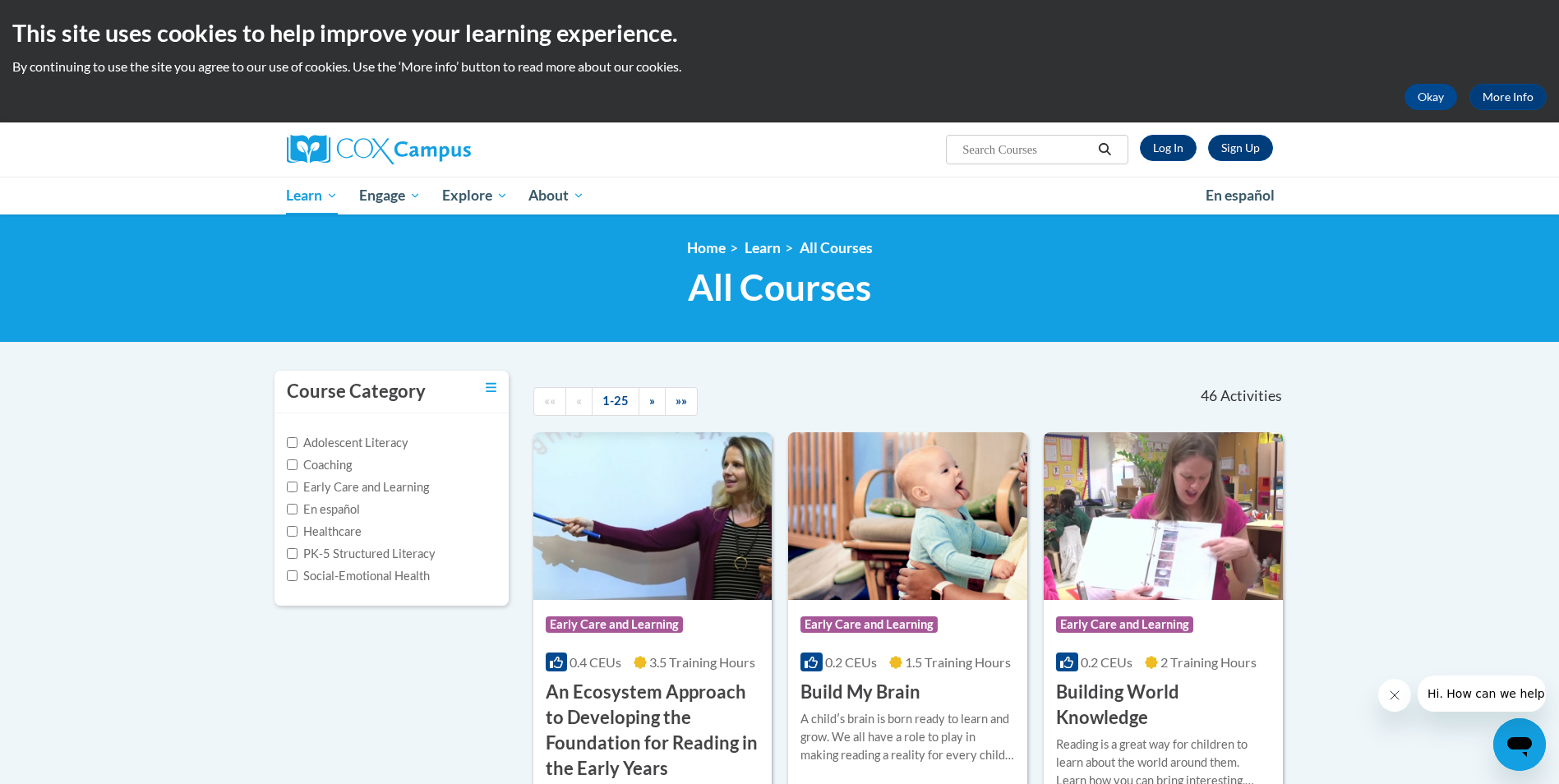
click at [990, 153] on input "Search..." at bounding box center [1026, 149] width 131 height 20
type input "0-5"
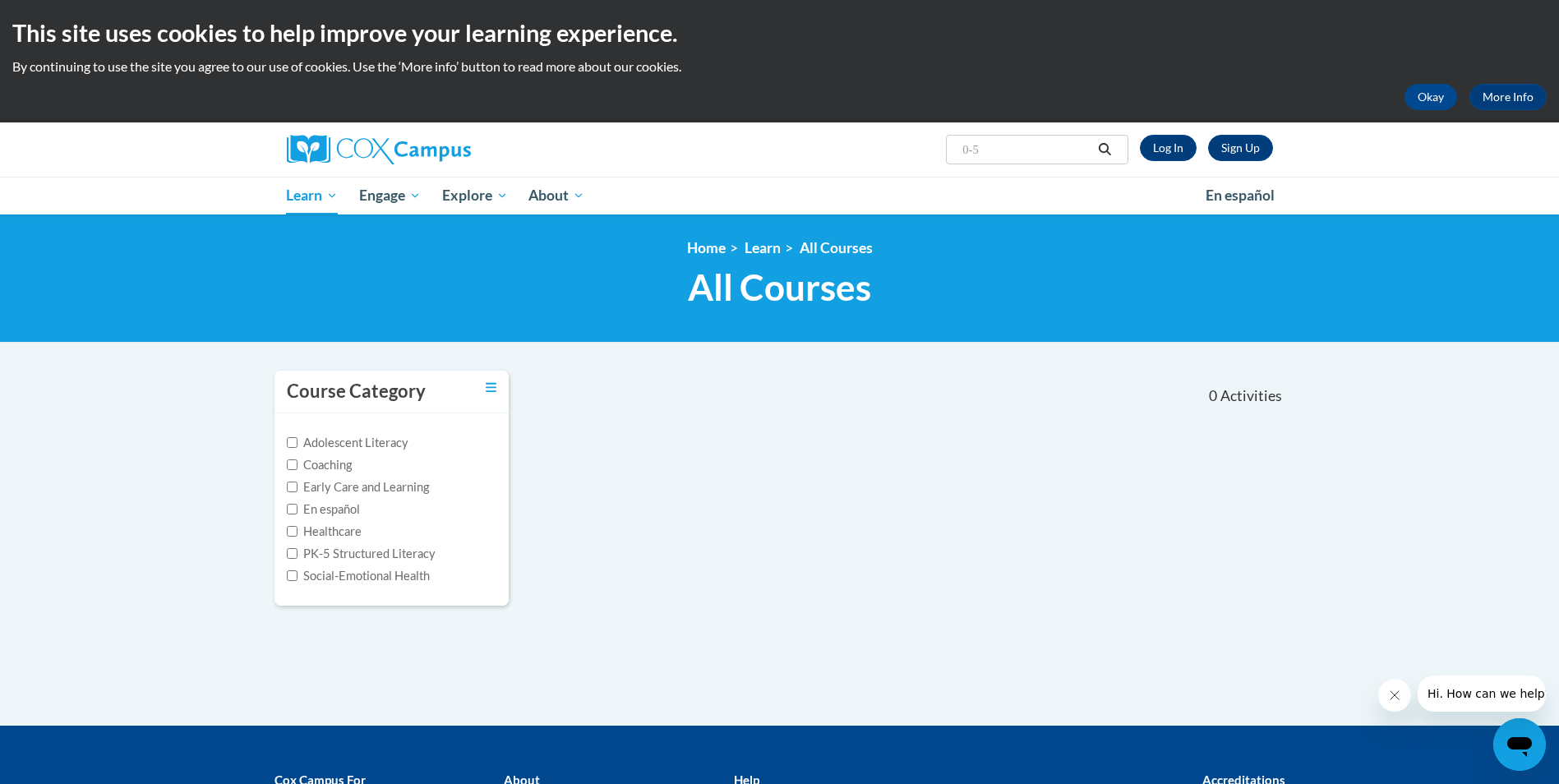
click at [1020, 143] on input "0-5" at bounding box center [1026, 149] width 131 height 20
type input "0"
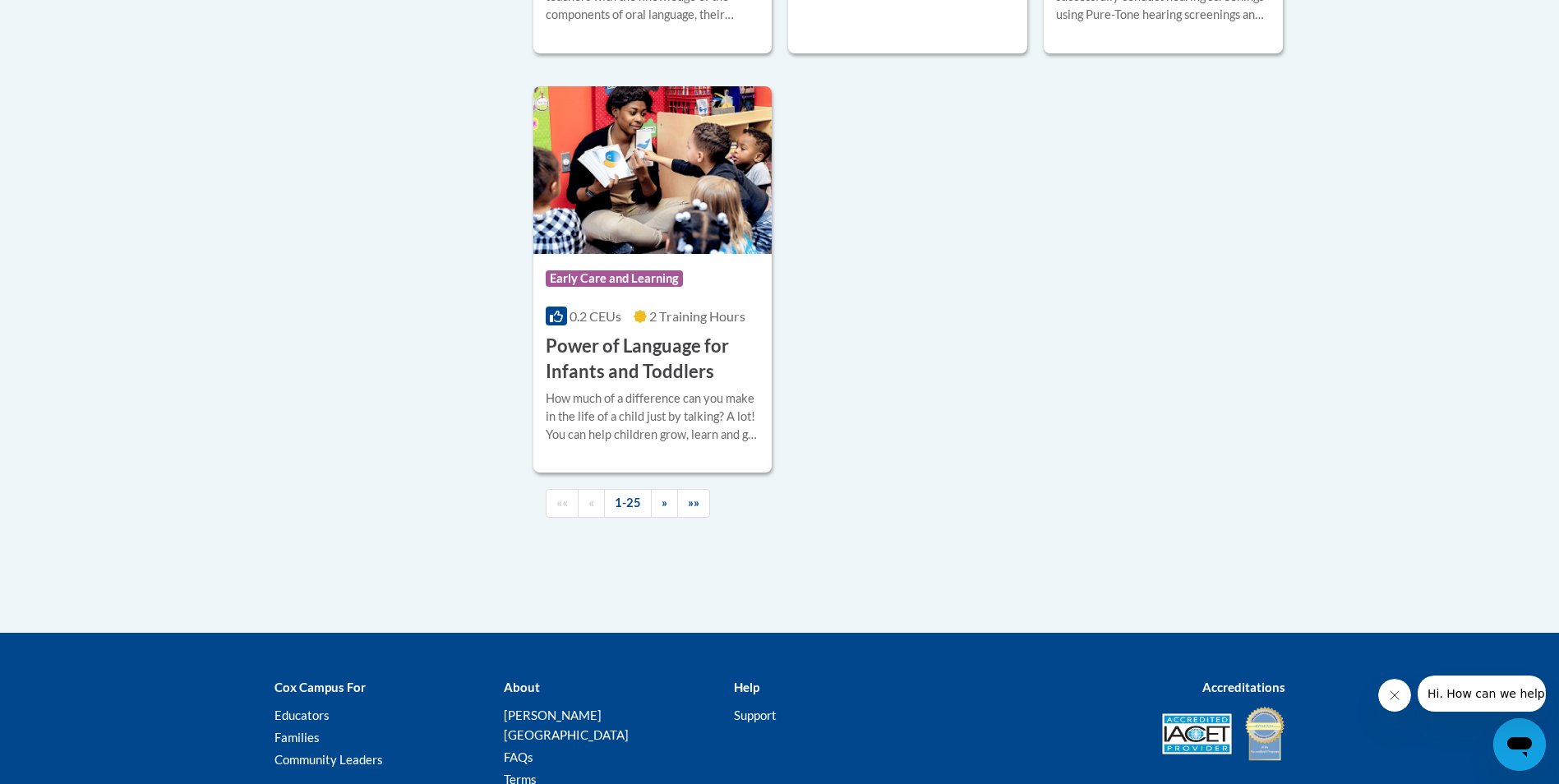
scroll to position [3861, 0]
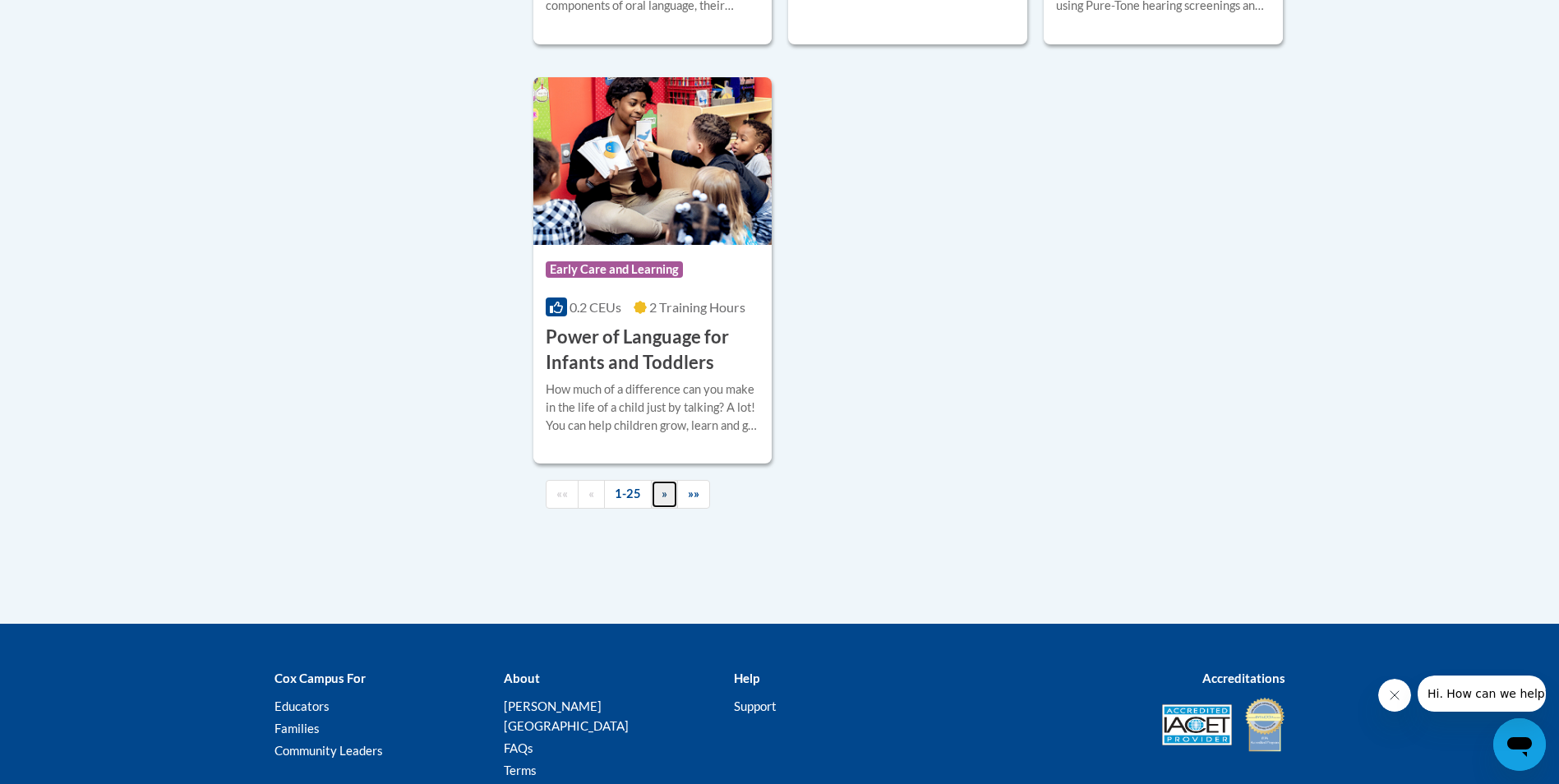
click at [661, 501] on span "»" at bounding box center [664, 493] width 6 height 14
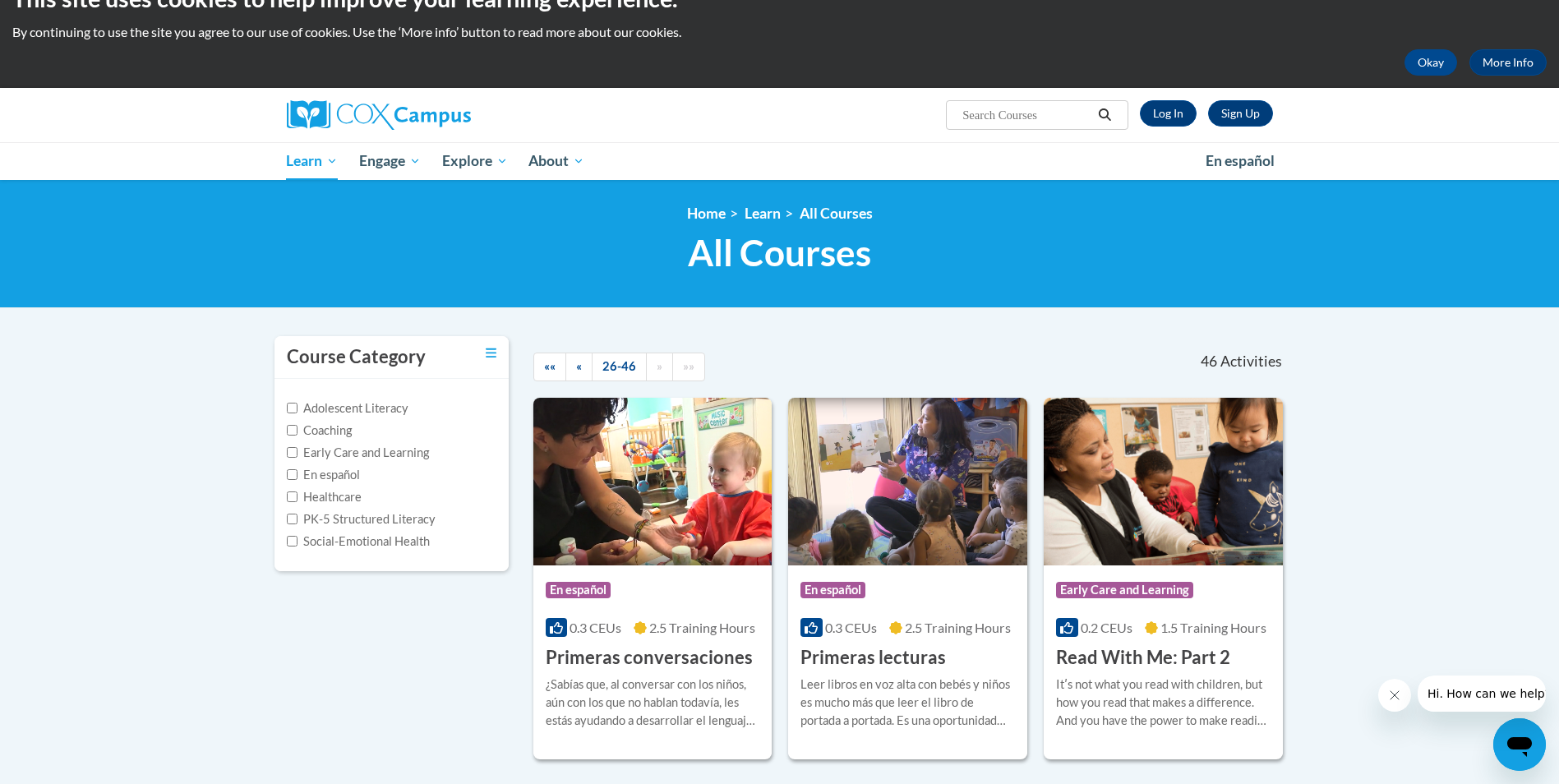
scroll to position [30, 0]
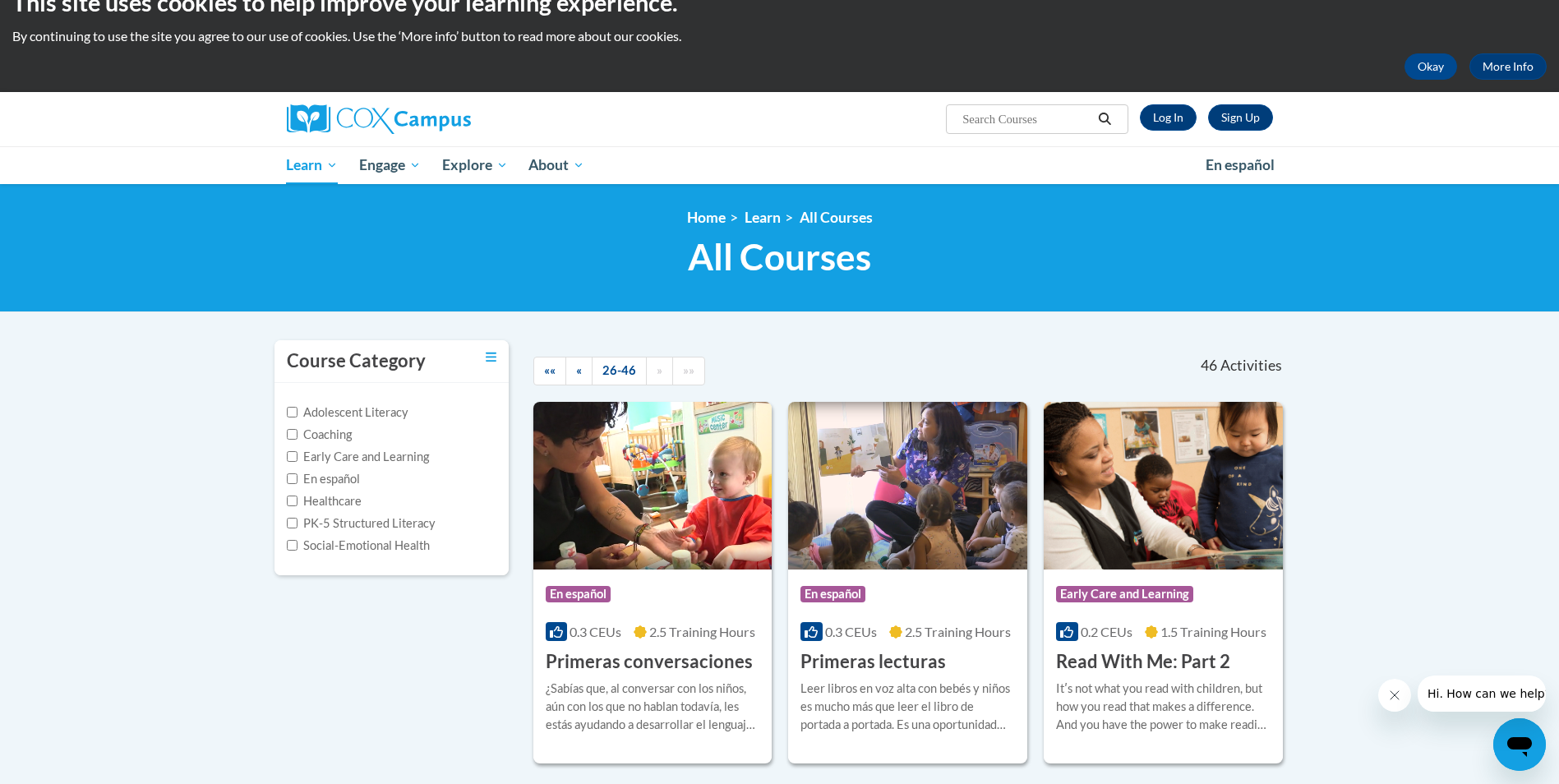
click at [1044, 115] on input "Search..." at bounding box center [1026, 119] width 131 height 20
type input "observing and recording childrens behavior"
click at [1107, 114] on icon "Search" at bounding box center [1105, 119] width 12 height 12
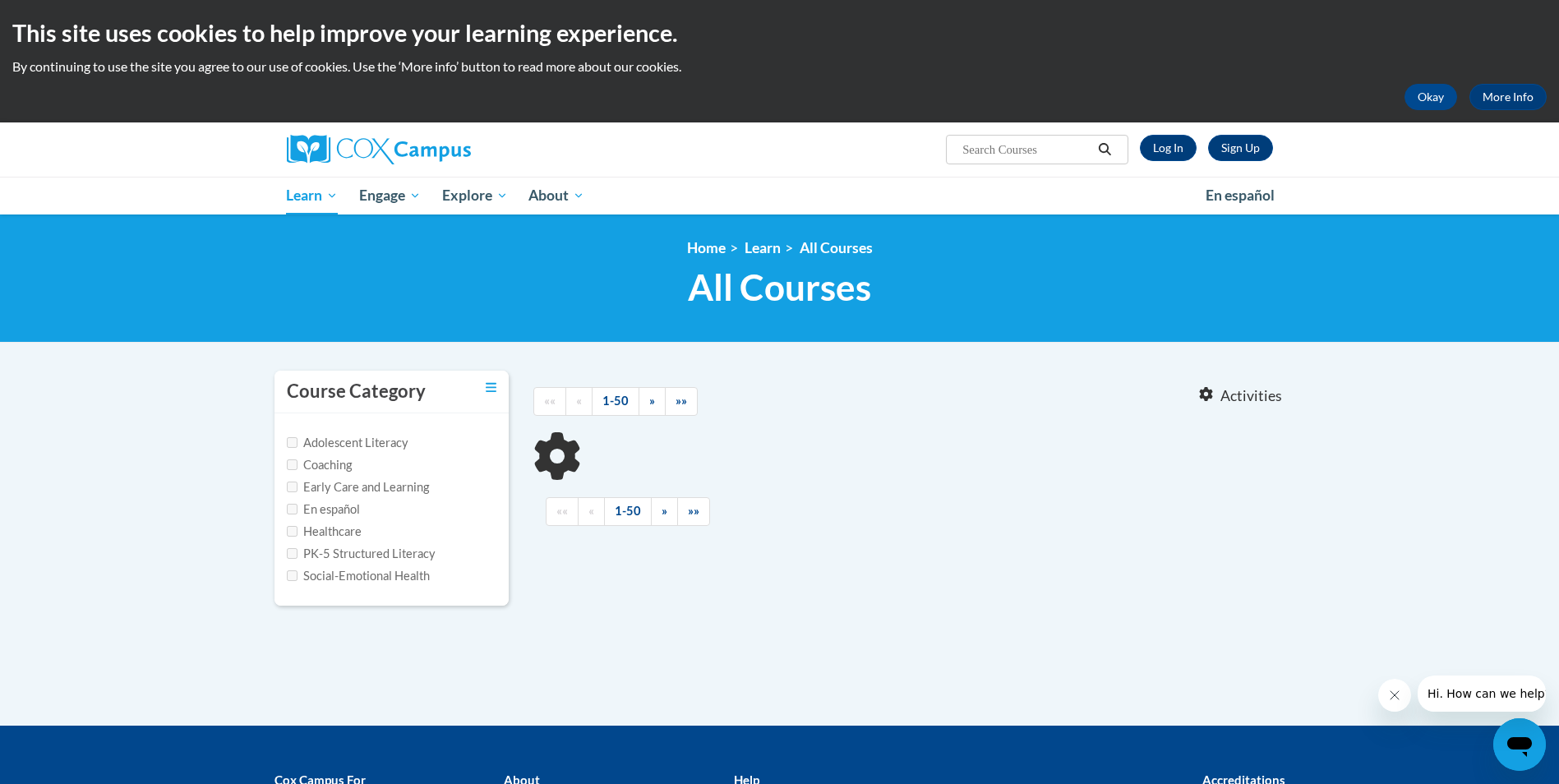
type input "observing and recording childrens behavior"
click at [1035, 144] on input "observing and recording childrens behavior" at bounding box center [1026, 149] width 131 height 20
click at [1107, 155] on icon "Search" at bounding box center [1104, 149] width 15 height 12
click at [1079, 154] on input "observing and recording childrens behavior" at bounding box center [1026, 149] width 131 height 20
click at [1072, 147] on input "ng childrens behavior" at bounding box center [1026, 149] width 131 height 20
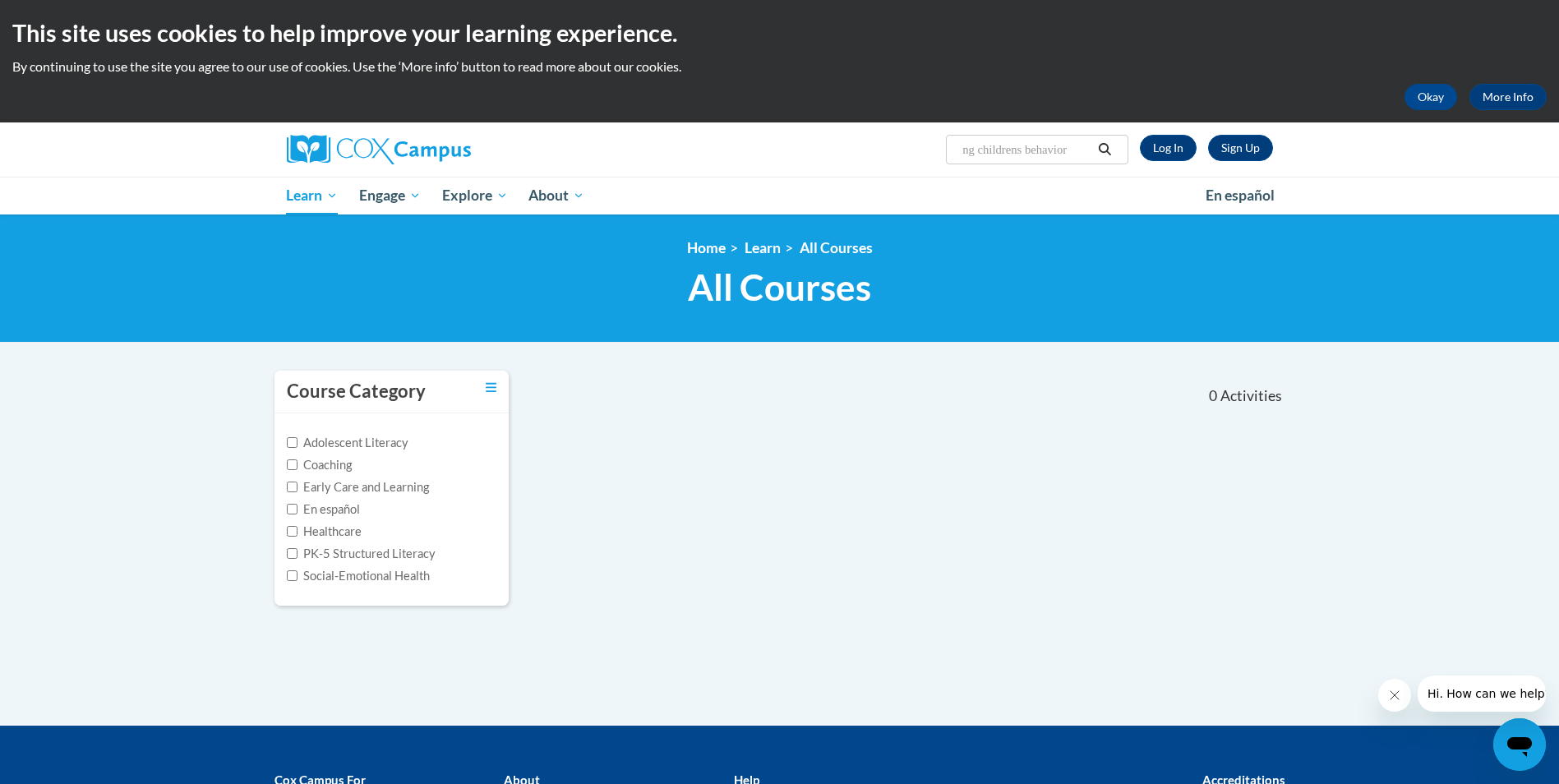
click at [1078, 149] on input "ng childrens behavior" at bounding box center [1026, 149] width 131 height 20
type input "n"
type input "ST10126763"
click at [958, 148] on span "Search Search... ST10126763" at bounding box center [1036, 149] width 181 height 29
click at [957, 145] on span "Search Search... ST10126763" at bounding box center [1036, 149] width 181 height 29
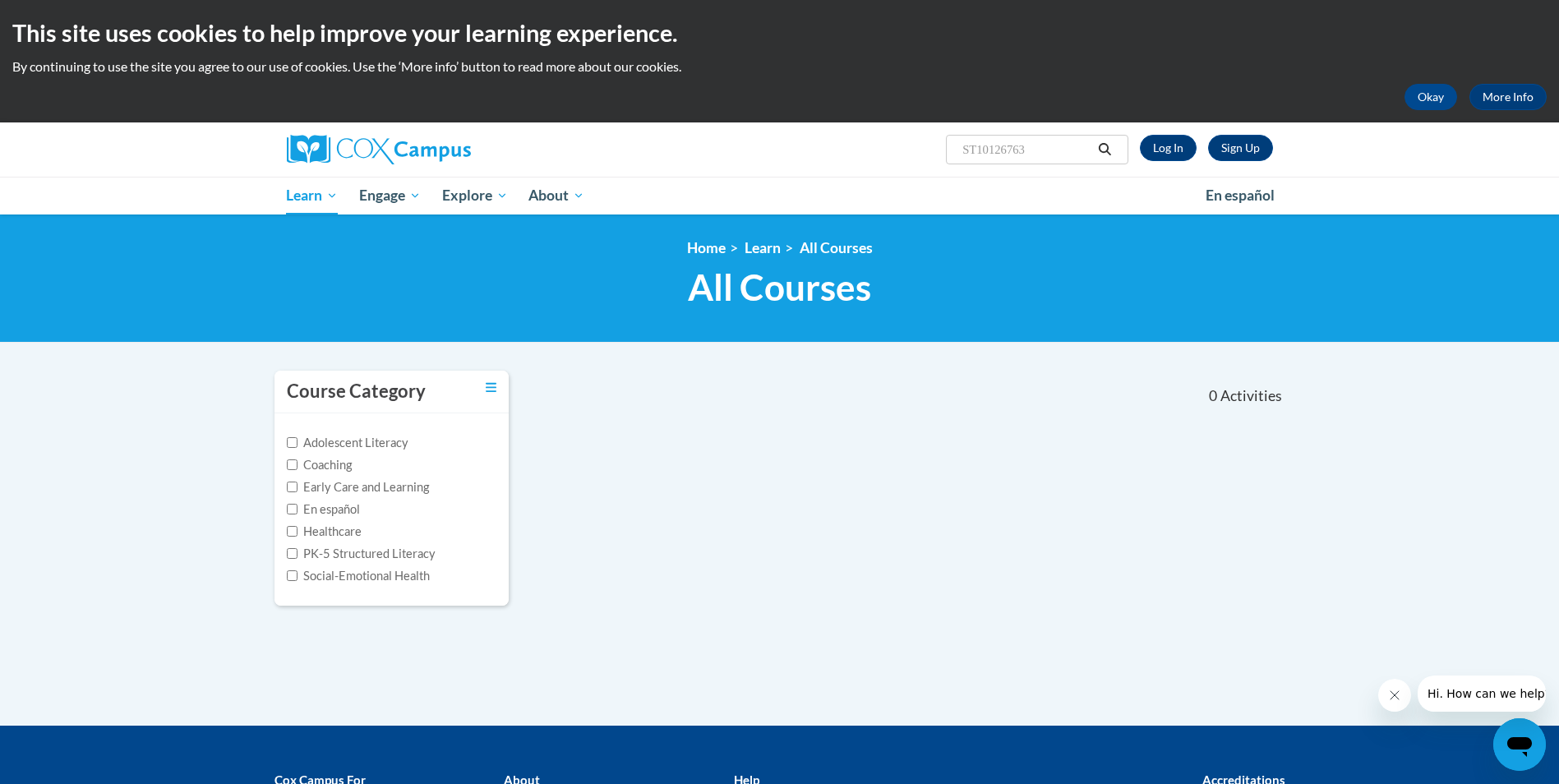
click at [962, 145] on input "ST10126763" at bounding box center [1026, 149] width 131 height 20
type input "ATT136686ST10126763"
click at [1015, 145] on input "ATT136686ST10126763" at bounding box center [1026, 149] width 131 height 20
click at [1021, 146] on input "ATT136686ST10126763" at bounding box center [1026, 149] width 131 height 20
type input "ATT136686 ST10126763"
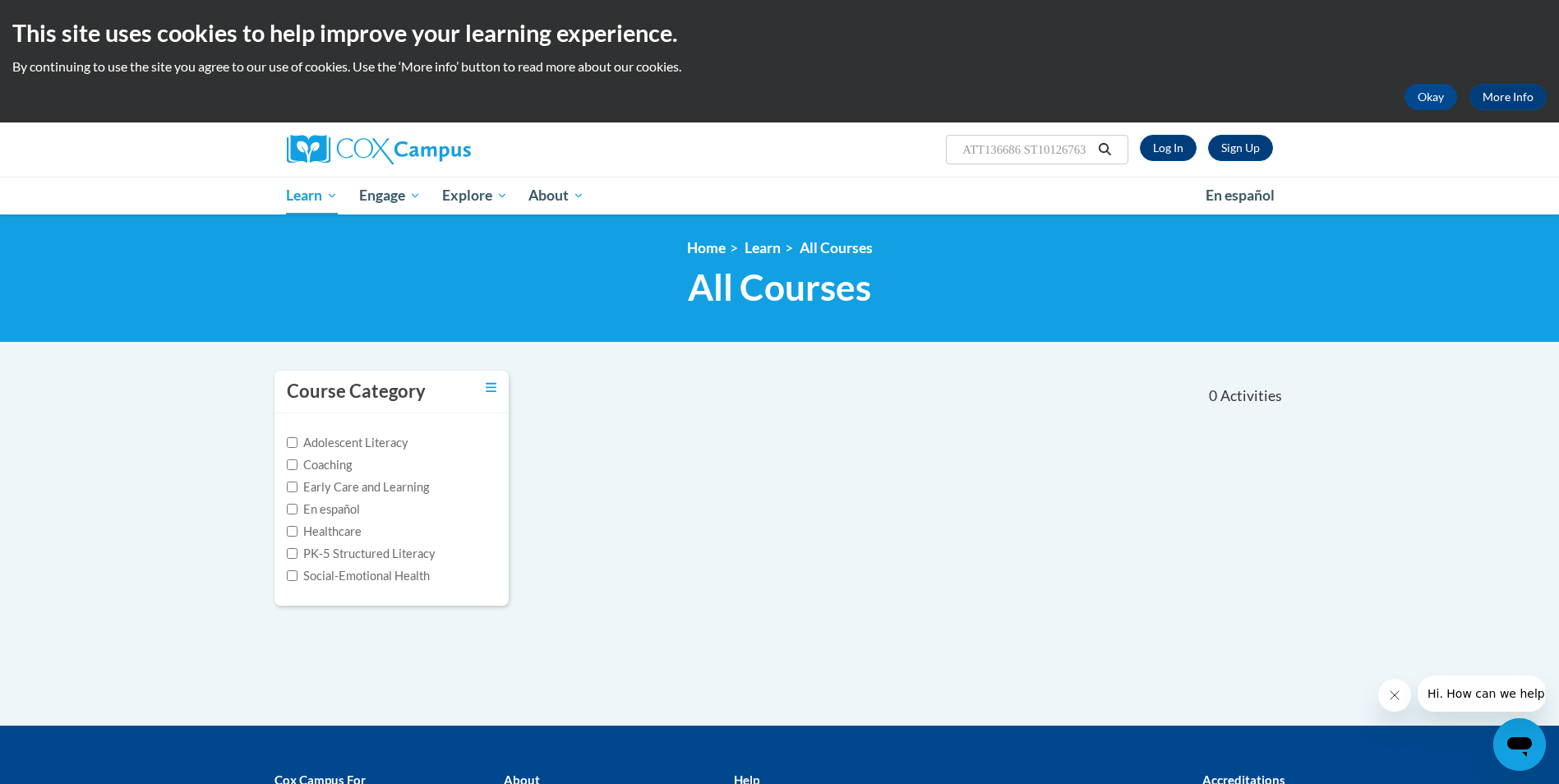
click at [1113, 149] on button "Search" at bounding box center [1104, 149] width 25 height 20
click at [1026, 153] on input "ATT136686 ST10126763" at bounding box center [1026, 149] width 131 height 20
type input "ATT136686 -ST10126763"
click at [1109, 148] on icon "Search" at bounding box center [1104, 149] width 15 height 12
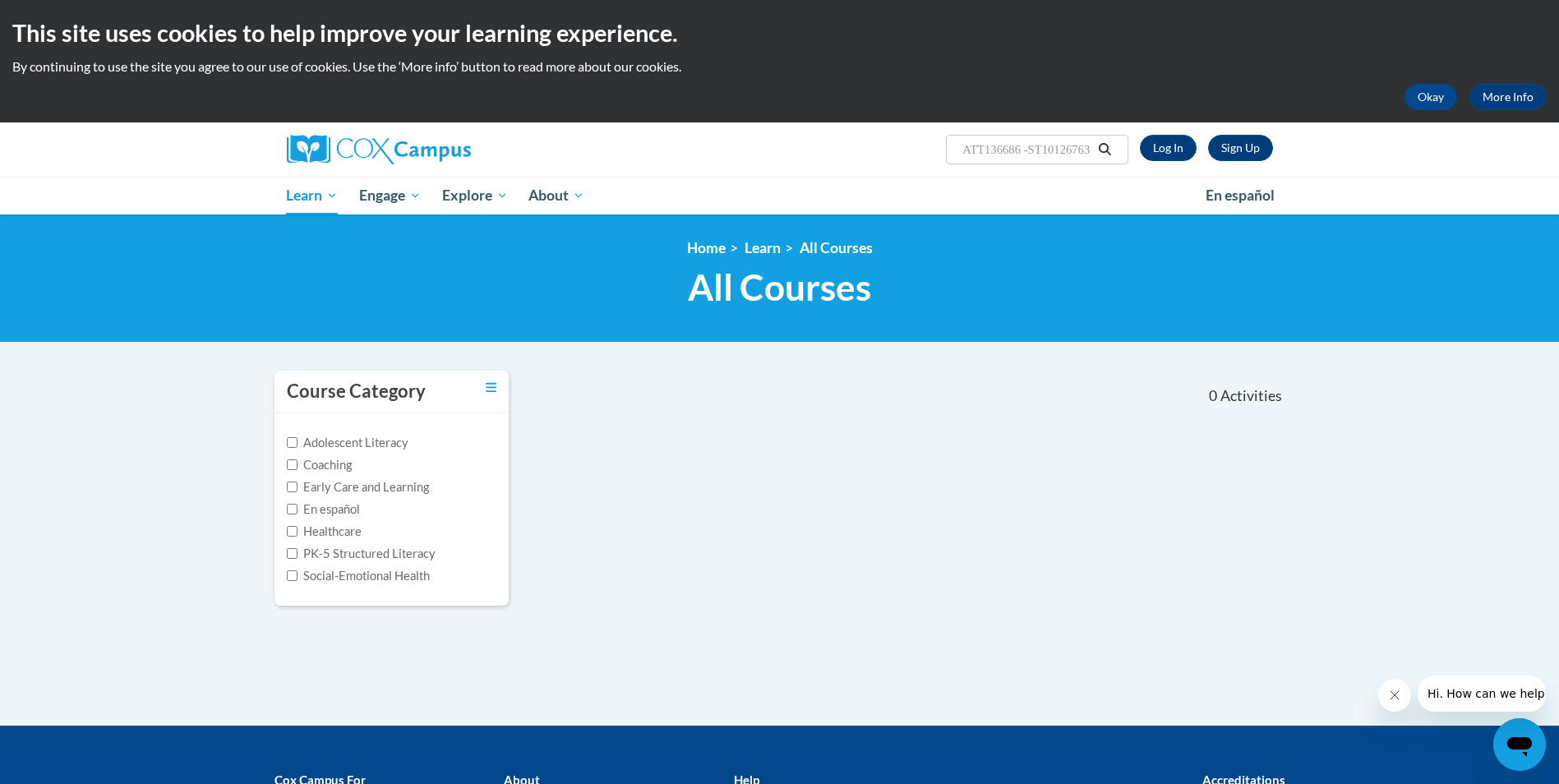
click at [1051, 153] on input "ATT136686 -ST10126763" at bounding box center [1026, 149] width 131 height 20
drag, startPoint x: 1024, startPoint y: 153, endPoint x: 1039, endPoint y: 146, distance: 16.6
click at [1032, 147] on input "0126763" at bounding box center [1026, 149] width 131 height 20
type input "0"
type input "m"
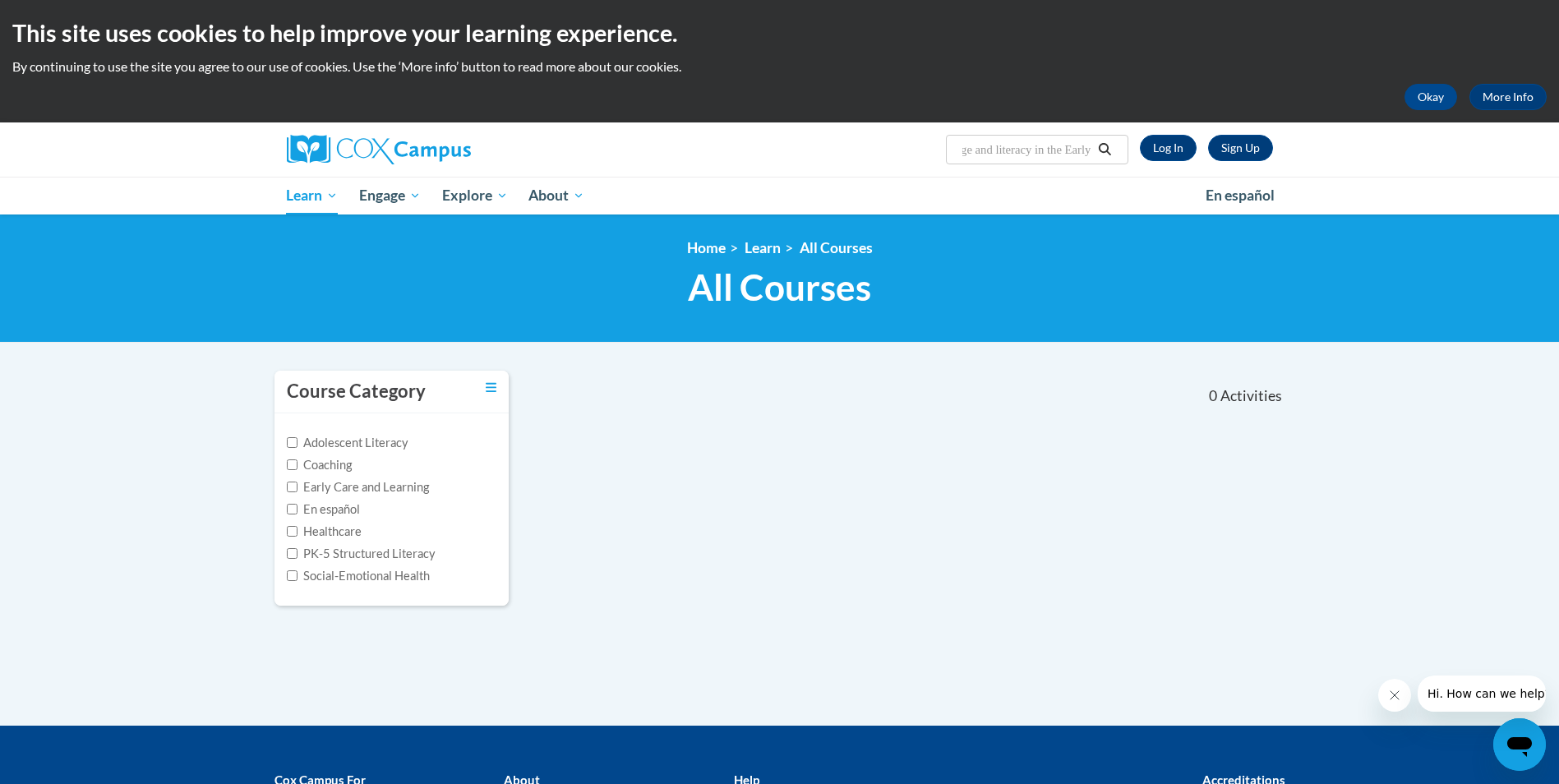
scroll to position [0, 230]
type input "Monitoring Children's Progress in Language and literacy in the Early"
click at [1105, 147] on icon "Search" at bounding box center [1104, 149] width 15 height 12
type input "Monitoring Children's Progress in Language and literacy in the Early"
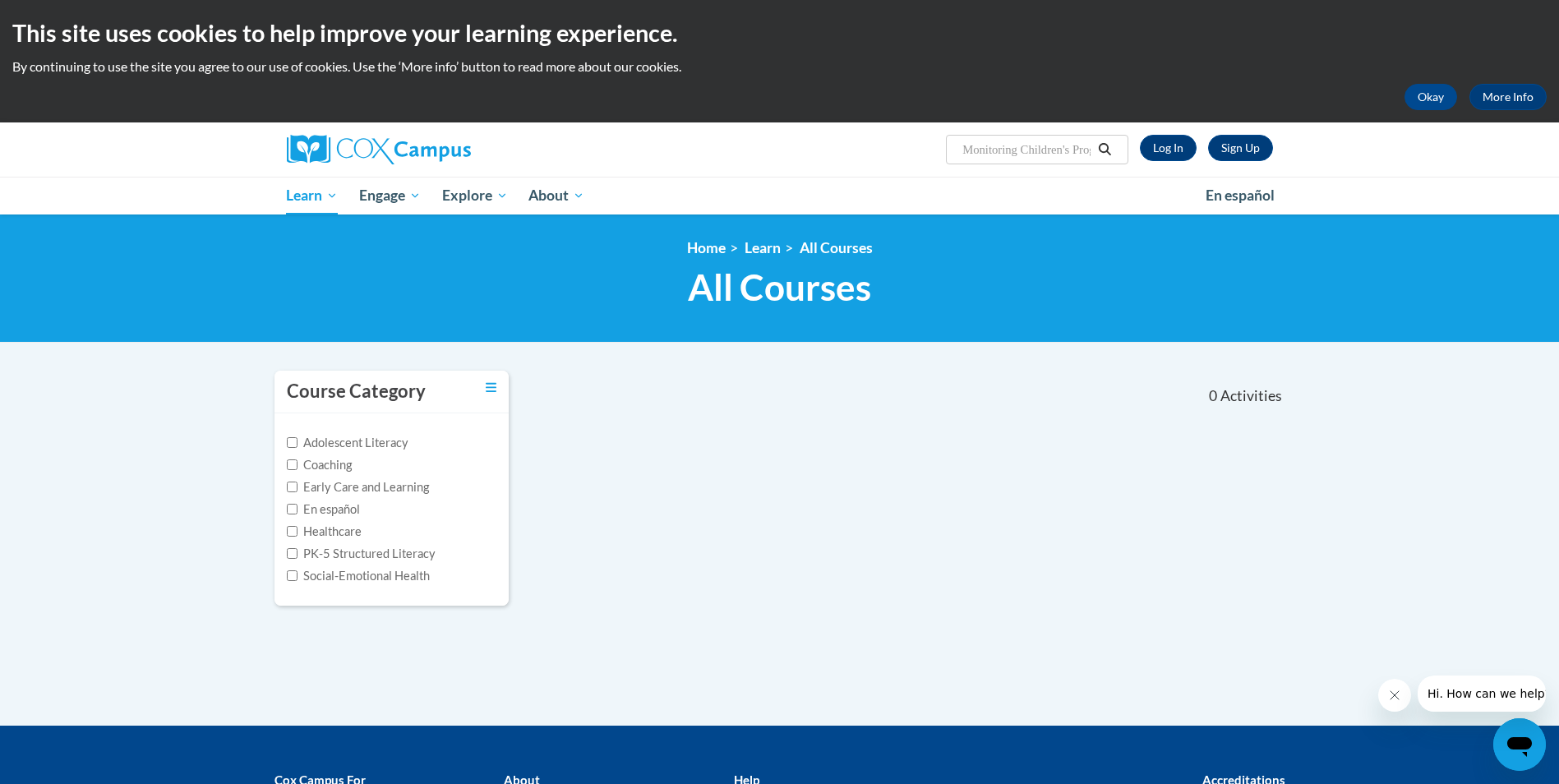
click at [1099, 151] on icon "Search" at bounding box center [1104, 149] width 15 height 12
click at [1070, 146] on input "Monitoring Children's Progress in Language and literacy in the Early" at bounding box center [1026, 149] width 131 height 20
type input "s Progress in Language and literacy in the Early"
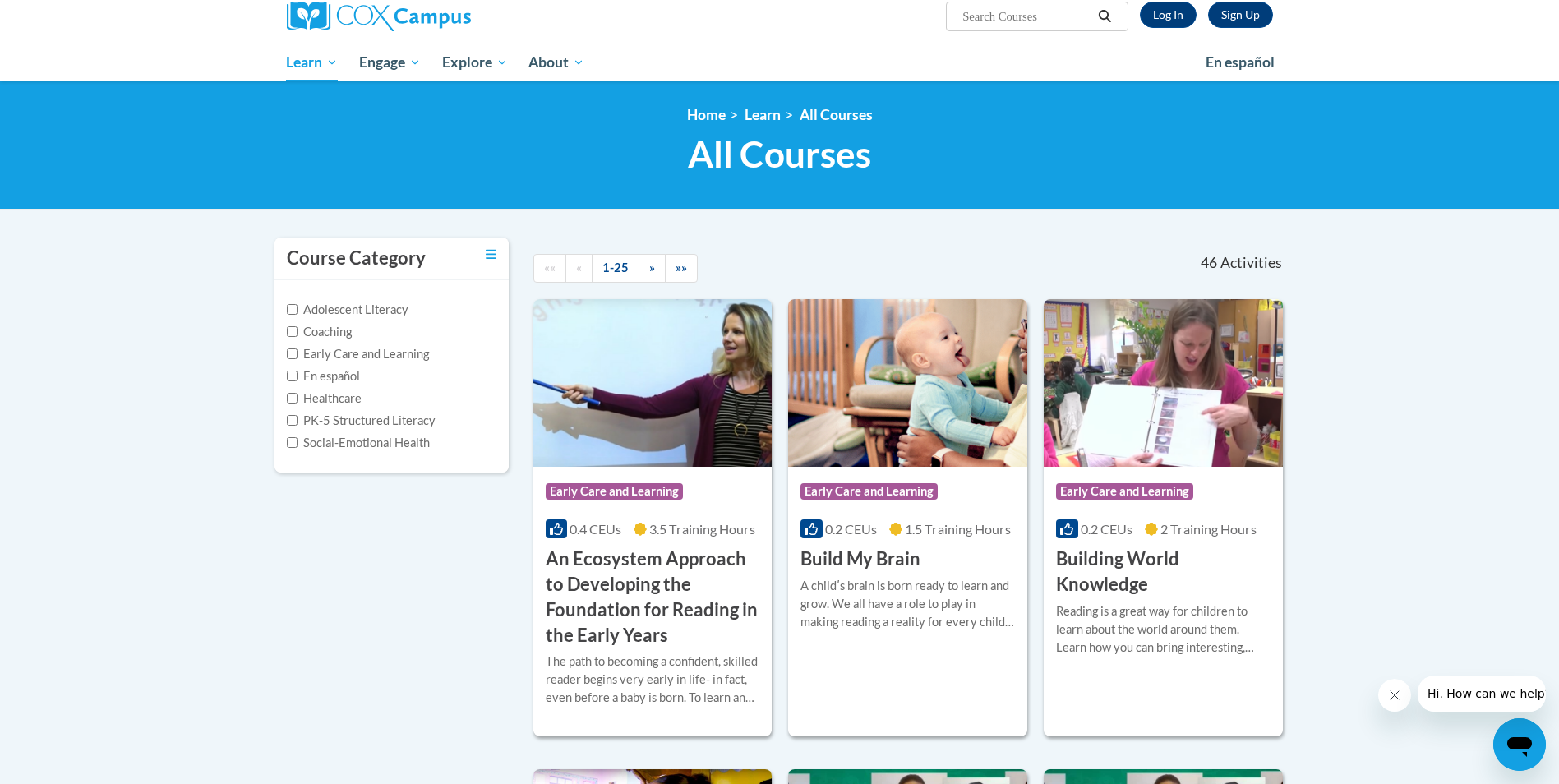
scroll to position [164, 0]
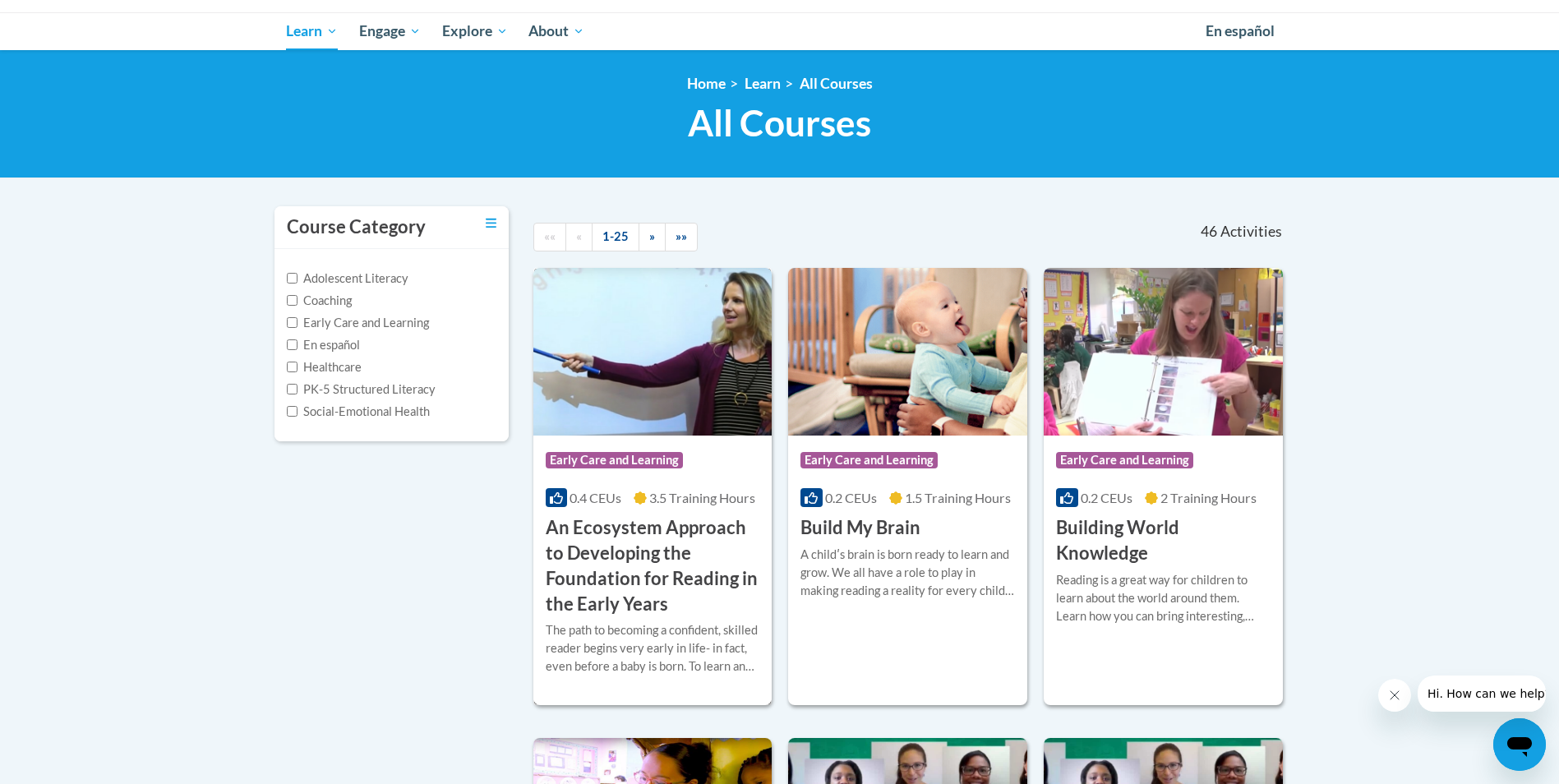
click at [642, 617] on div "More Info Start The path to becoming a confident, skilled reader begins very ea…" at bounding box center [653, 658] width 239 height 84
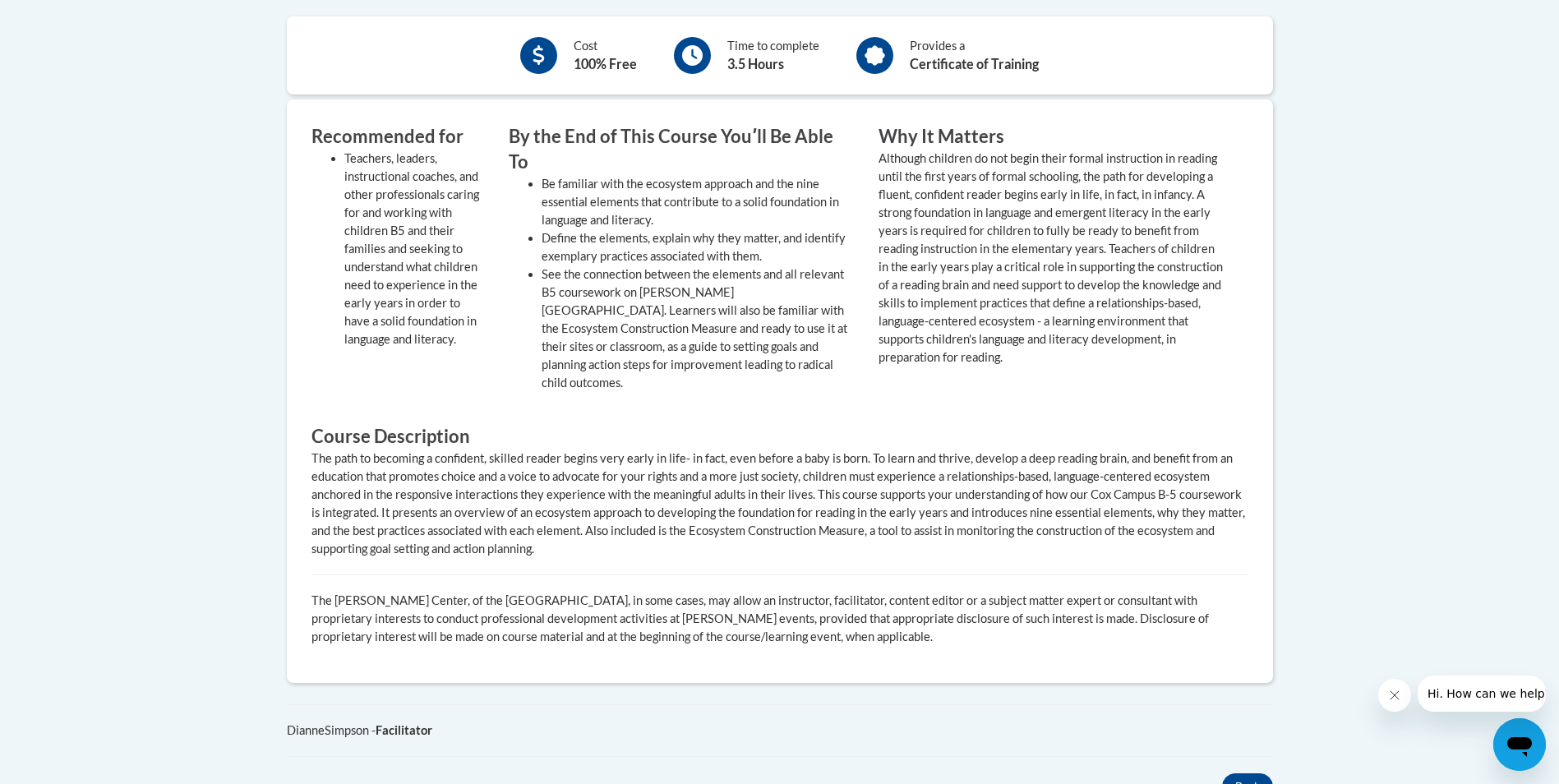
scroll to position [575, 0]
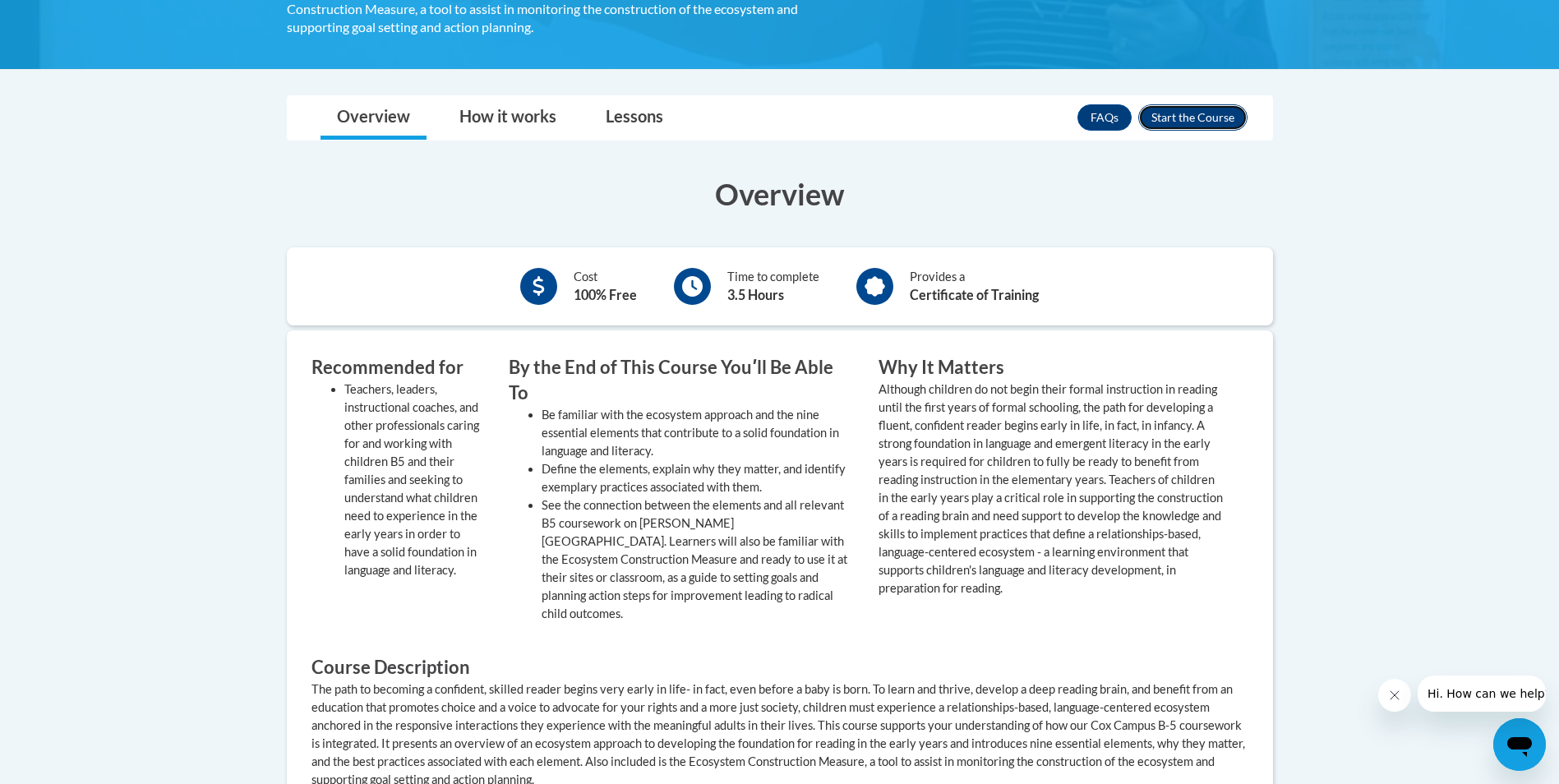
click at [1217, 119] on button "Enroll" at bounding box center [1192, 117] width 109 height 27
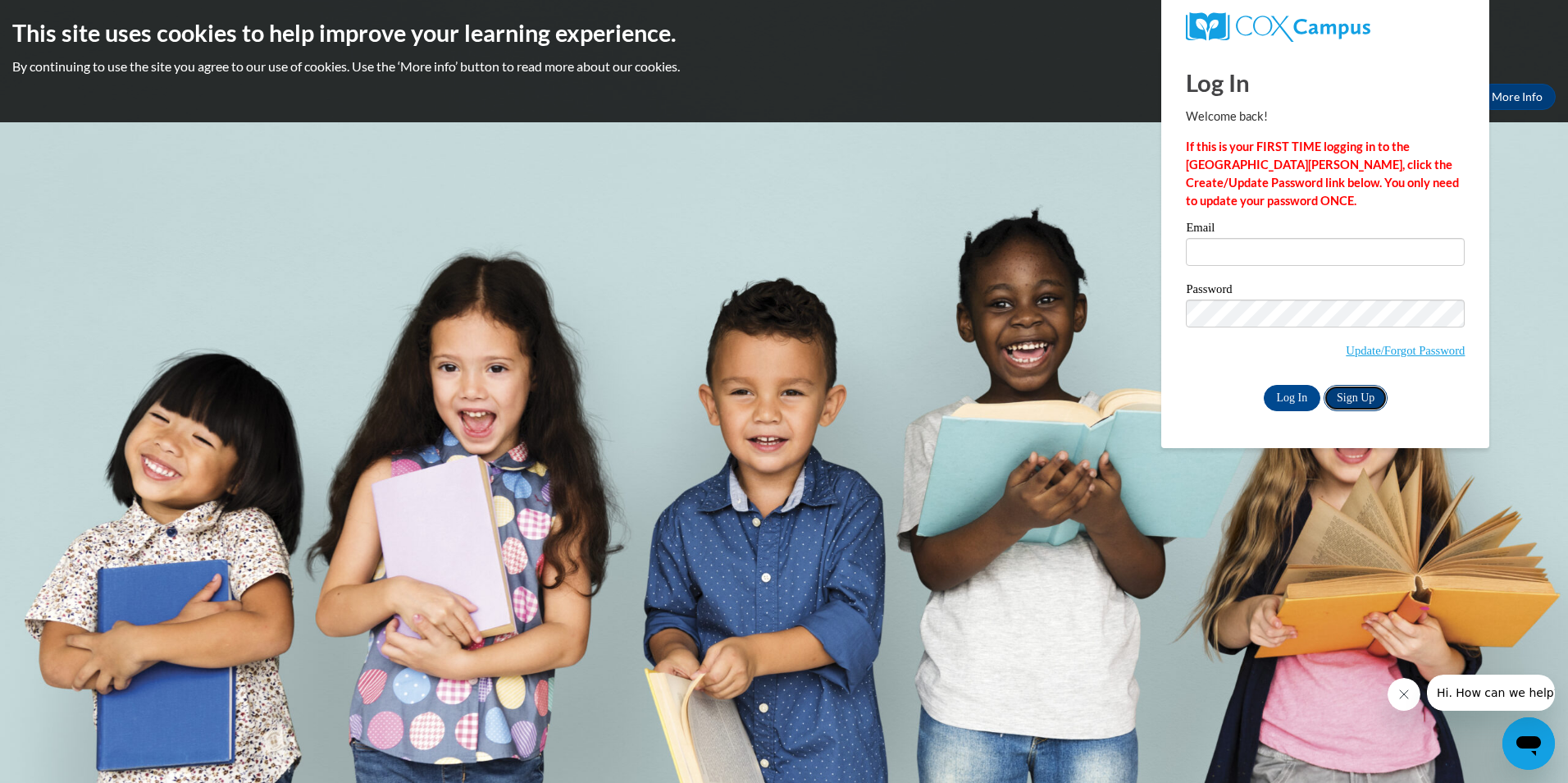
click at [1367, 397] on link "Sign Up" at bounding box center [1355, 398] width 64 height 27
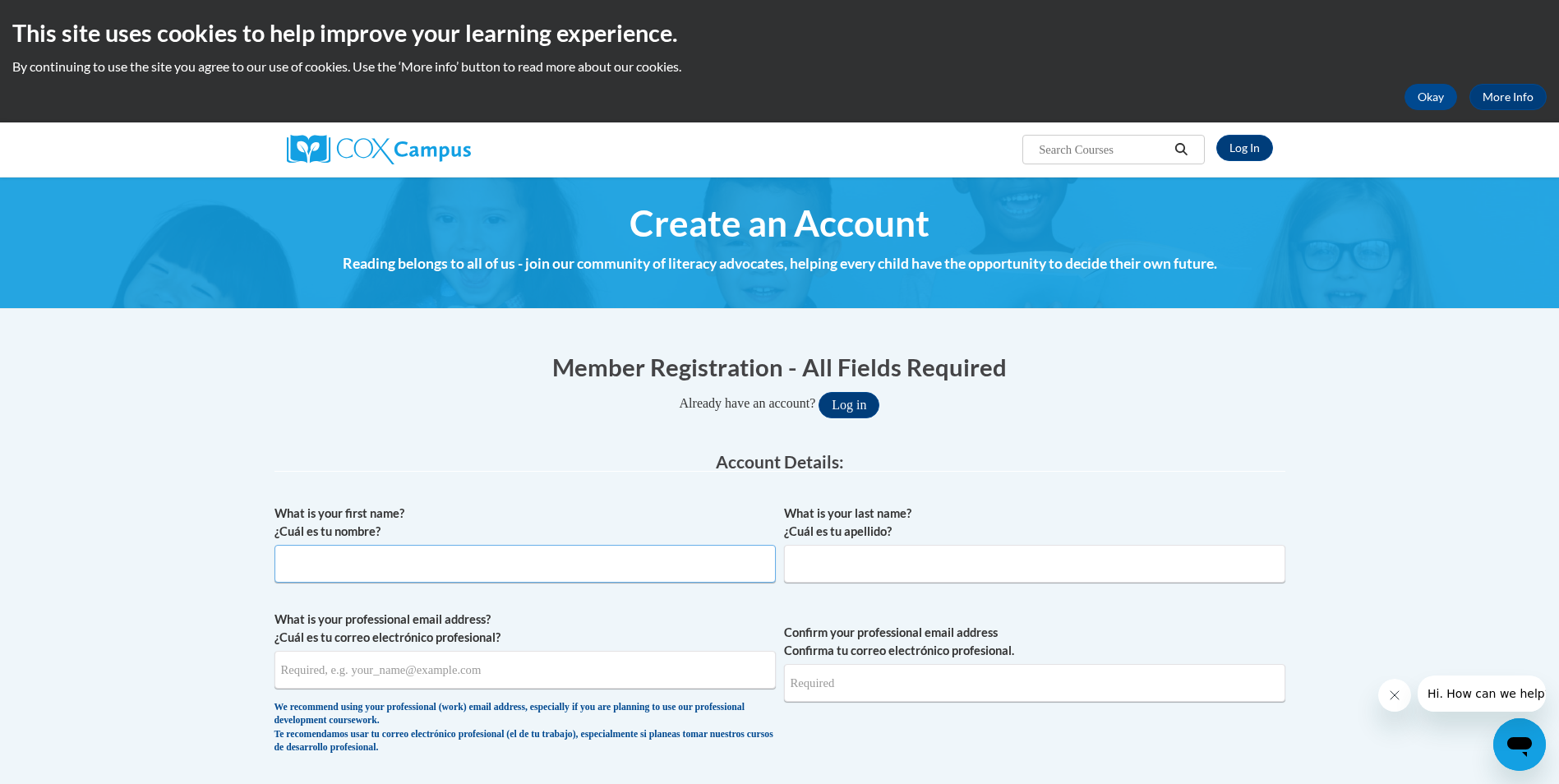
click at [385, 564] on input "What is your first name? ¿Cuál es tu nombre?" at bounding box center [526, 563] width 502 height 38
type input "Courtney"
click at [885, 567] on input "What is your last name? ¿Cuál es tu apellido?" at bounding box center [1035, 563] width 502 height 38
type input "Reuben"
click at [660, 677] on input "What is your professional email address? ¿Cuál es tu correo electrónico profesi…" at bounding box center [526, 670] width 502 height 38
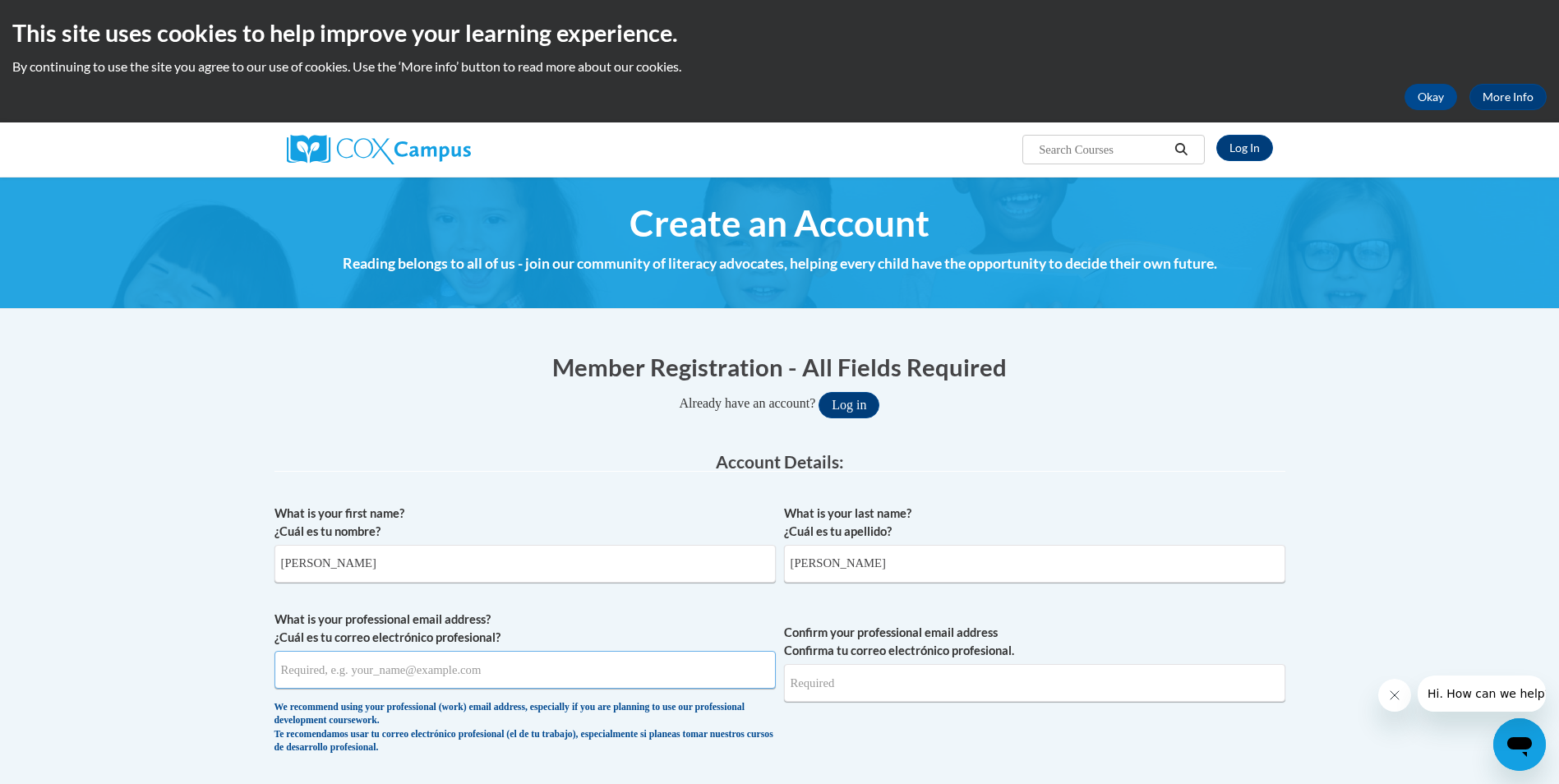
type input "cjreuben72@gmail.com"
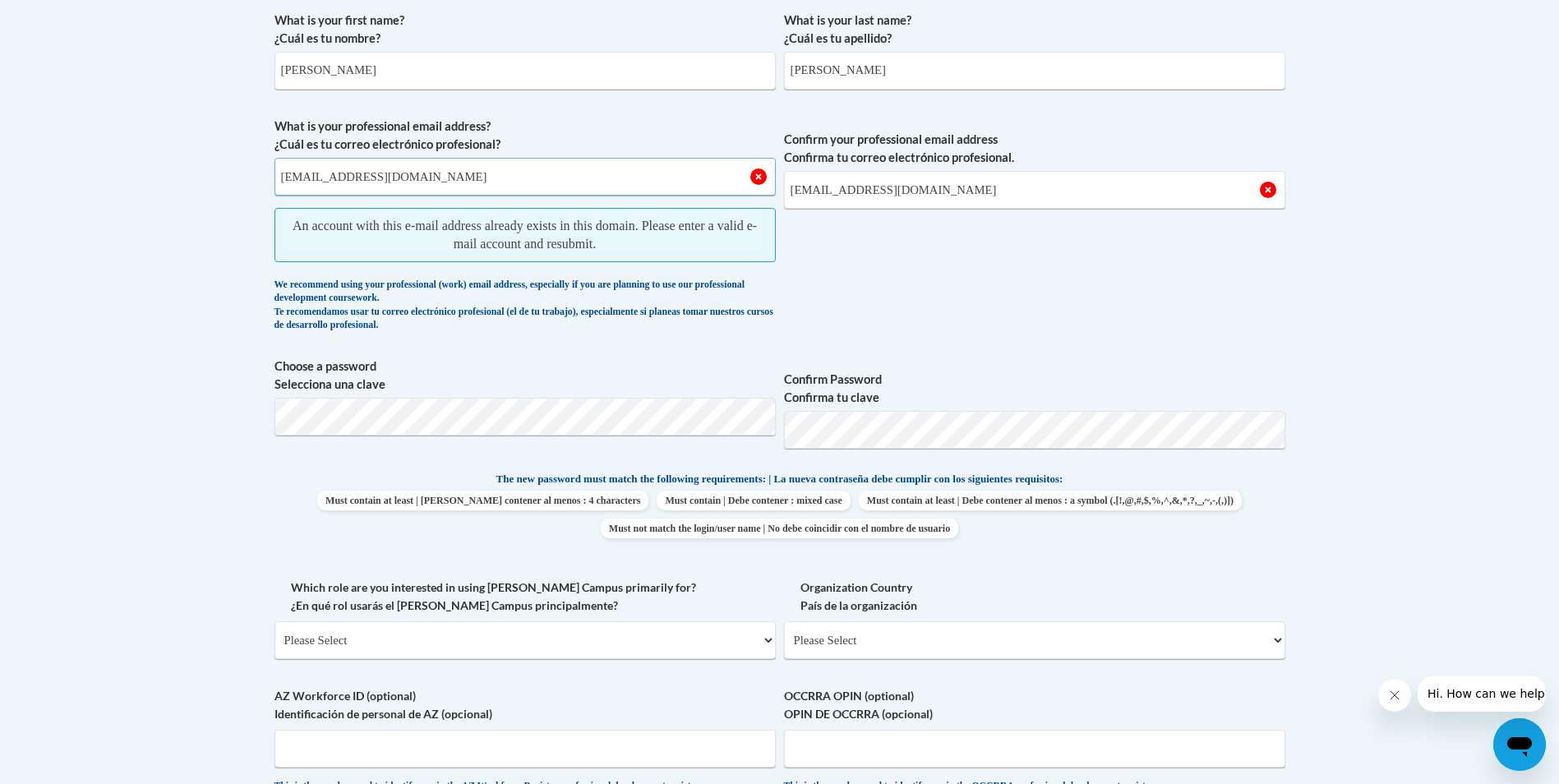
scroll to position [575, 0]
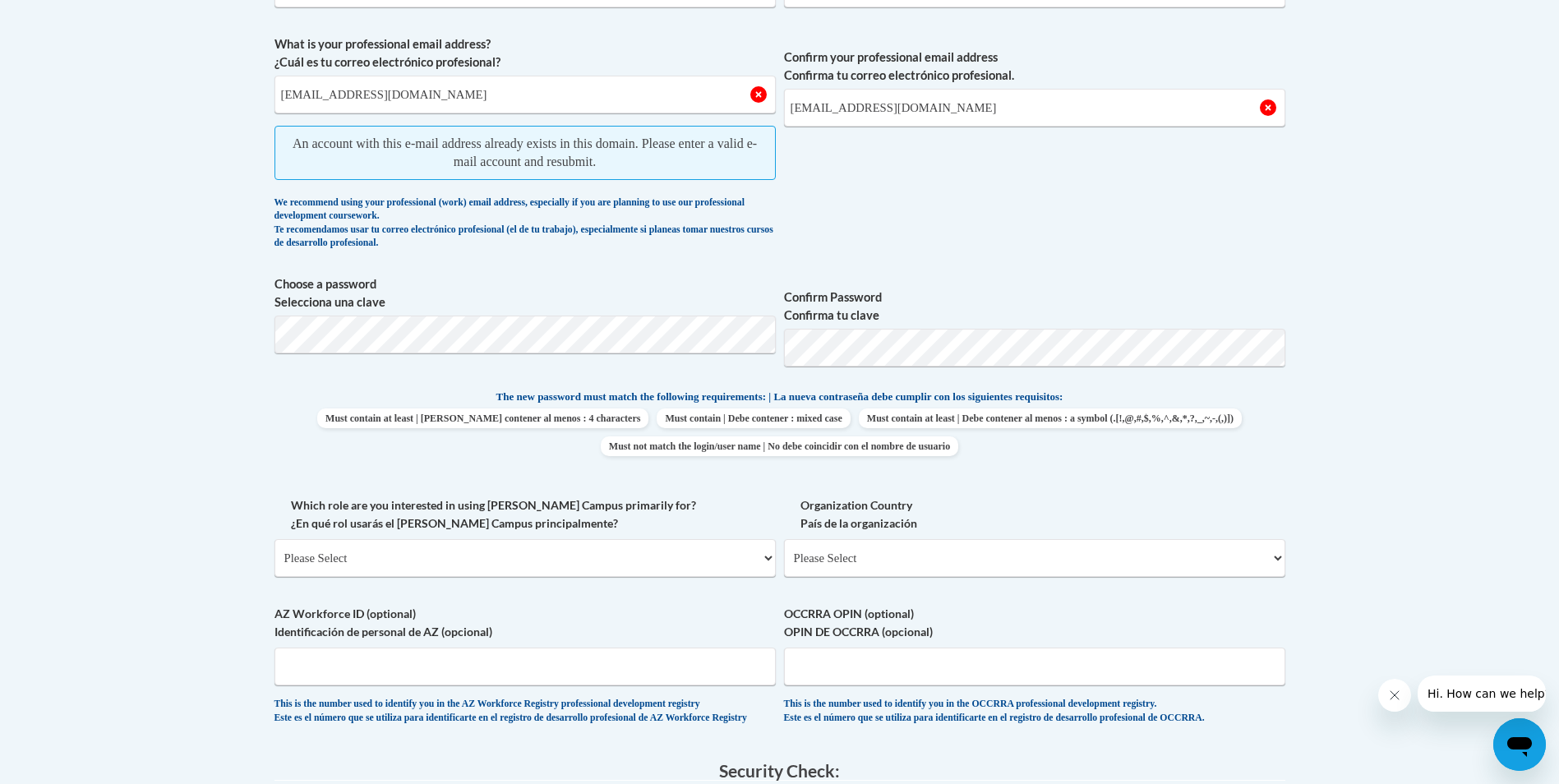
click at [452, 362] on span "Choose a password Selecciona una clave" at bounding box center [526, 326] width 502 height 104
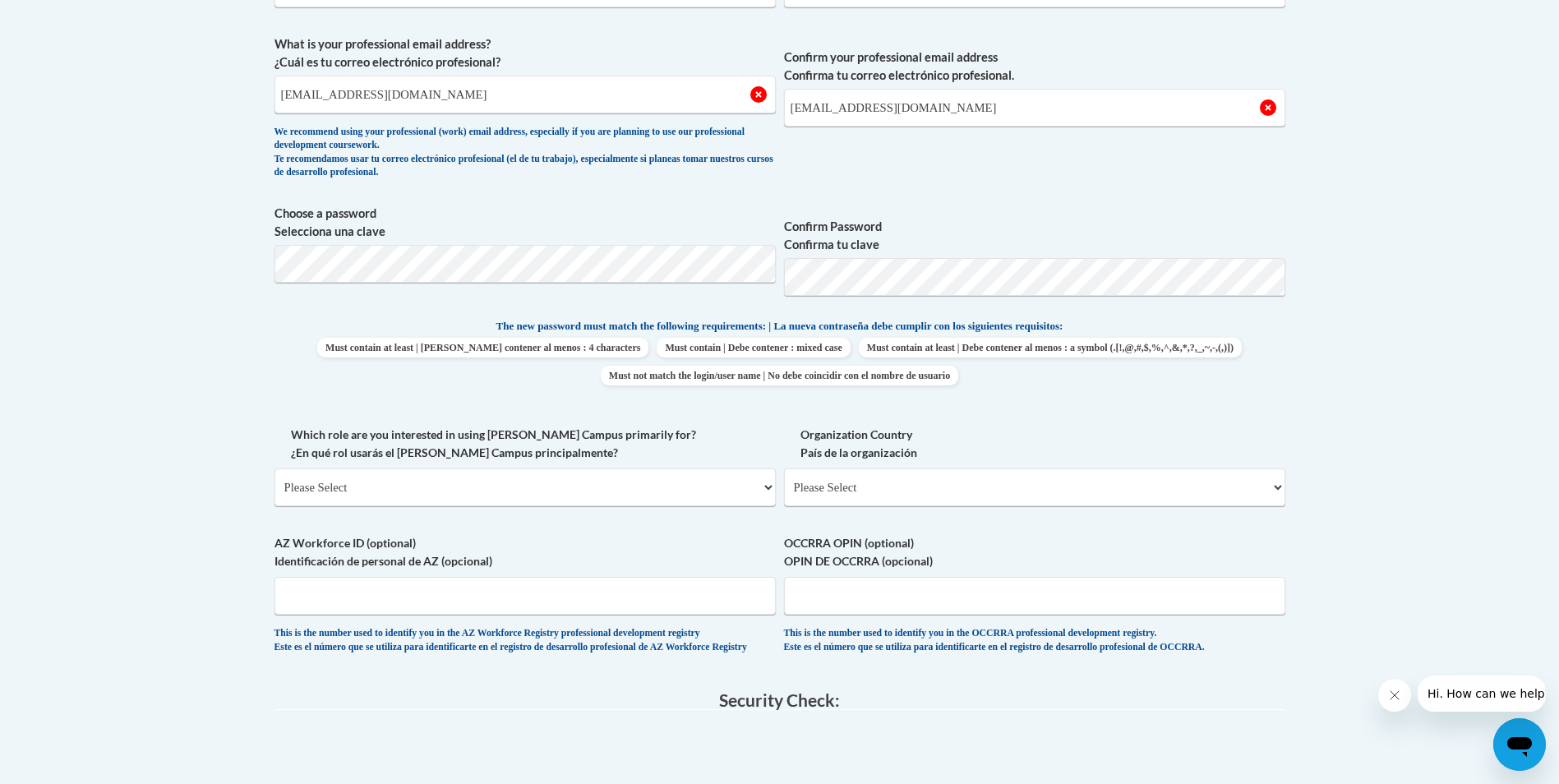
click at [933, 399] on div "What is your first name? ¿Cuál es tu nombre? Courtney What is your last name? ¿…" at bounding box center [780, 295] width 1011 height 749
click at [705, 479] on select "Please Select College/University | Colegio/Universidad Community/Nonprofit Part…" at bounding box center [526, 487] width 502 height 38
select select "fbf2d438-af2f-41f8-98f1-81c410e29de3"
click at [275, 468] on select "Please Select College/University | Colegio/Universidad Community/Nonprofit Part…" at bounding box center [526, 487] width 502 height 38
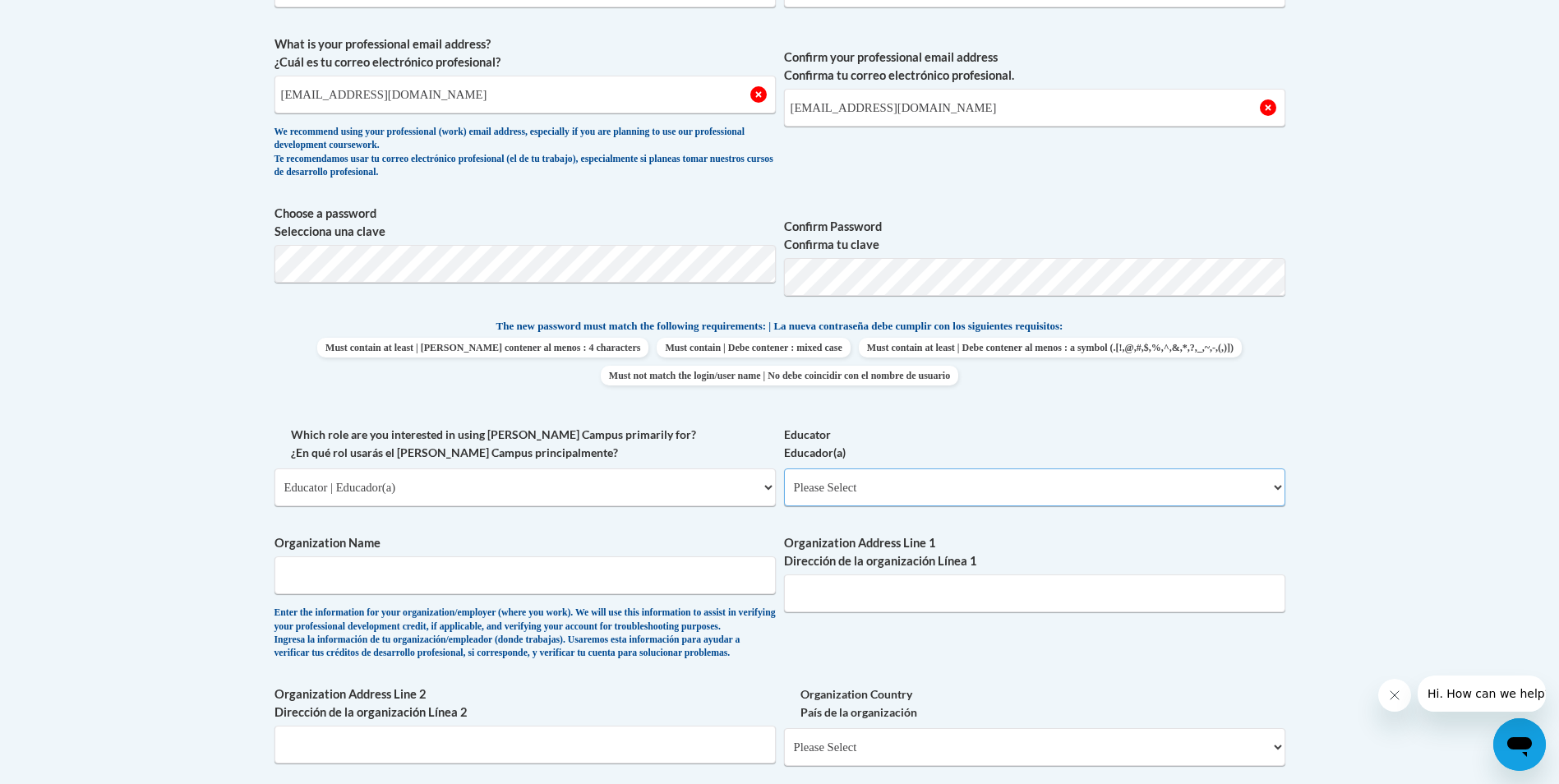
click at [862, 496] on select "Please Select Early Learning/Daycare Teacher/Family Home Care Provider | Maestr…" at bounding box center [1035, 487] width 502 height 38
select select "5e2af403-4f2c-4e49-a02f-103e55d7b75b"
click at [784, 468] on select "Please Select Early Learning/Daycare Teacher/Family Home Care Provider | Maestr…" at bounding box center [1035, 487] width 502 height 38
click at [868, 494] on select "Please Select Early Learning/Daycare Teacher/Family Home Care Provider | Maestr…" at bounding box center [1035, 487] width 502 height 38
click at [466, 591] on input "Organization Name" at bounding box center [526, 575] width 502 height 38
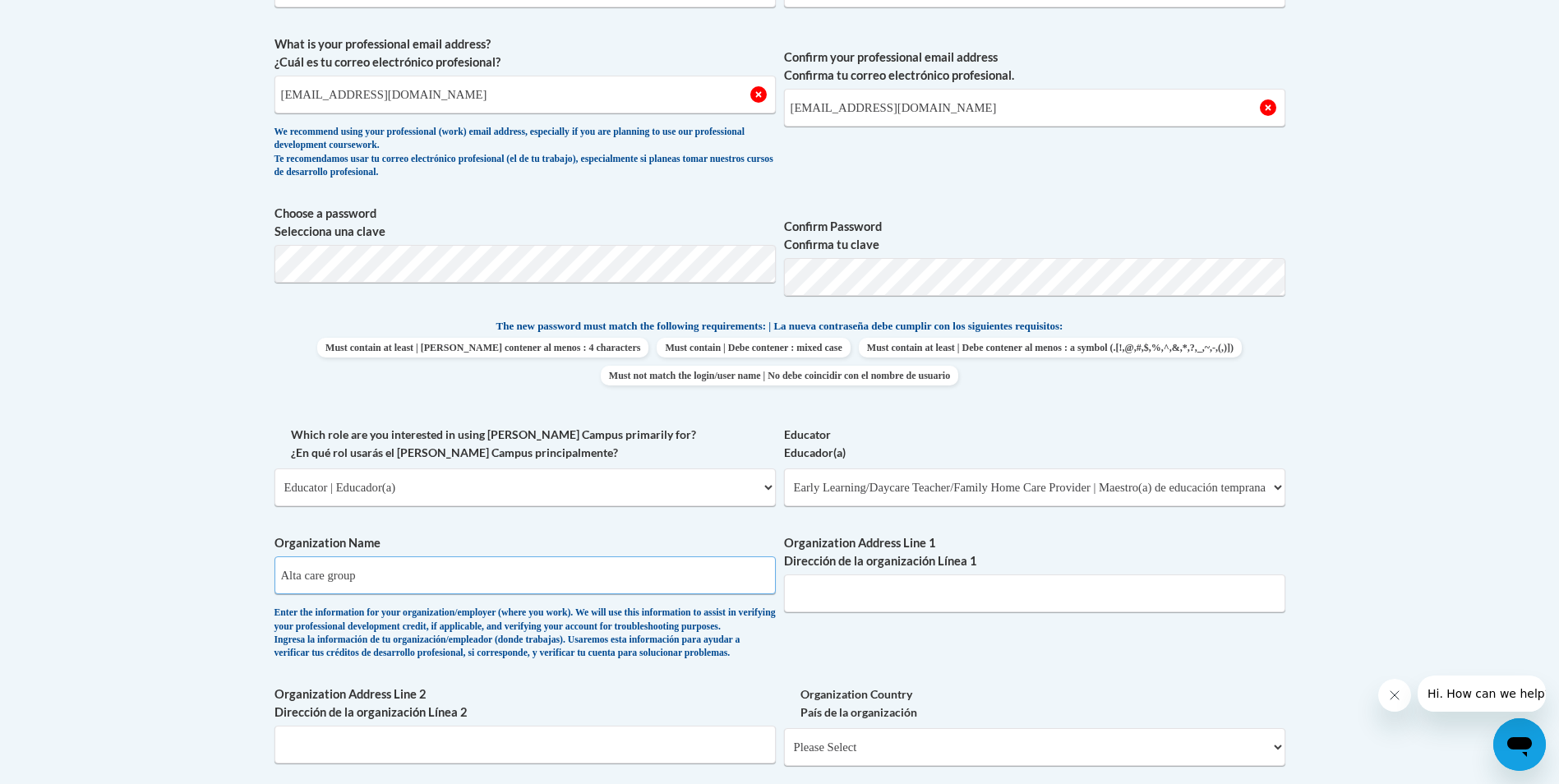
drag, startPoint x: 311, startPoint y: 578, endPoint x: 345, endPoint y: 572, distance: 34.5
click at [315, 578] on input "Alta care group" at bounding box center [526, 575] width 502 height 38
click at [303, 575] on input "Alta care group" at bounding box center [526, 575] width 502 height 38
click at [310, 578] on input "Alta care group" at bounding box center [526, 575] width 502 height 38
type input "Alta Care Group"
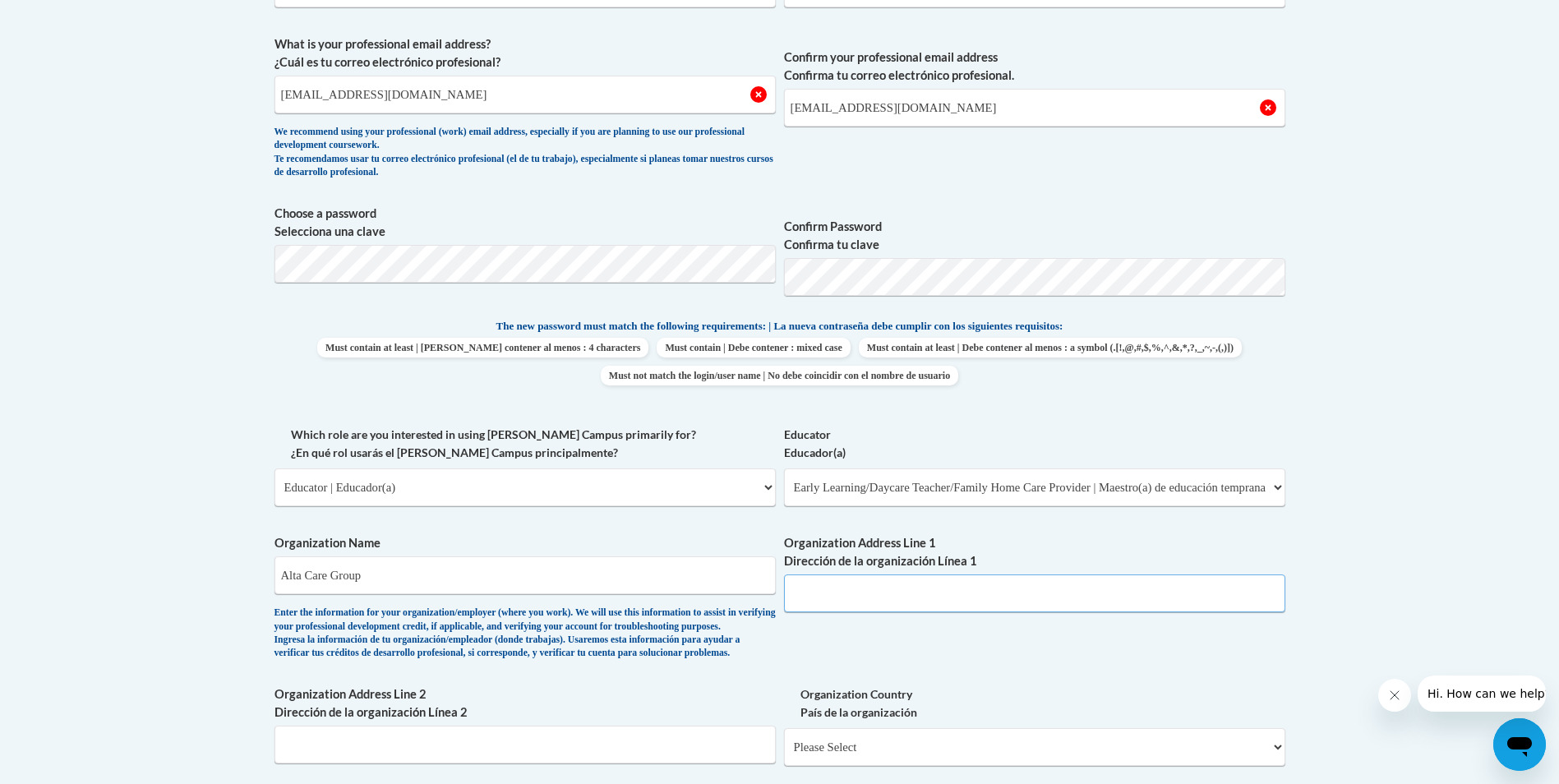
click at [900, 575] on input "Organization Address Line 1 Dirección de la organización Línea 1" at bounding box center [1035, 593] width 502 height 38
type input "6"
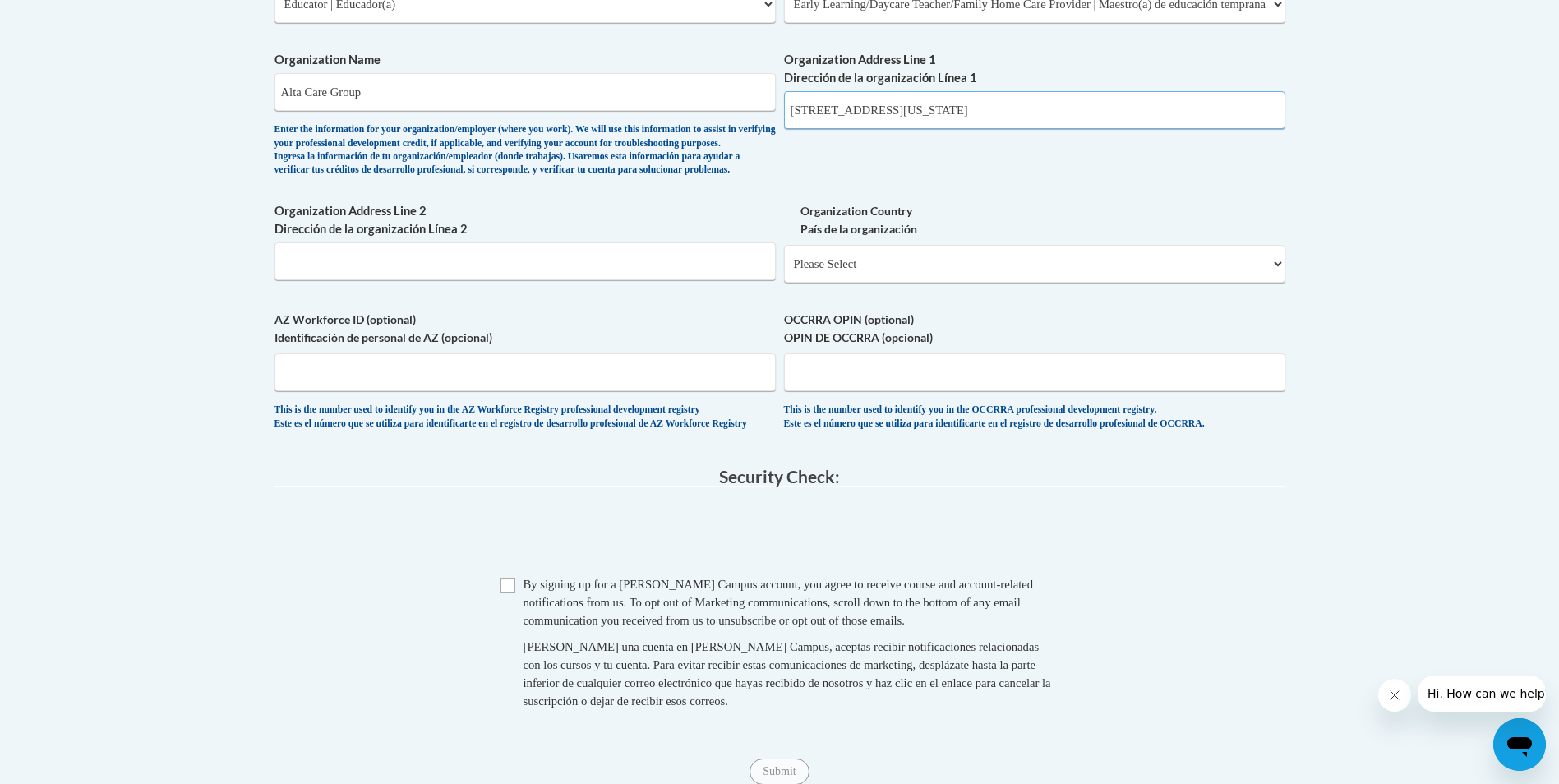
scroll to position [1068, 0]
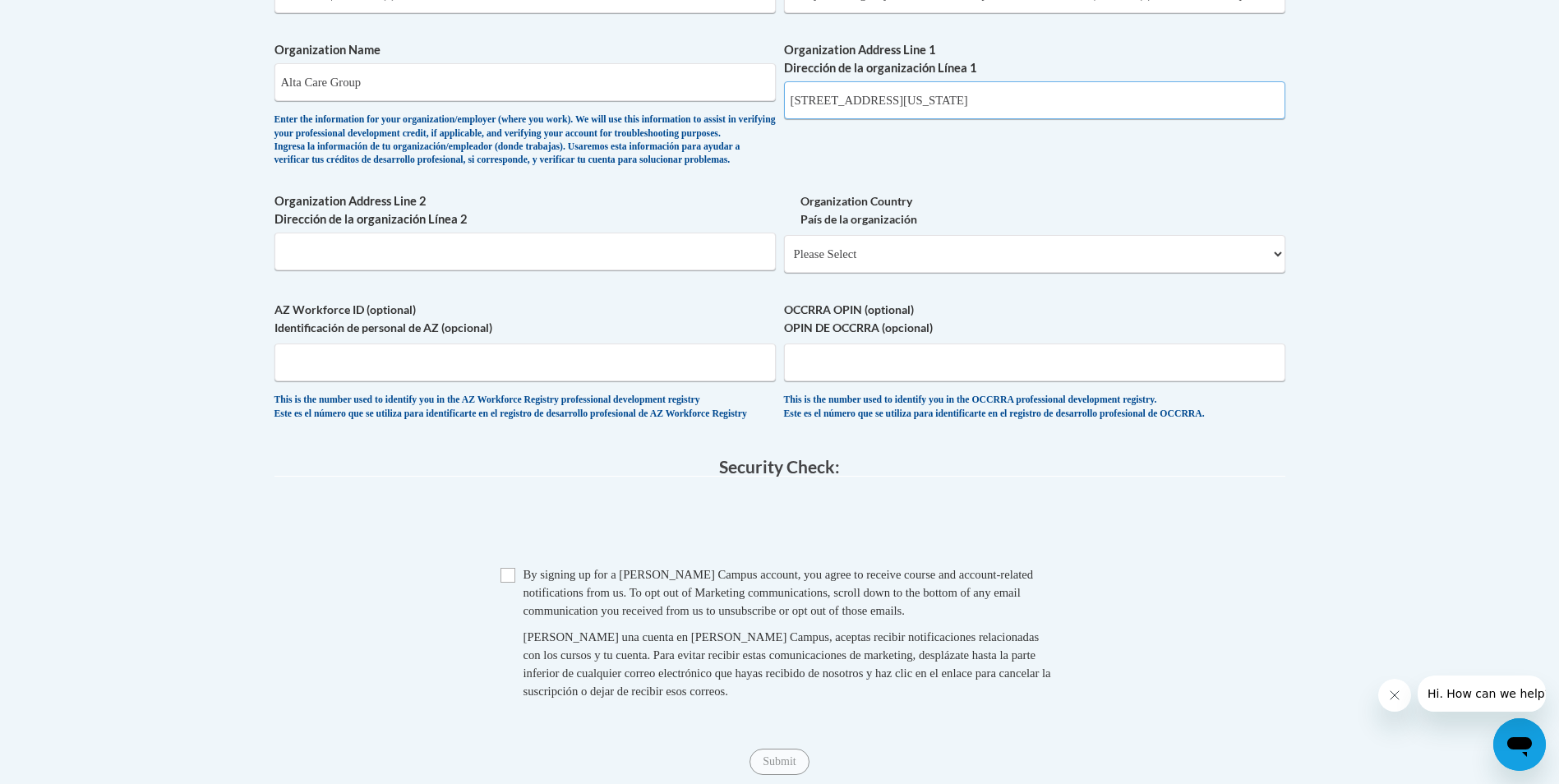
type input "261 Monroe ST NW warren Ohio 44483"
click at [836, 381] on input "OCCRRA OPIN (optional) OPIN DE OCCRRA (opcional)" at bounding box center [1035, 362] width 502 height 38
type input "1116-7295"
click at [892, 273] on select "Please Select United States | Estados Unidos Outside of the United States | Fue…" at bounding box center [1035, 254] width 502 height 38
select select "ad49bcad-a171-4b2e-b99c-48b446064914"
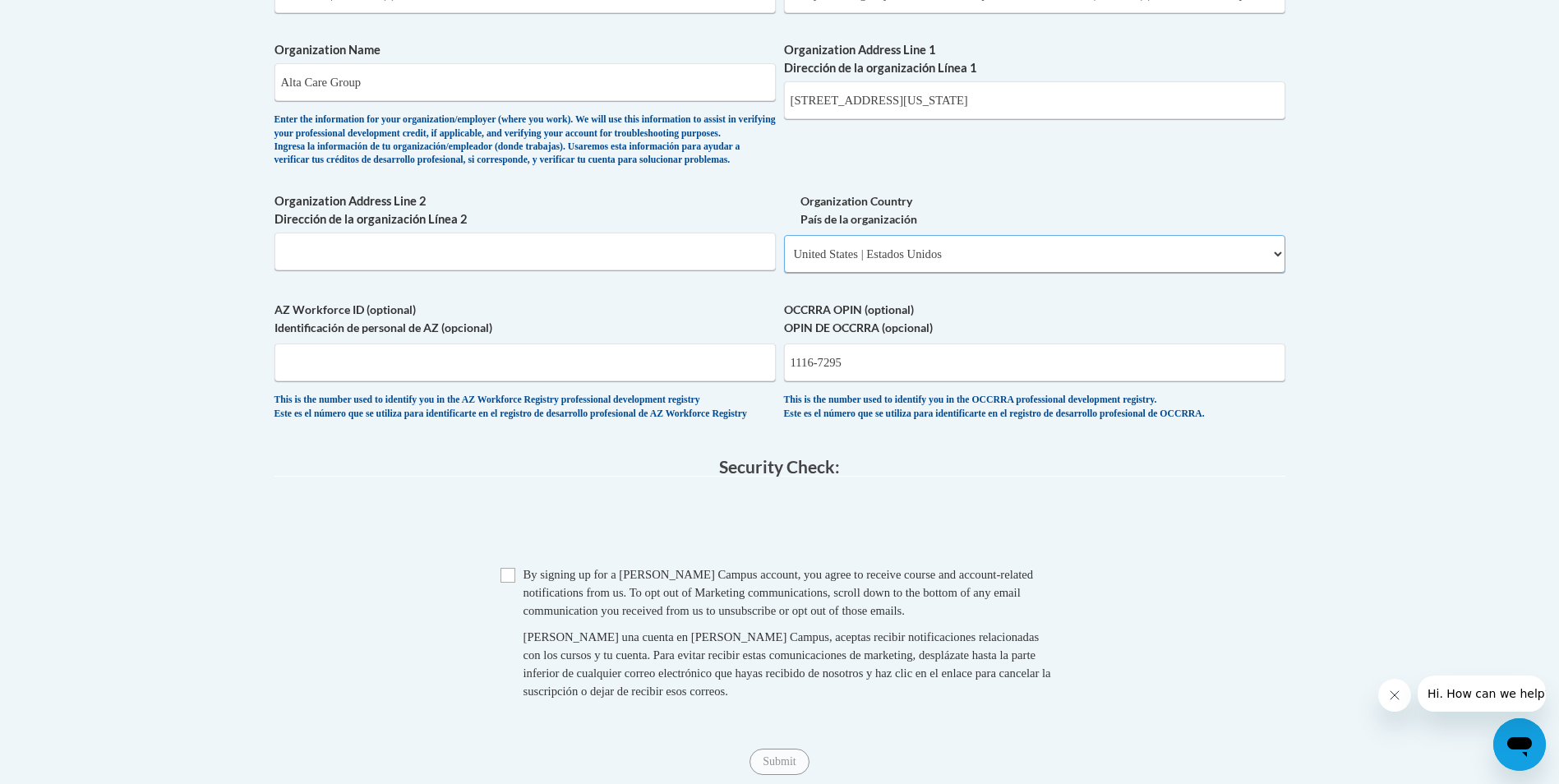
click at [784, 261] on select "Please Select United States | Estados Unidos Outside of the United States | Fue…" at bounding box center [1035, 254] width 502 height 38
select select
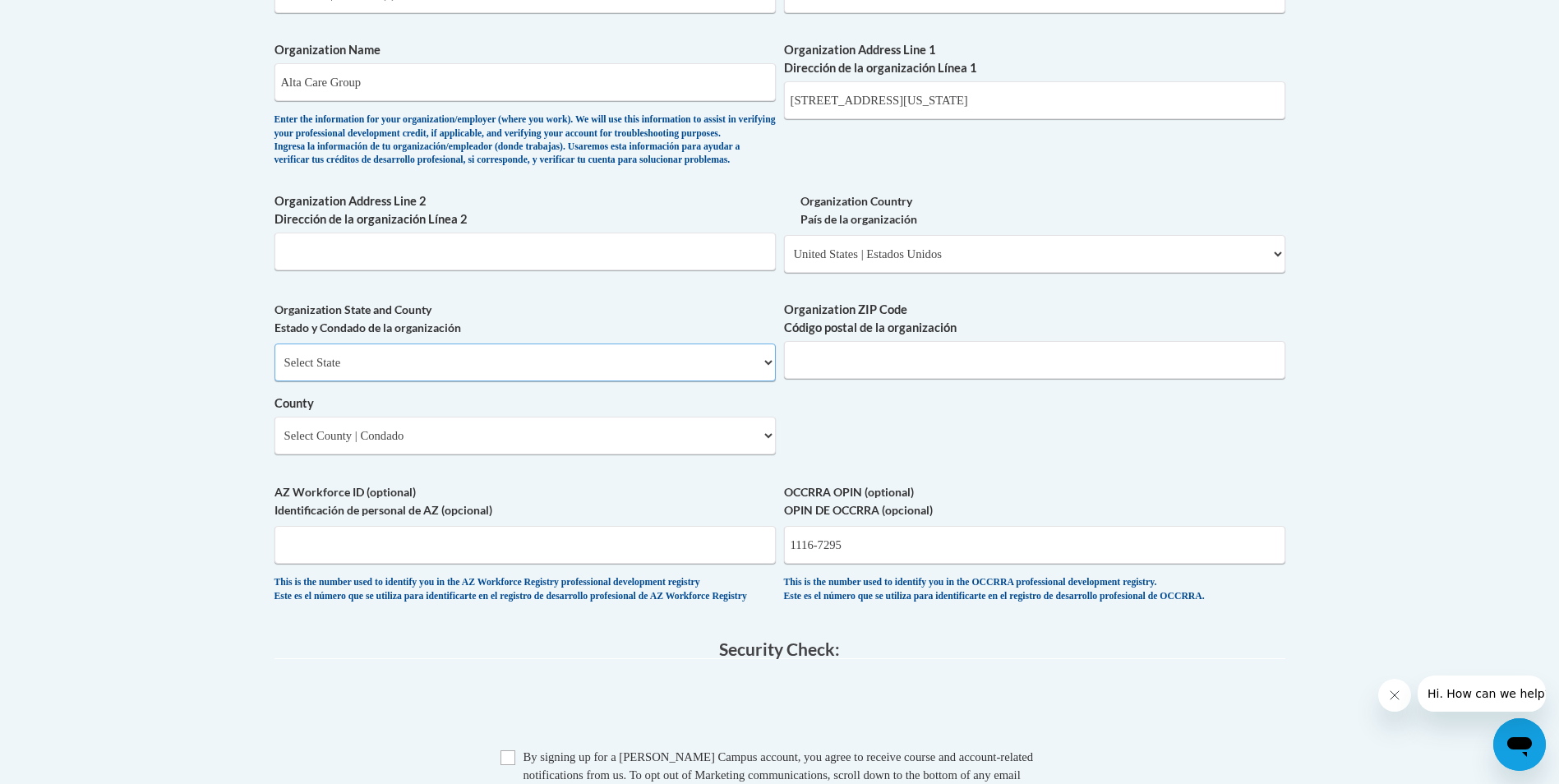
click at [576, 381] on select "Select State Alabama Alaska Arizona Arkansas California Colorado Connecticut De…" at bounding box center [526, 362] width 502 height 38
select select "Ohio"
click at [275, 370] on select "Select State Alabama Alaska Arizona Arkansas California Colorado Connecticut De…" at bounding box center [526, 362] width 502 height 38
click at [426, 454] on select "Select County Adams Allen Ashland Ashtabula Athens Auglaize Belmont Brown Butle…" at bounding box center [526, 435] width 502 height 38
select select "Trumbull"
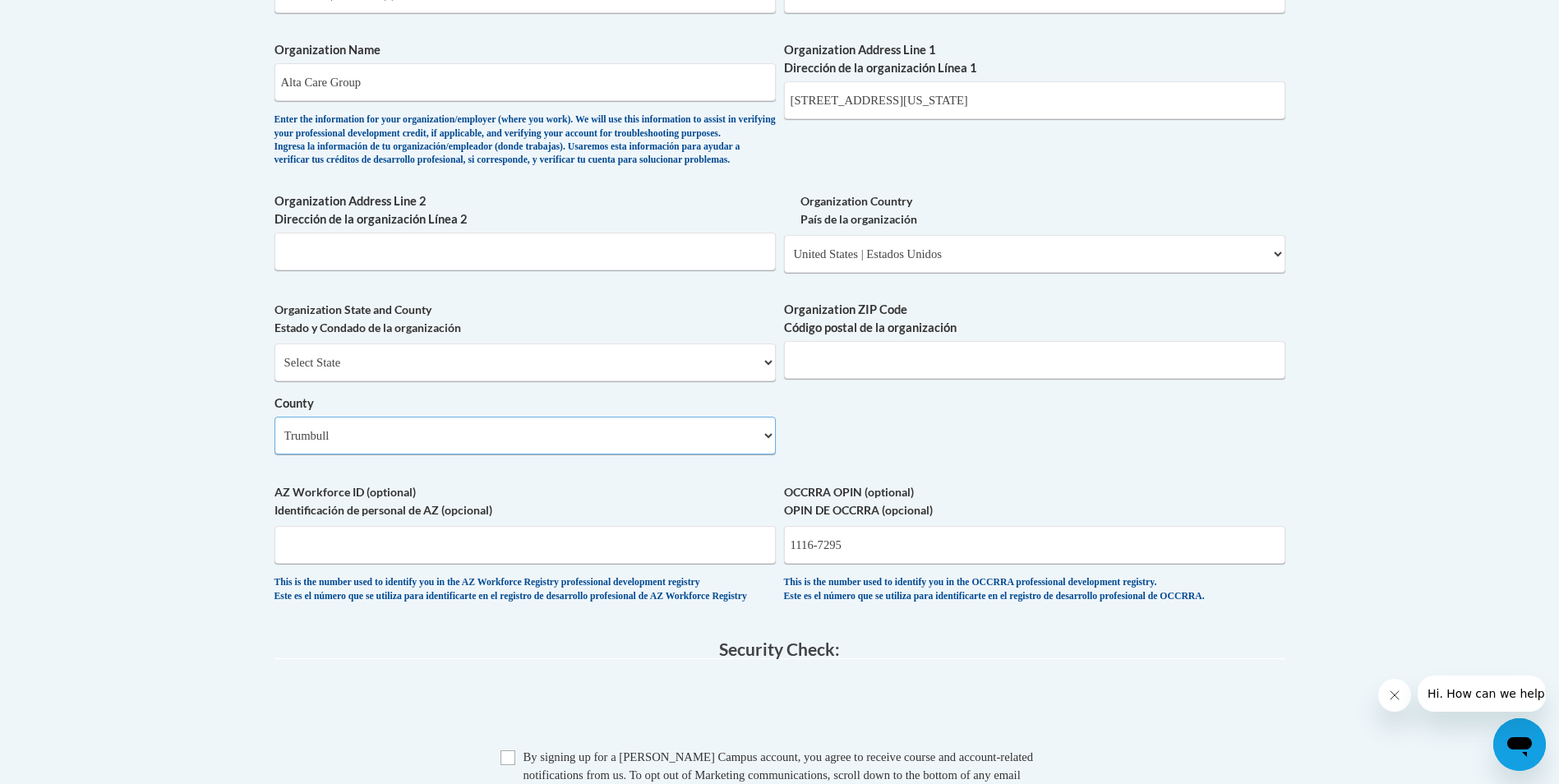
click at [275, 444] on select "Select County Adams Allen Ashland Ashtabula Athens Auglaize Belmont Brown Butle…" at bounding box center [526, 435] width 502 height 38
click at [854, 368] on input "Organization ZIP Code Código postal de la organización" at bounding box center [1035, 360] width 502 height 38
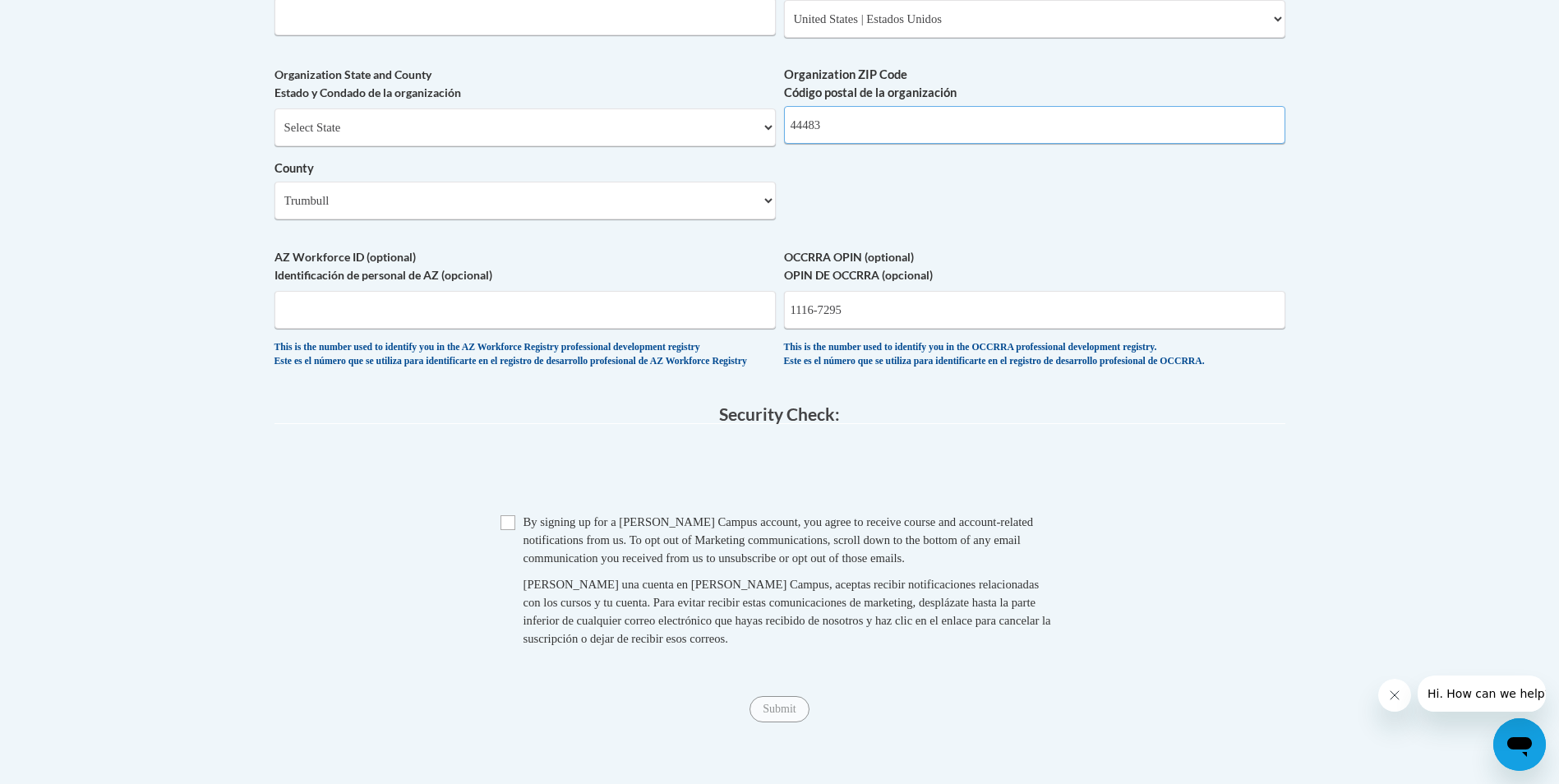
scroll to position [1315, 0]
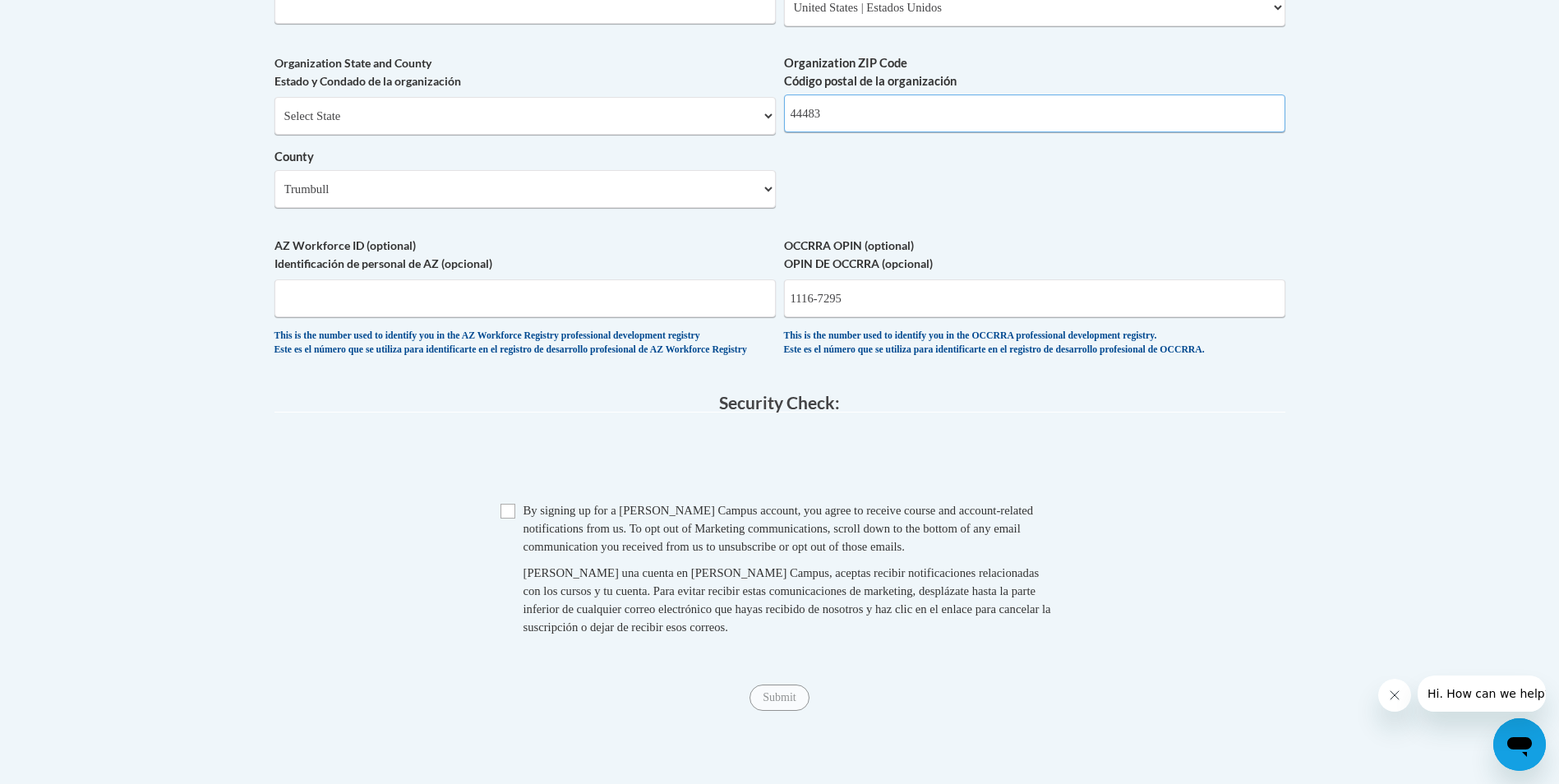
type input "44483"
click at [516, 550] on span "Checkbox By signing up for a Cox Campus account, you agree to receive course an…" at bounding box center [780, 577] width 558 height 151
click at [514, 519] on input "Checkbox" at bounding box center [508, 510] width 15 height 15
checkbox input "true"
click at [794, 702] on span "Submit" at bounding box center [778, 696] width 59 height 13
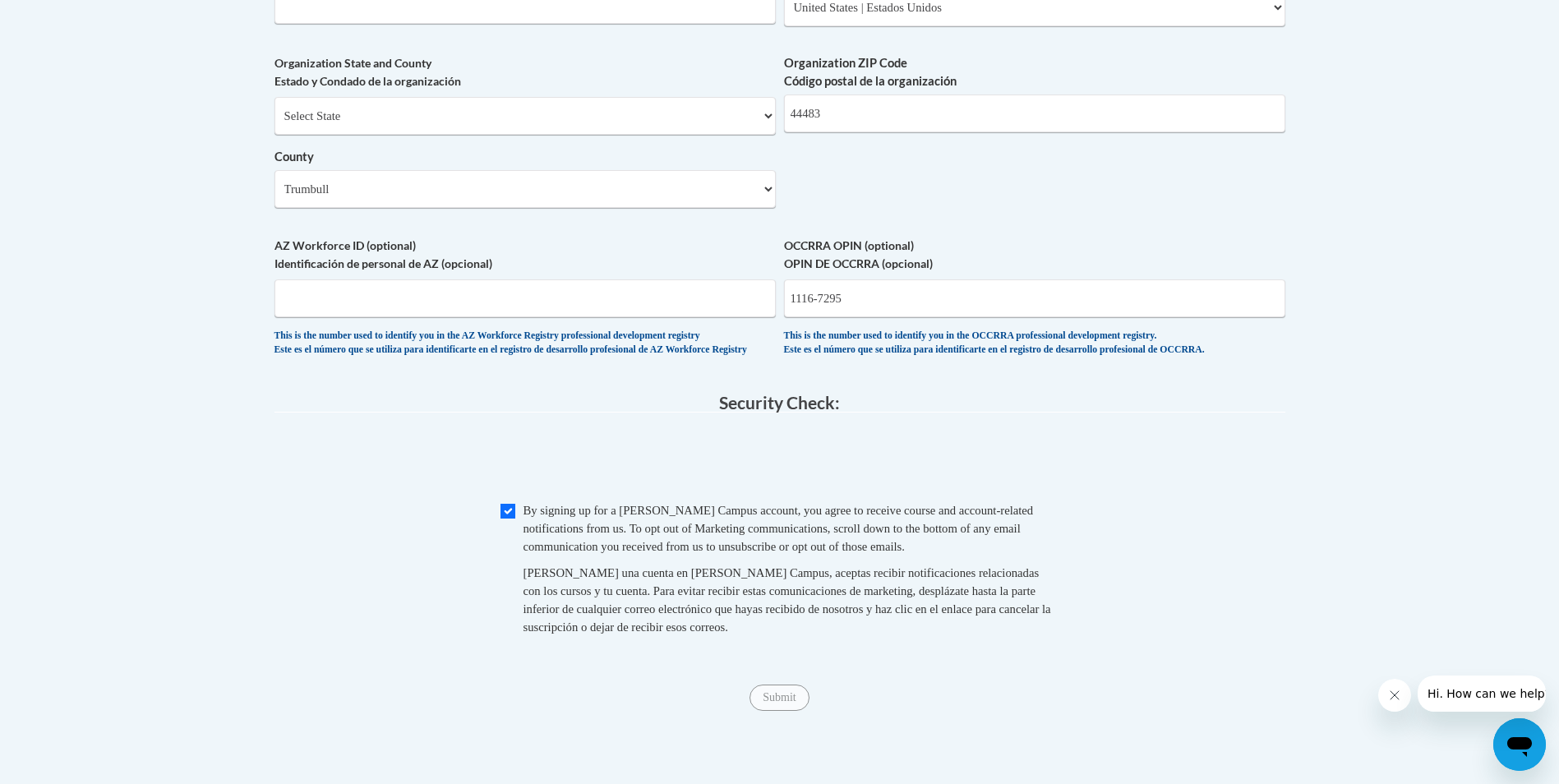
click at [793, 702] on span "Submit" at bounding box center [778, 696] width 59 height 13
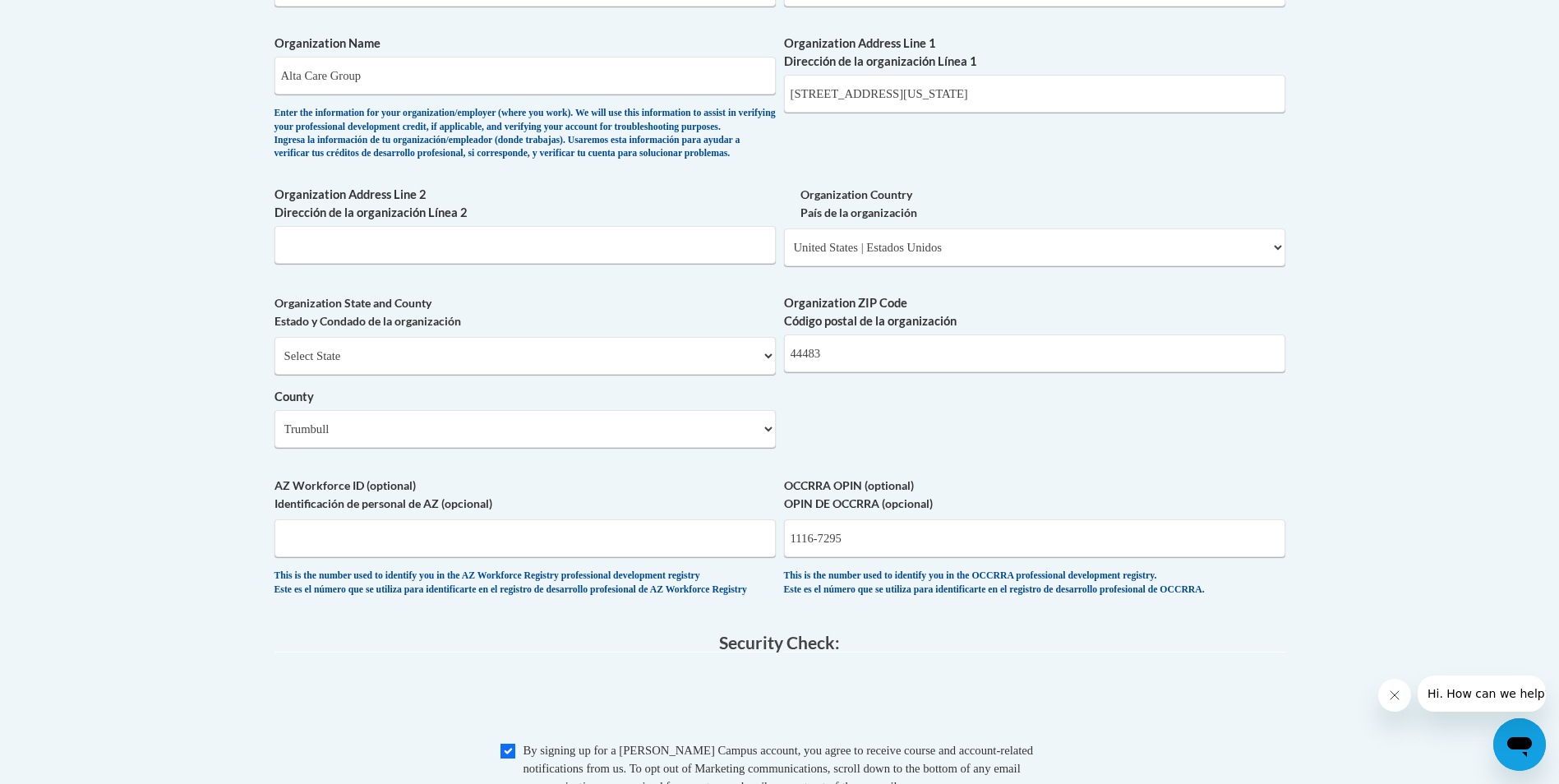
scroll to position [1068, 0]
